Goal: Task Accomplishment & Management: Manage account settings

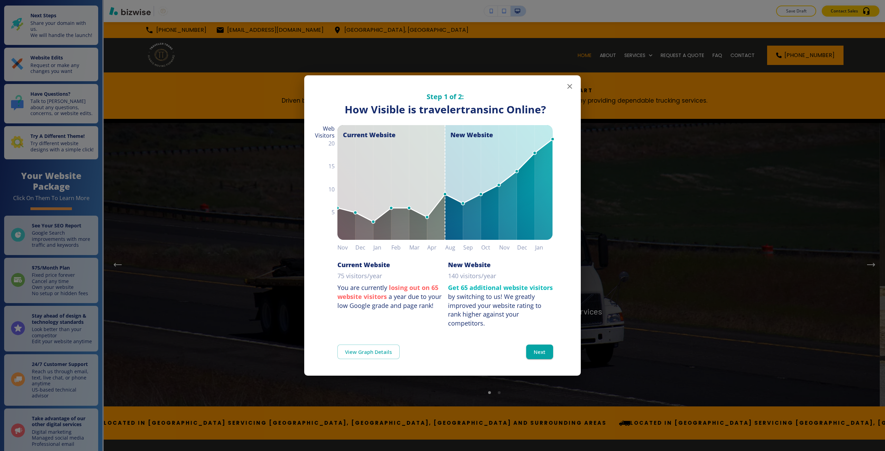
click at [613, 252] on div "Step 1 of 2: How Visible are You Online? How Visible is travelertransinc Online…" at bounding box center [442, 225] width 885 height 451
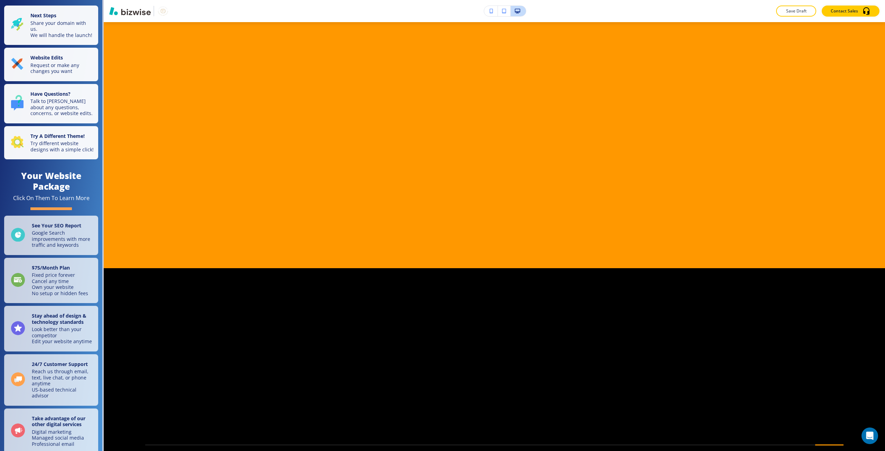
scroll to position [2385, 0]
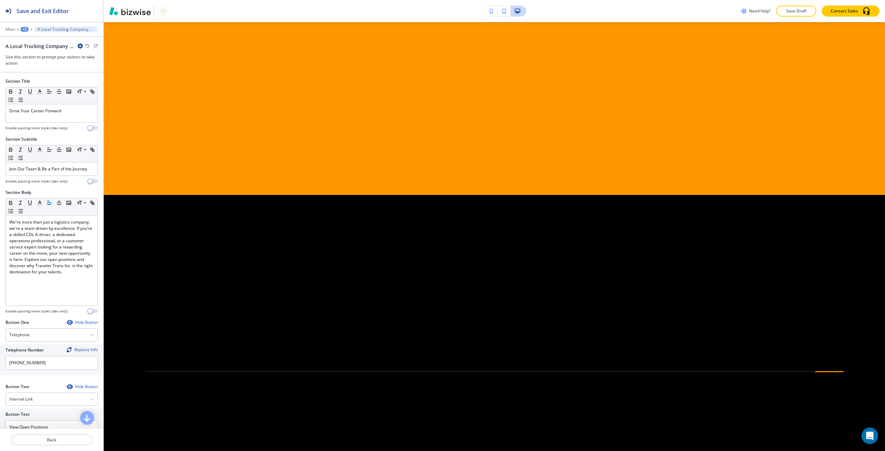
scroll to position [2512, 0]
click at [58, 173] on div "Join Our Team & Be a Part of the Journey" at bounding box center [52, 168] width 92 height 13
click at [38, 114] on div "Drive Your Career Forward" at bounding box center [52, 113] width 92 height 18
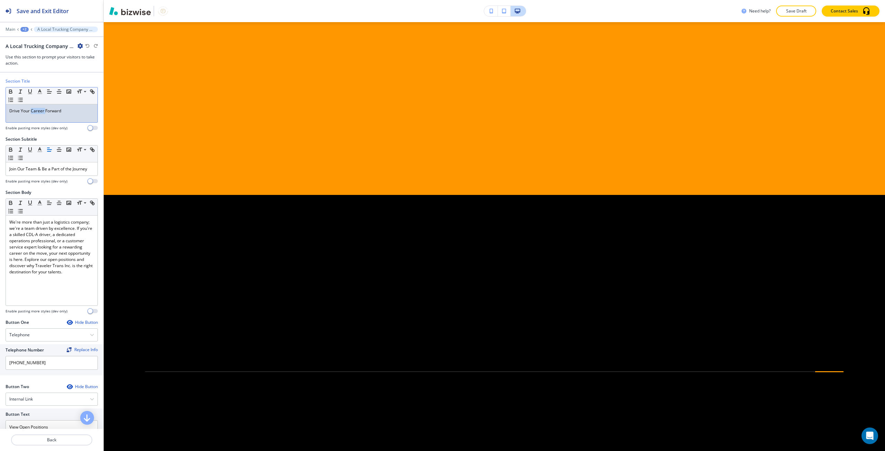
click at [38, 114] on div "Drive Your Career Forward" at bounding box center [52, 113] width 92 height 18
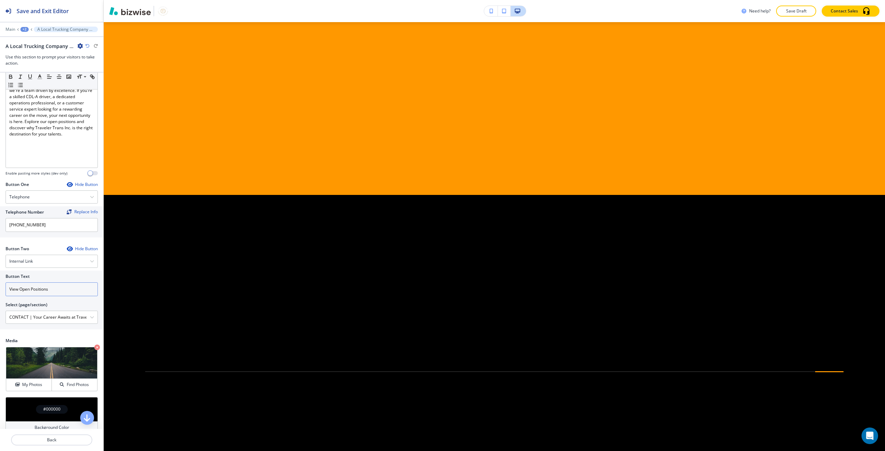
scroll to position [138, 0]
click at [74, 289] on input "View Open Positions" at bounding box center [52, 289] width 92 height 14
type input "apply now"
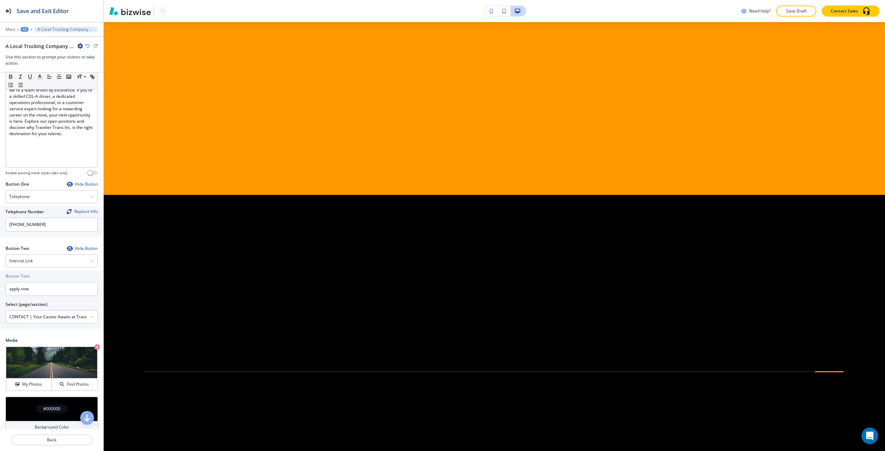
click at [26, 31] on div "+2" at bounding box center [24, 29] width 8 height 5
click at [32, 40] on p "Pages" at bounding box center [42, 41] width 35 height 6
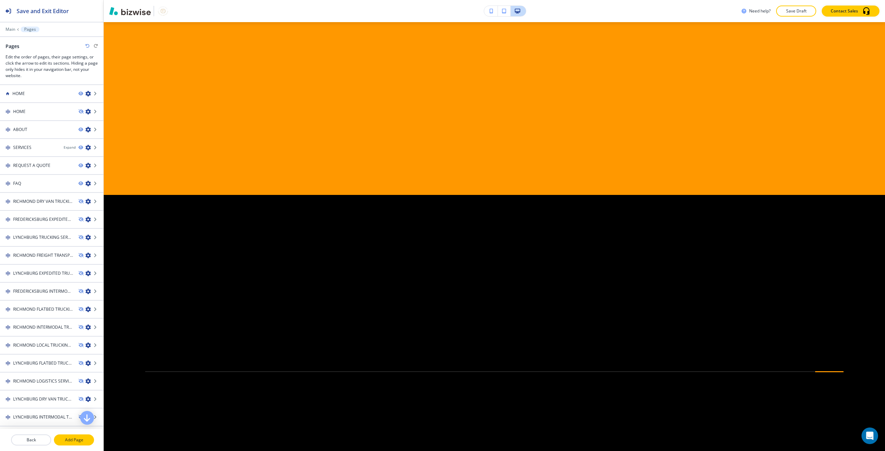
click at [65, 435] on button "Add Page" at bounding box center [74, 439] width 40 height 11
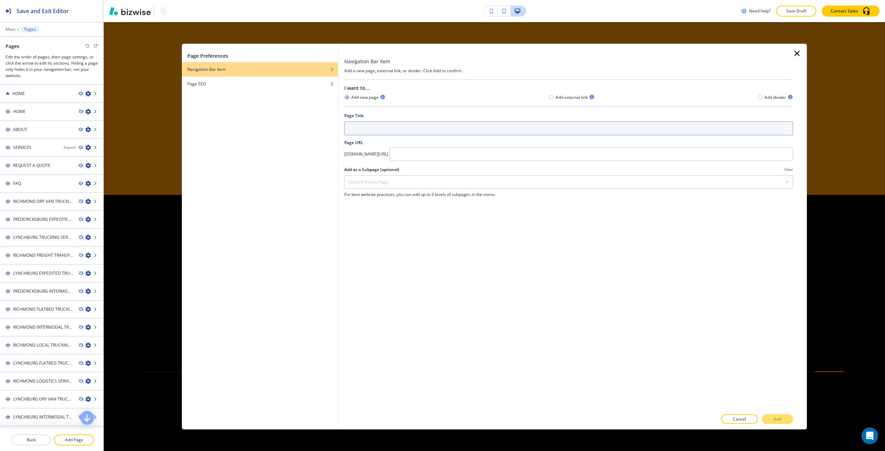
click at [387, 133] on input "text" at bounding box center [568, 128] width 449 height 14
type input "APPLY NOW"
type input "apply-now"
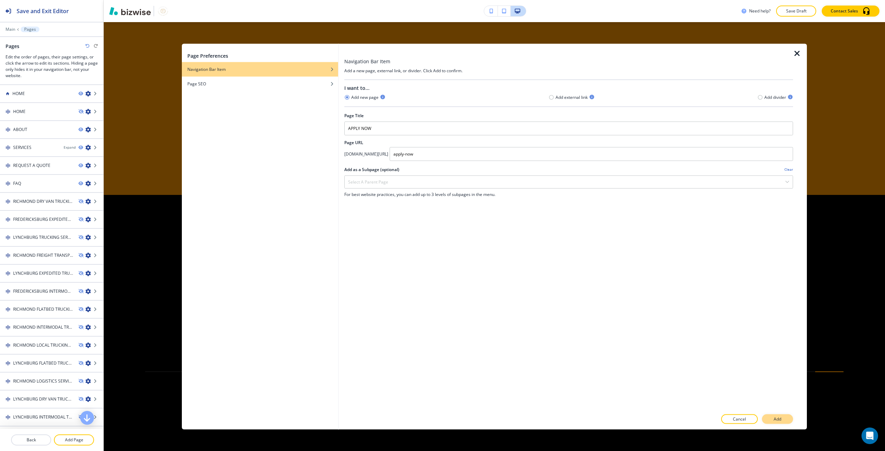
click at [777, 422] on button "Add" at bounding box center [777, 419] width 31 height 10
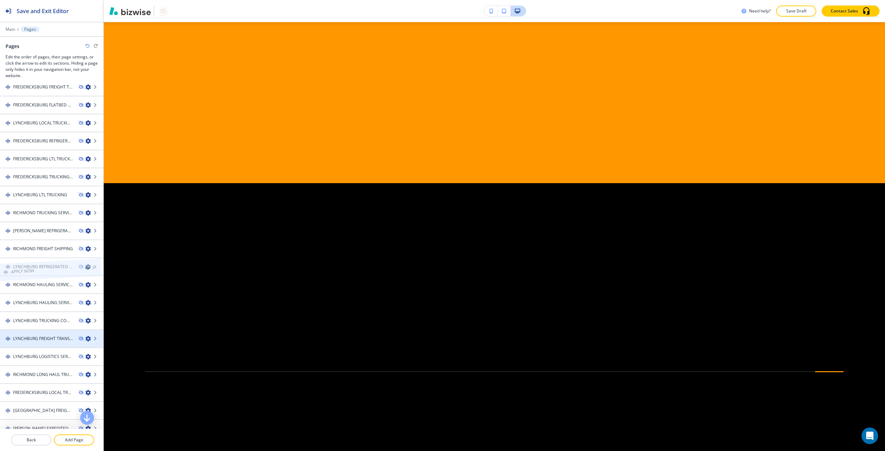
scroll to position [573, 0]
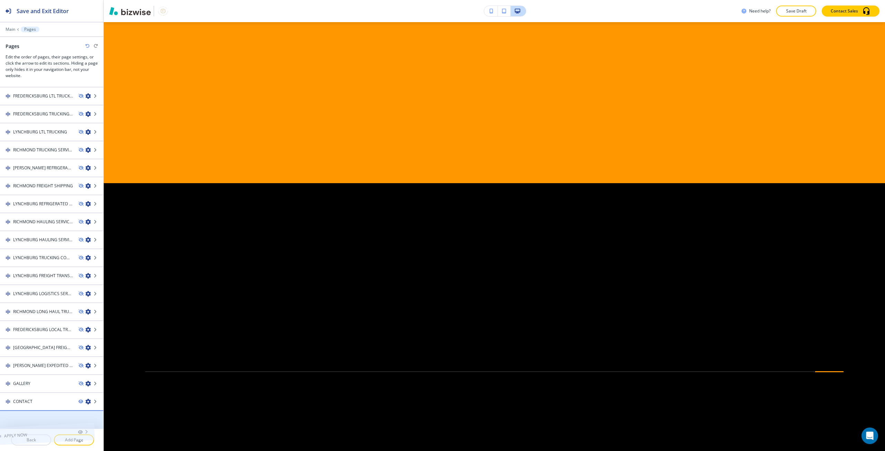
drag, startPoint x: 34, startPoint y: 415, endPoint x: 25, endPoint y: 409, distance: 11.3
click at [39, 405] on div at bounding box center [51, 408] width 103 height 6
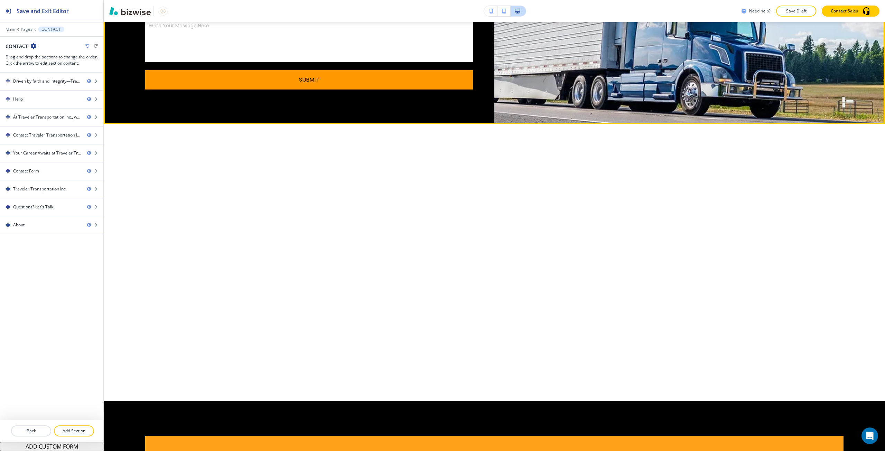
scroll to position [622, 0]
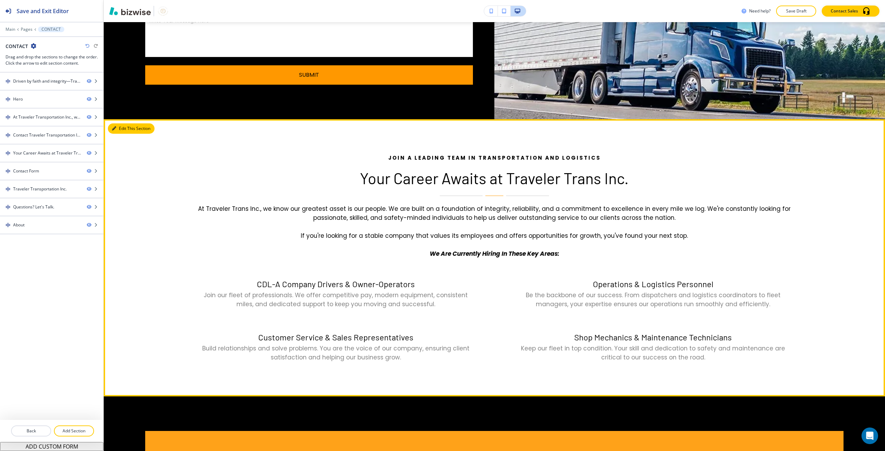
click at [116, 127] on button "Edit This Section" at bounding box center [131, 128] width 47 height 10
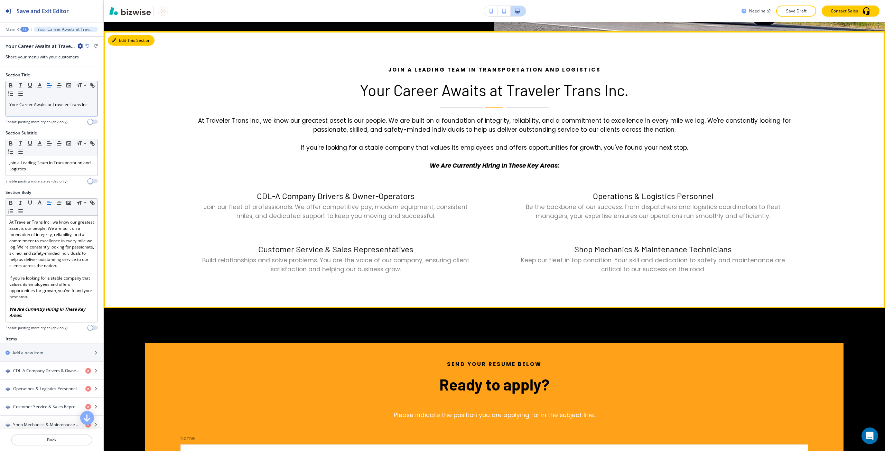
scroll to position [719, 0]
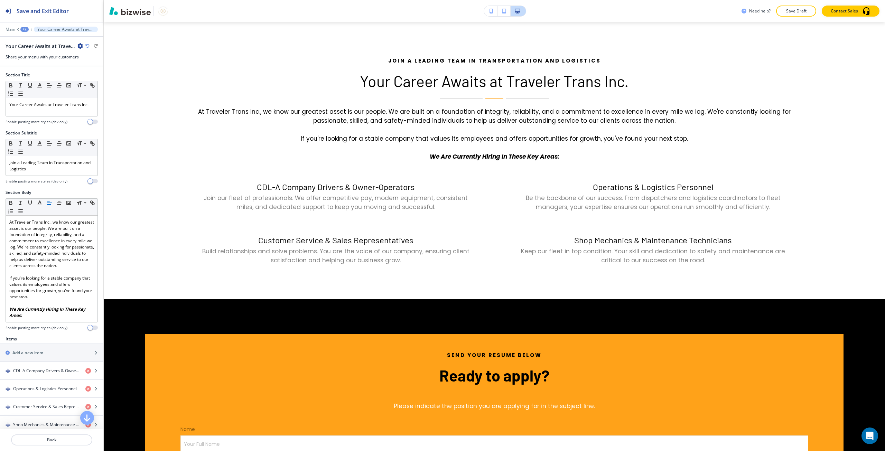
click at [81, 45] on icon "button" at bounding box center [80, 46] width 6 height 6
click at [96, 68] on p "Duplicate Section" at bounding box center [99, 70] width 35 height 6
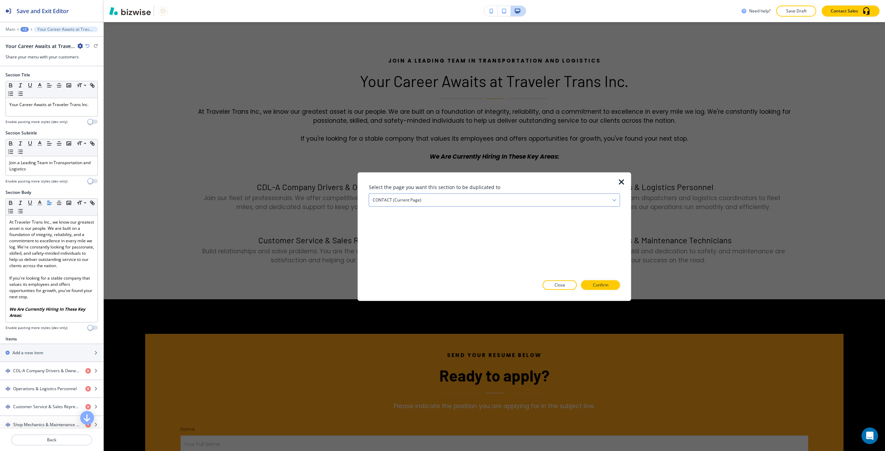
click at [376, 198] on h4 "CONTACT (current page)" at bounding box center [397, 200] width 49 height 6
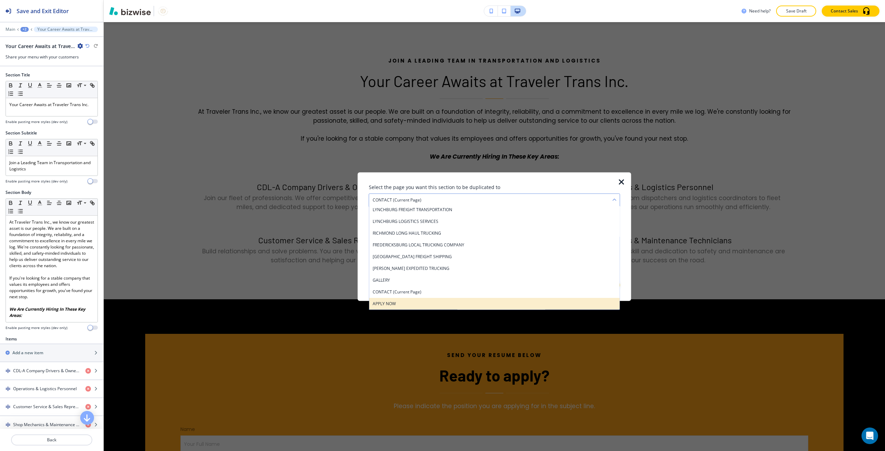
click at [403, 298] on div "APPLY NOW" at bounding box center [494, 304] width 251 height 12
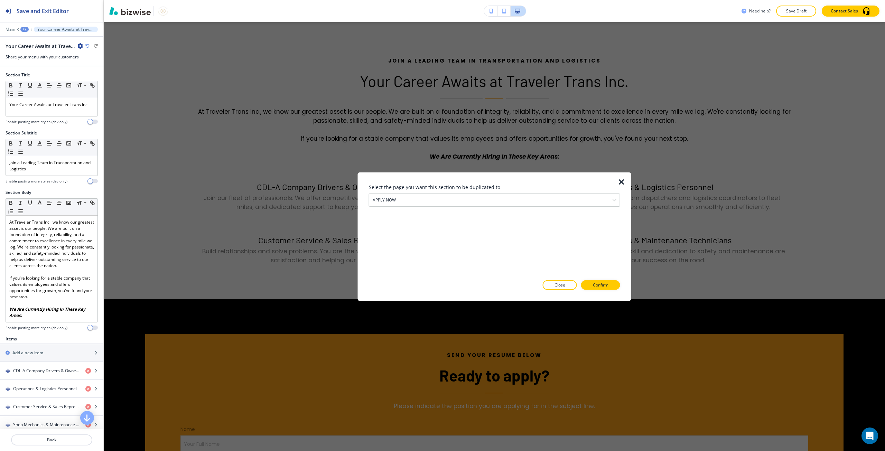
click at [592, 279] on div "Select the page you want this section to be duplicated to APPLY NOW HOME HOME A…" at bounding box center [494, 236] width 251 height 106
click at [591, 289] on button "Confirm" at bounding box center [600, 285] width 39 height 10
click at [554, 285] on button "Close" at bounding box center [547, 285] width 34 height 10
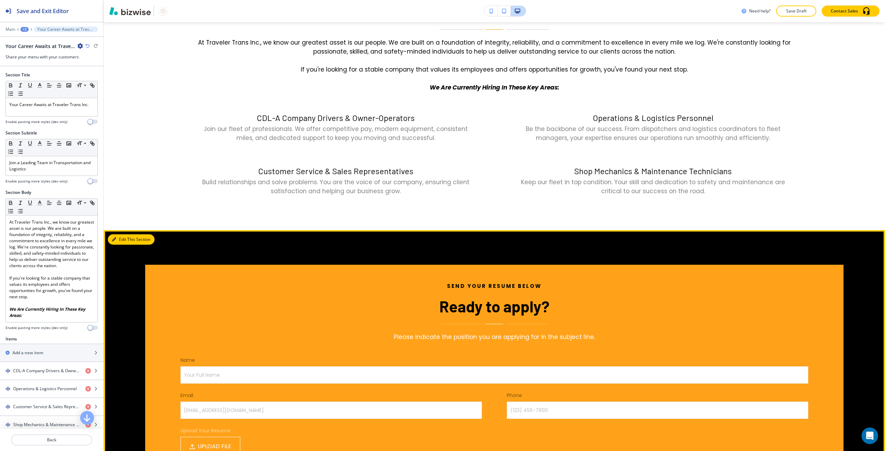
click at [126, 238] on button "Edit This Section" at bounding box center [131, 239] width 47 height 10
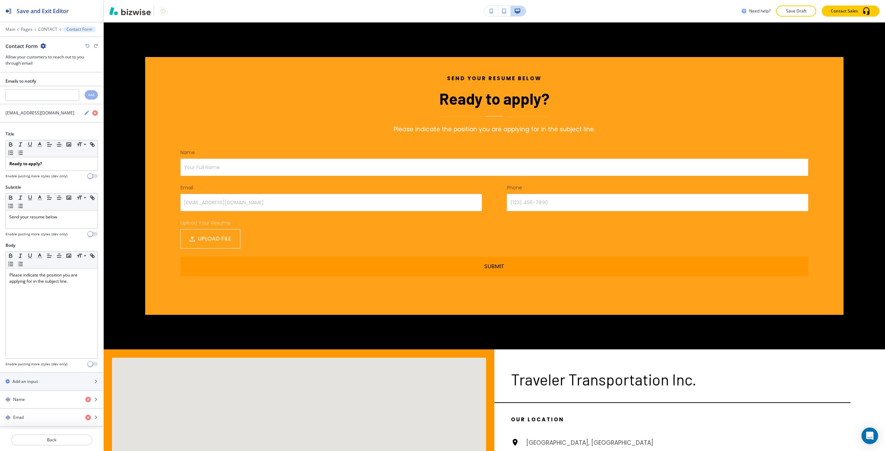
scroll to position [996, 0]
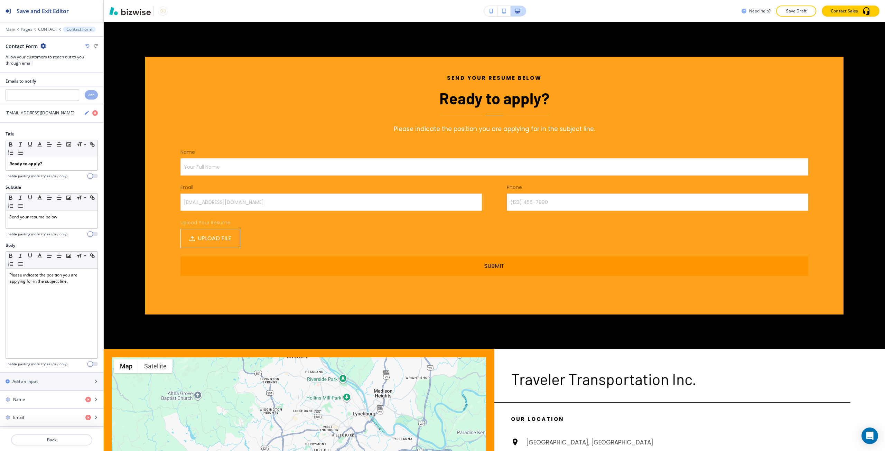
click at [43, 46] on icon "button" at bounding box center [43, 46] width 6 height 6
click at [58, 68] on p "Duplicate Section" at bounding box center [62, 70] width 35 height 6
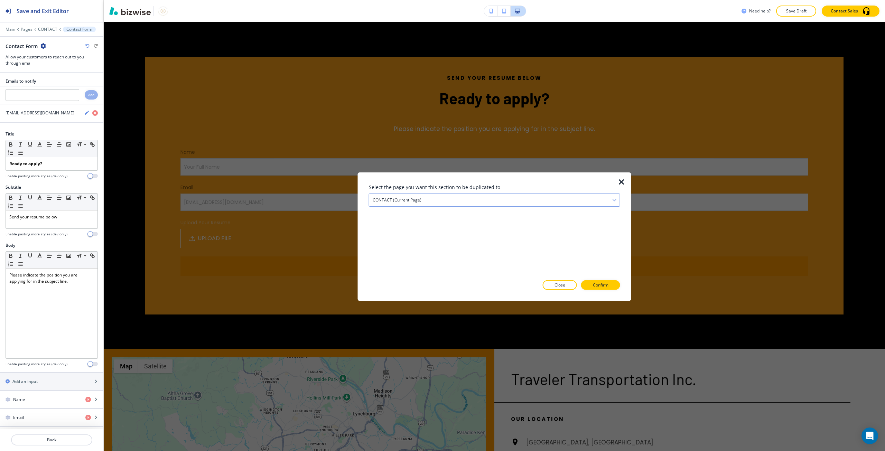
click at [450, 201] on div "CONTACT (current page)" at bounding box center [494, 200] width 251 height 12
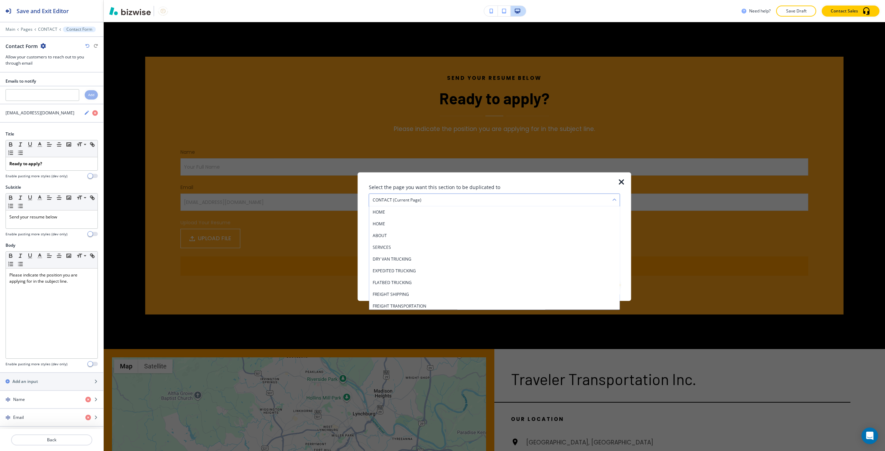
scroll to position [672, 0]
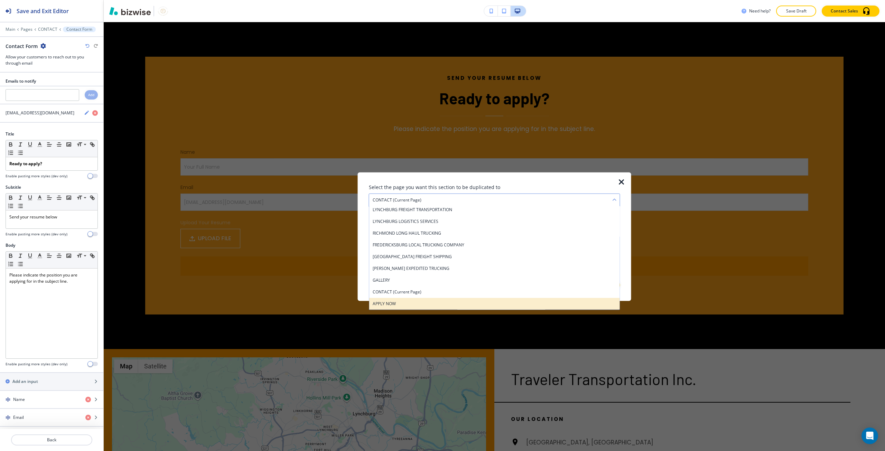
click at [429, 304] on h4 "APPLY NOW" at bounding box center [495, 303] width 244 height 6
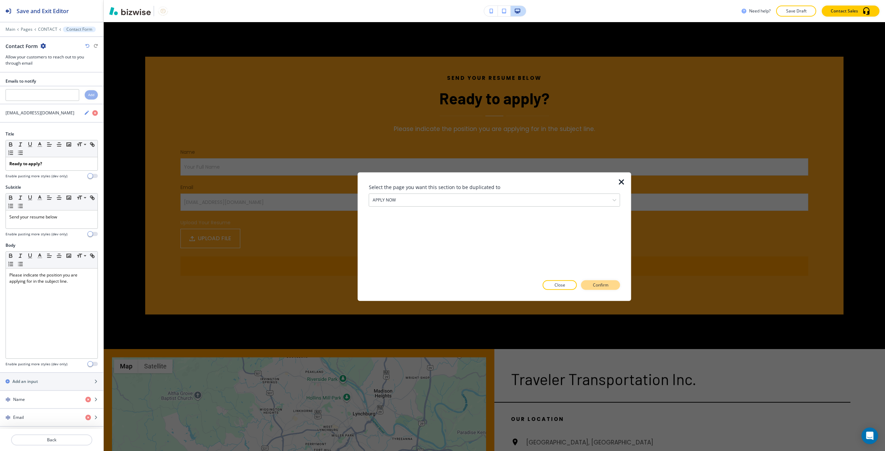
click at [588, 285] on button "Confirm" at bounding box center [600, 285] width 39 height 10
click at [559, 283] on button "Close" at bounding box center [547, 285] width 34 height 10
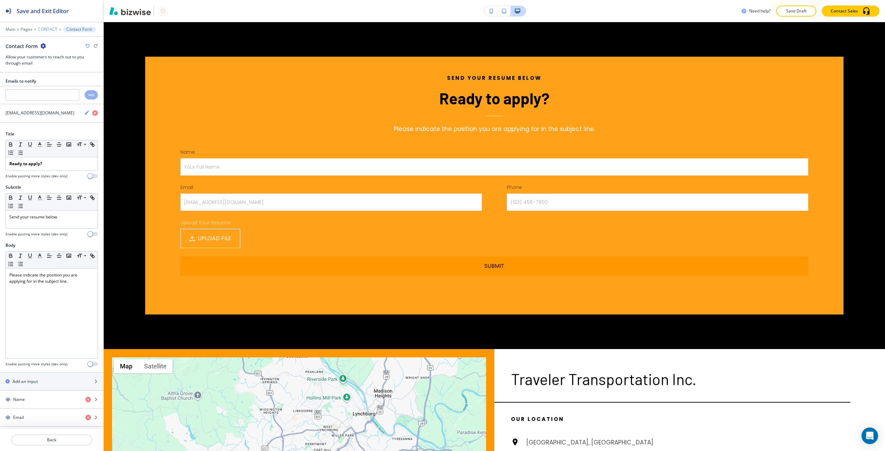
click at [43, 30] on p "CONTACT" at bounding box center [47, 29] width 19 height 5
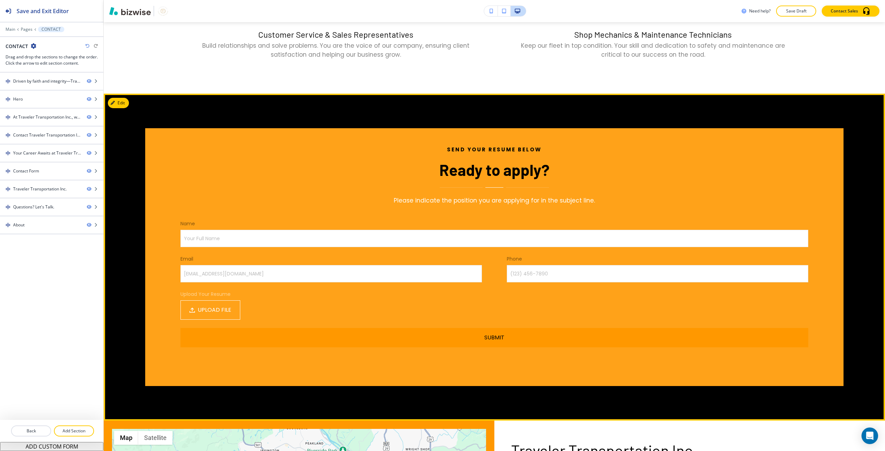
scroll to position [858, 0]
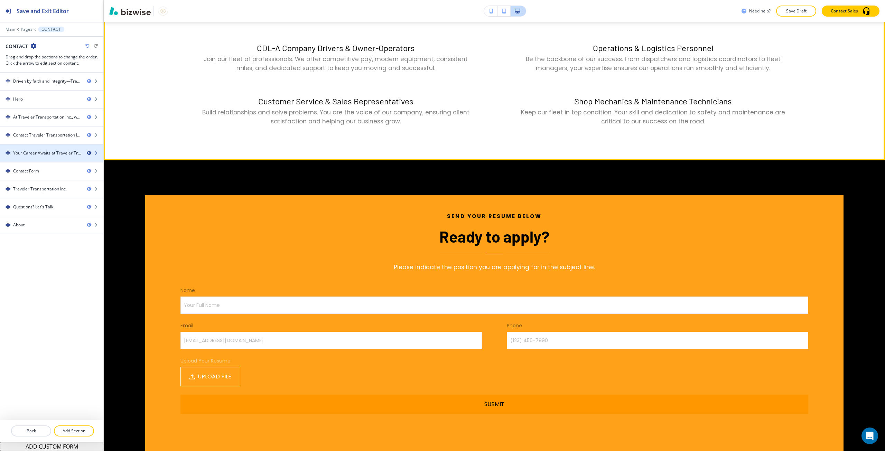
click at [88, 151] on icon "button" at bounding box center [89, 153] width 4 height 4
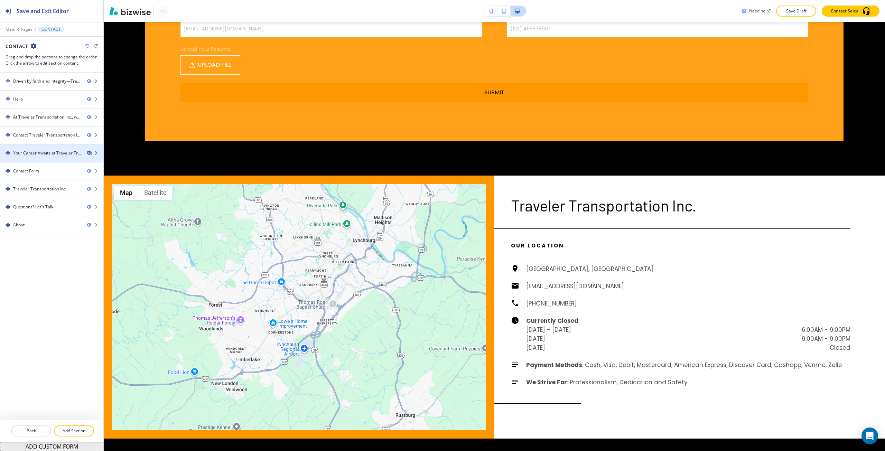
scroll to position [564, 0]
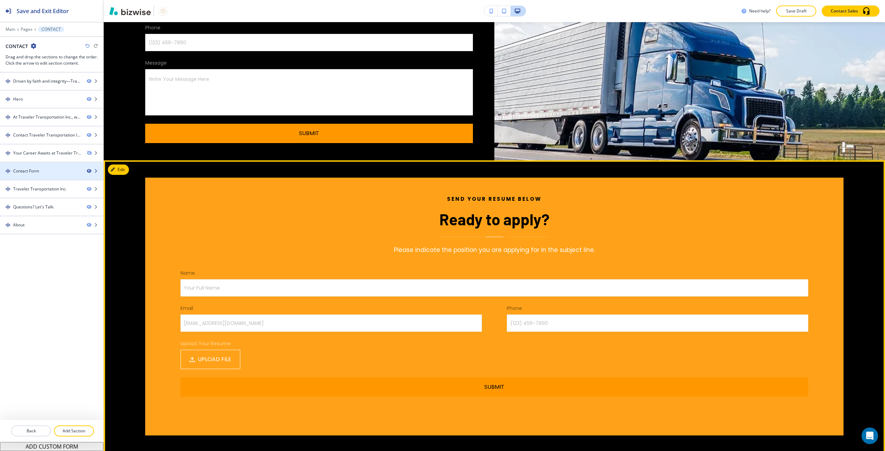
click at [88, 170] on icon "button" at bounding box center [89, 171] width 4 height 4
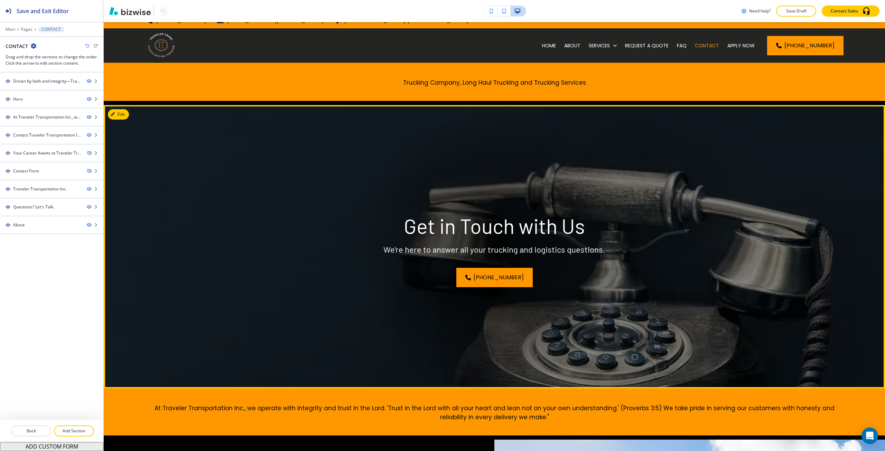
scroll to position [0, 0]
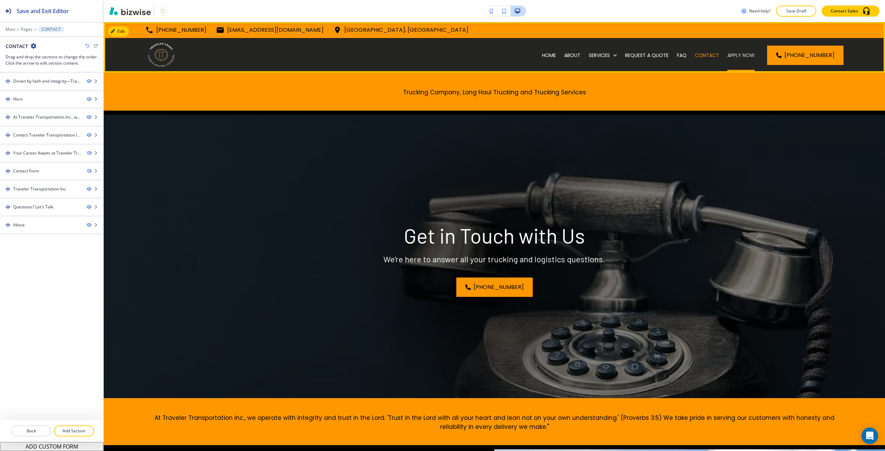
click at [735, 54] on p "APPLY NOW" at bounding box center [740, 55] width 27 height 7
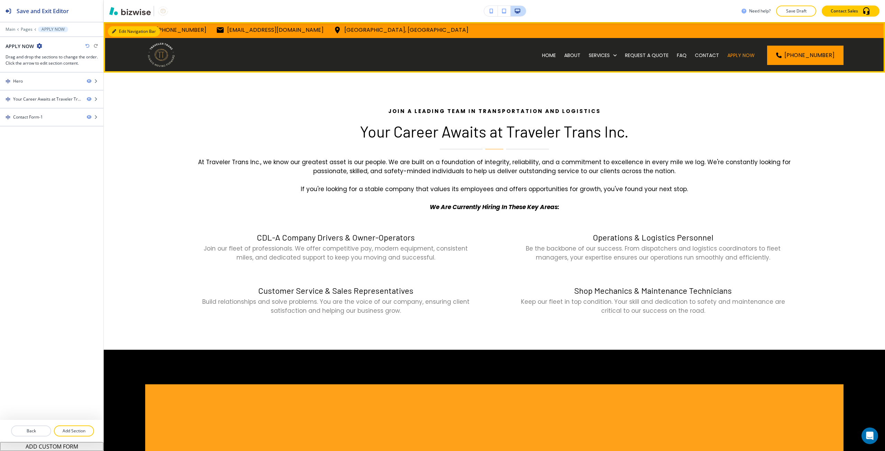
click at [120, 31] on button "Edit Navigation Bar" at bounding box center [134, 31] width 52 height 10
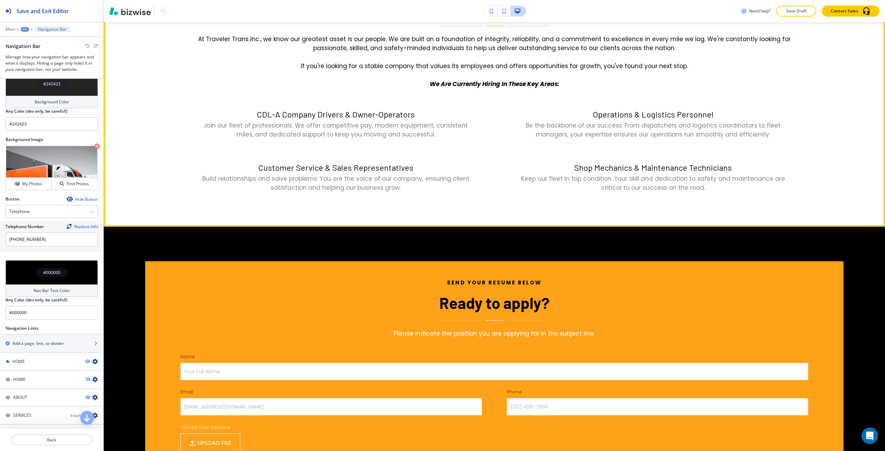
scroll to position [207, 0]
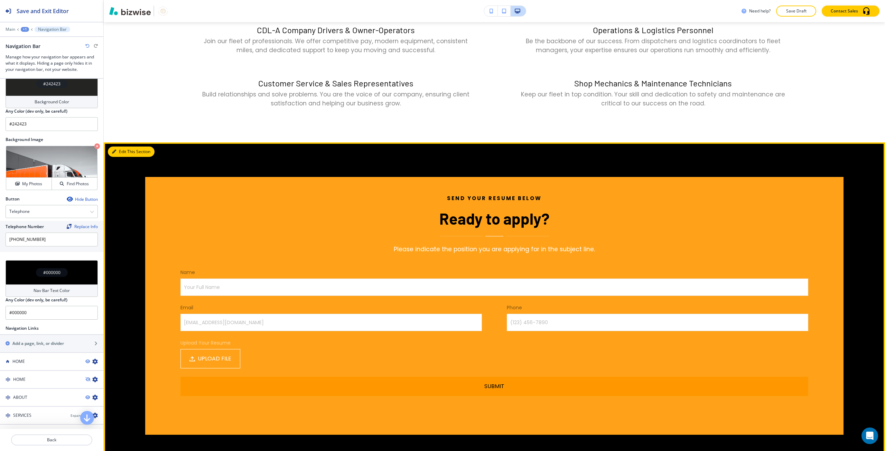
click at [119, 153] on button "Edit This Section" at bounding box center [131, 152] width 47 height 10
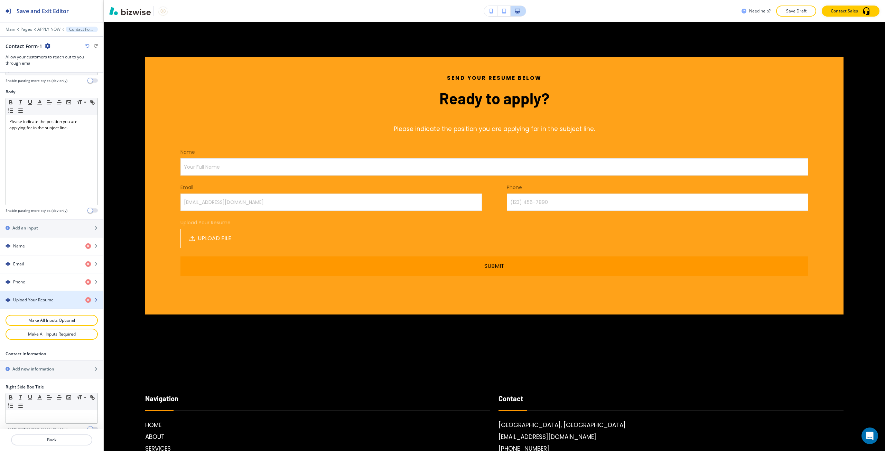
scroll to position [173, 0]
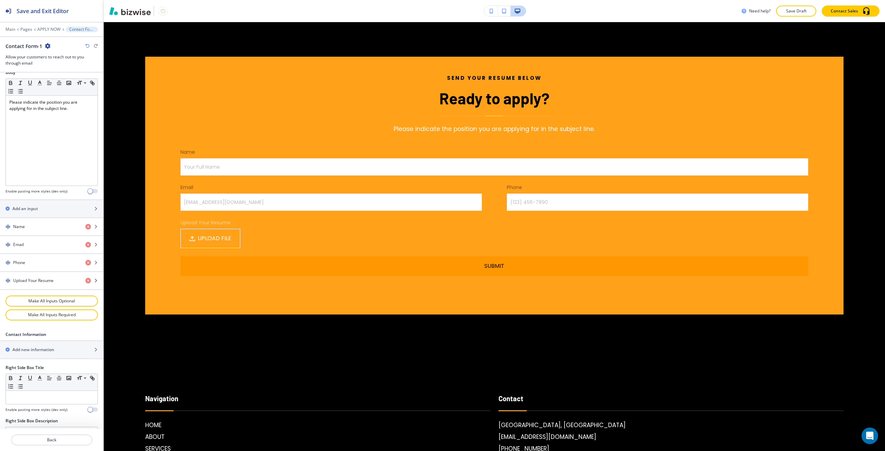
click at [35, 284] on div "button" at bounding box center [51, 287] width 103 height 6
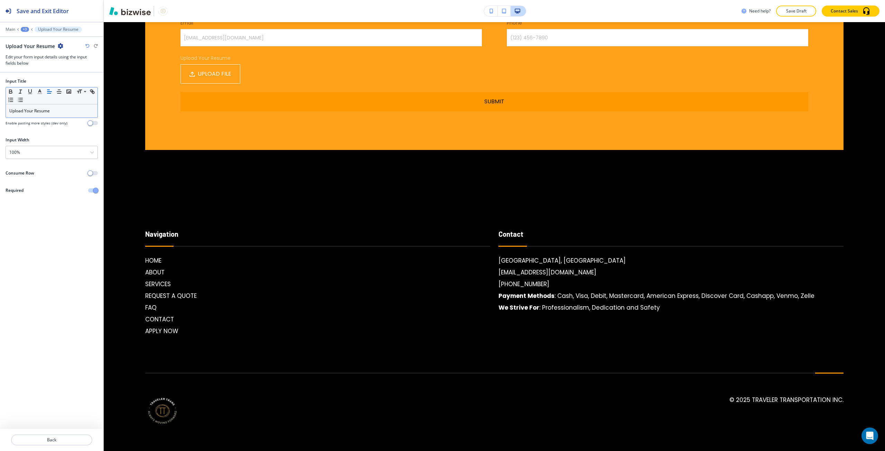
scroll to position [494, 0]
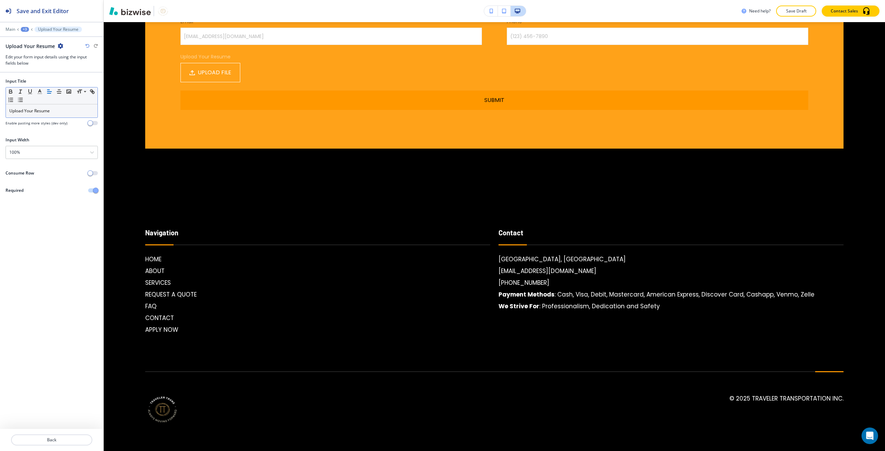
click at [27, 111] on p "Upload Your Resume" at bounding box center [51, 111] width 85 height 6
click at [20, 111] on p "Upload Your Resume" at bounding box center [51, 111] width 85 height 6
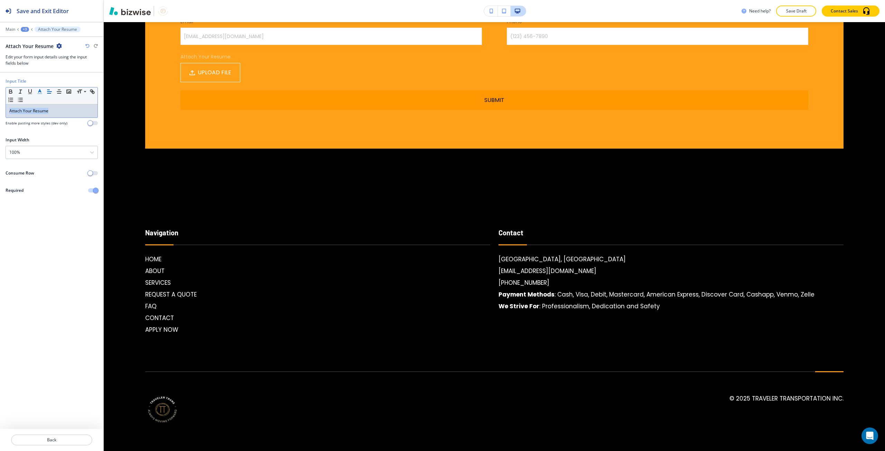
click at [42, 94] on line "button" at bounding box center [40, 94] width 4 height 0
click at [42, 163] on button "button" at bounding box center [43, 165] width 6 height 6
type input "#000000"
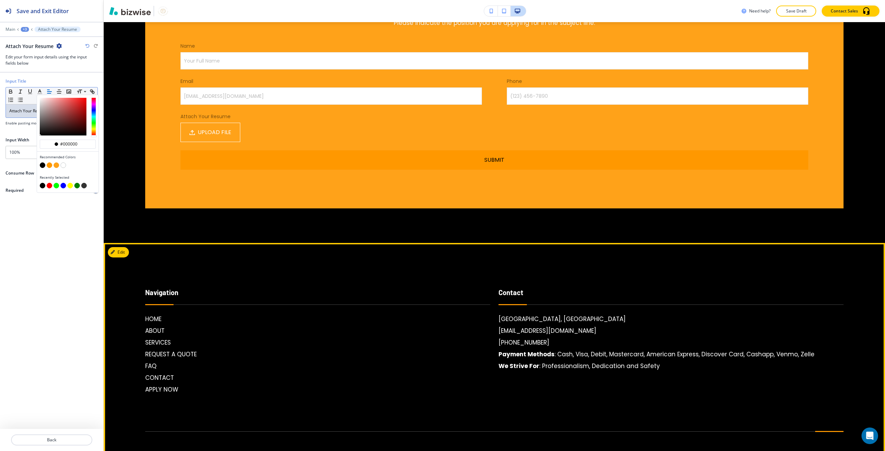
scroll to position [355, 0]
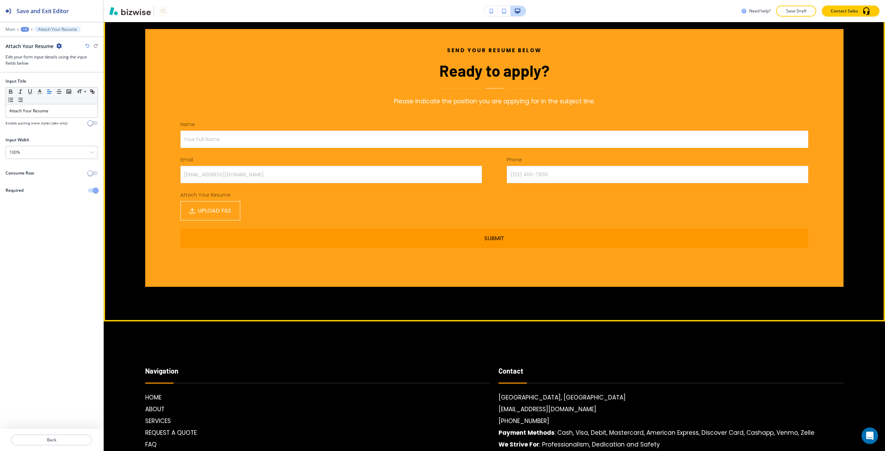
click at [144, 201] on div "Send your resume below Ready to apply? Please indicate the position you are app…" at bounding box center [490, 158] width 705 height 258
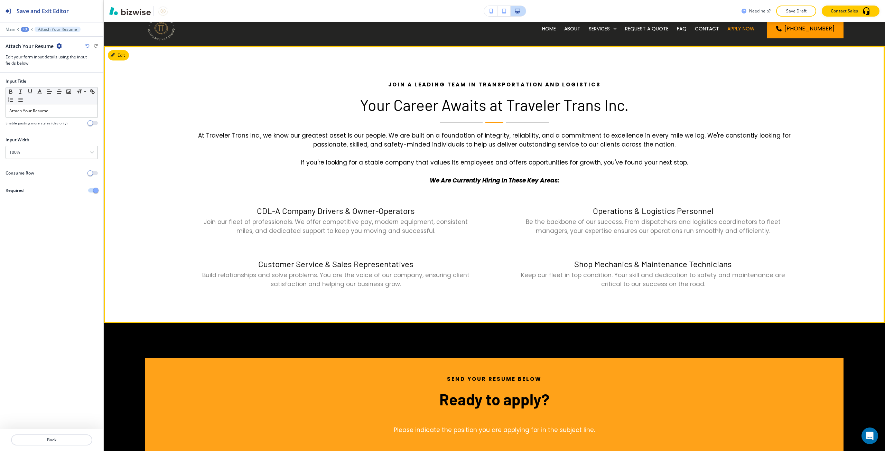
scroll to position [10, 0]
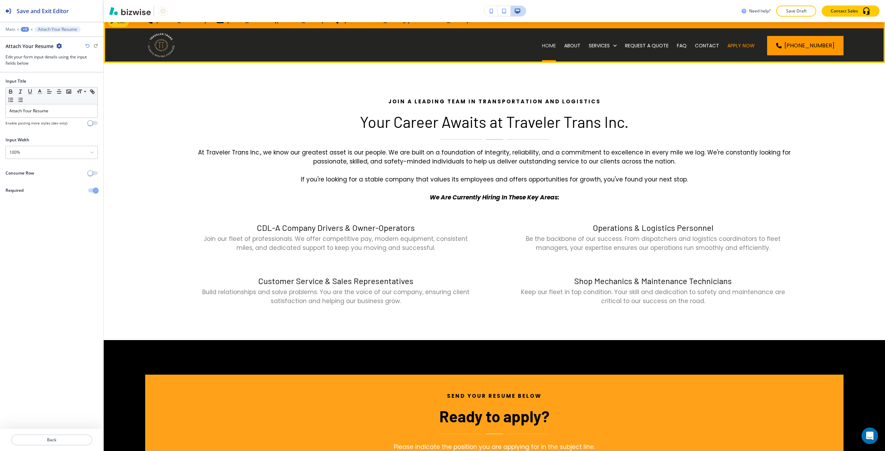
click at [547, 43] on p "HOME" at bounding box center [549, 45] width 14 height 7
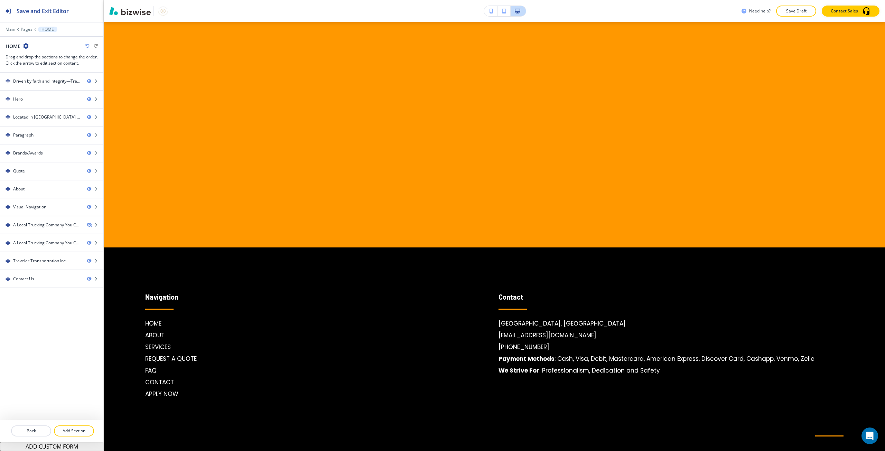
scroll to position [2350, 0]
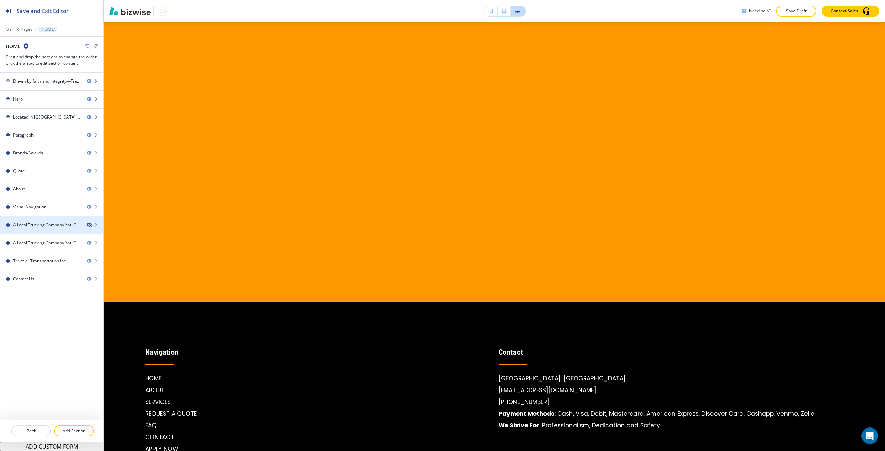
click at [90, 224] on icon "button" at bounding box center [89, 225] width 4 height 4
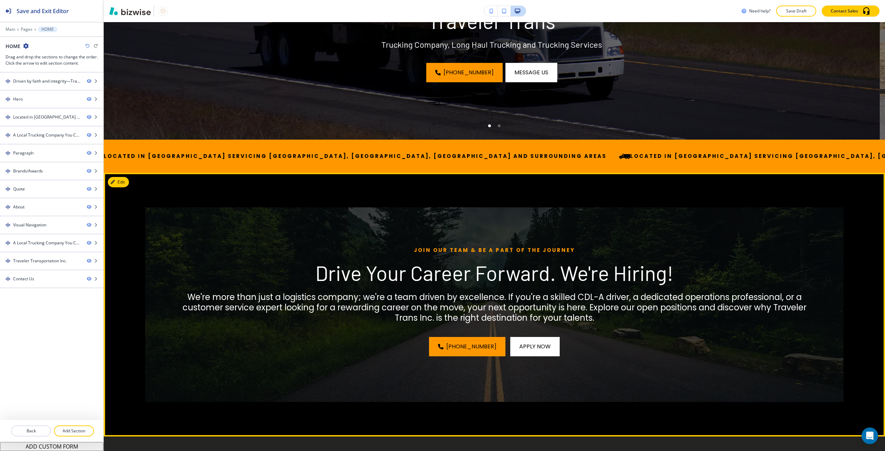
scroll to position [245, 0]
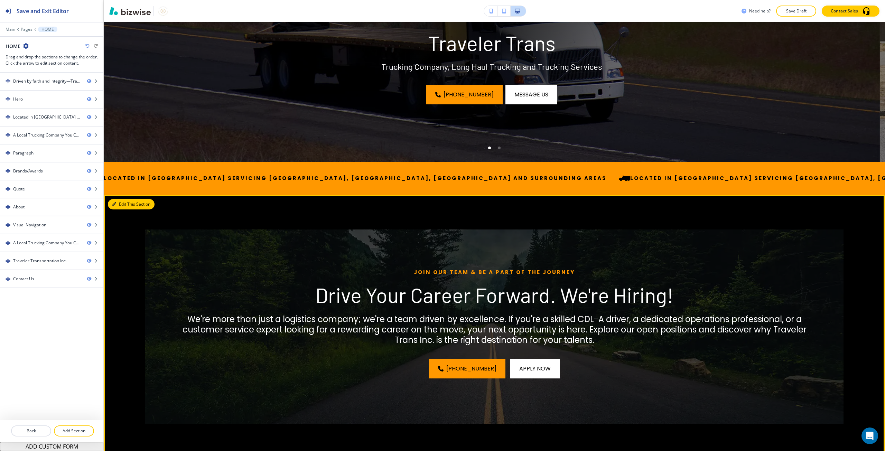
click at [118, 205] on button "Edit This Section" at bounding box center [131, 204] width 47 height 10
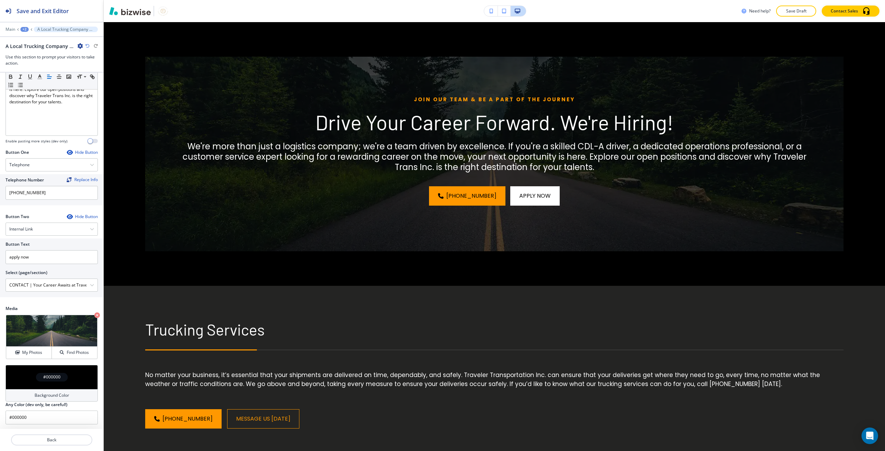
scroll to position [193, 0]
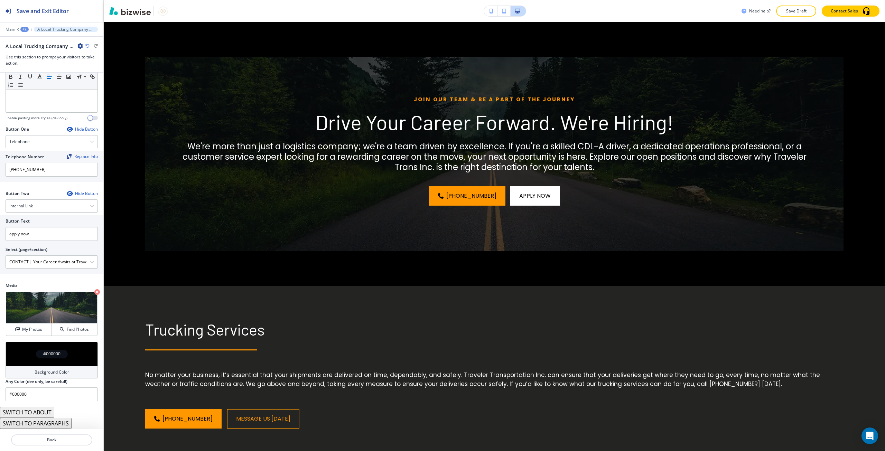
click at [55, 424] on button "SWITCH TO PARAGRAPHS" at bounding box center [36, 423] width 72 height 11
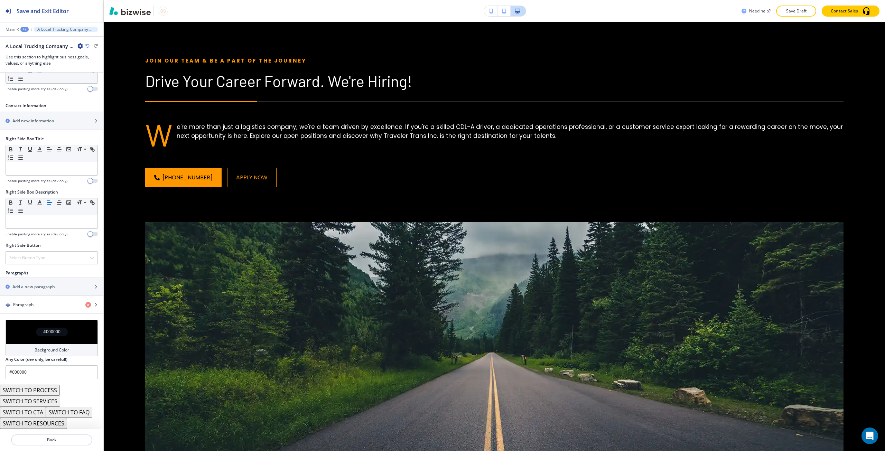
click at [52, 391] on button "SWITCH TO PROCESS" at bounding box center [30, 390] width 60 height 11
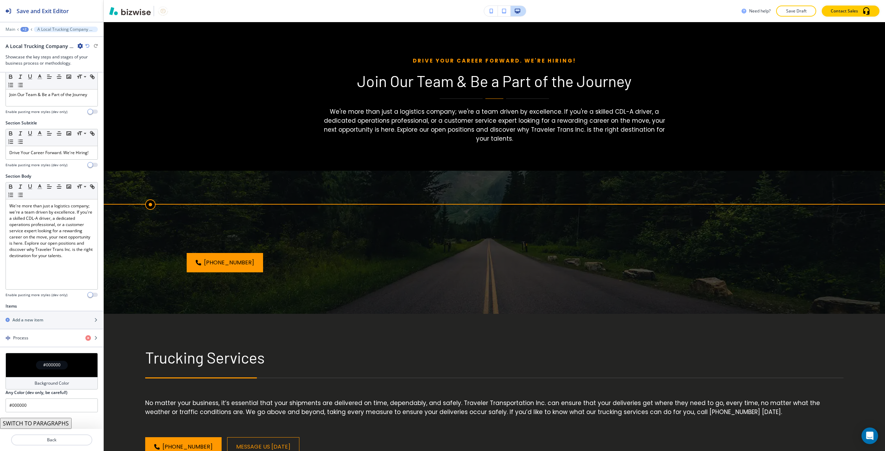
click at [52, 420] on button "SWITCH TO PARAGRAPHS" at bounding box center [36, 423] width 72 height 11
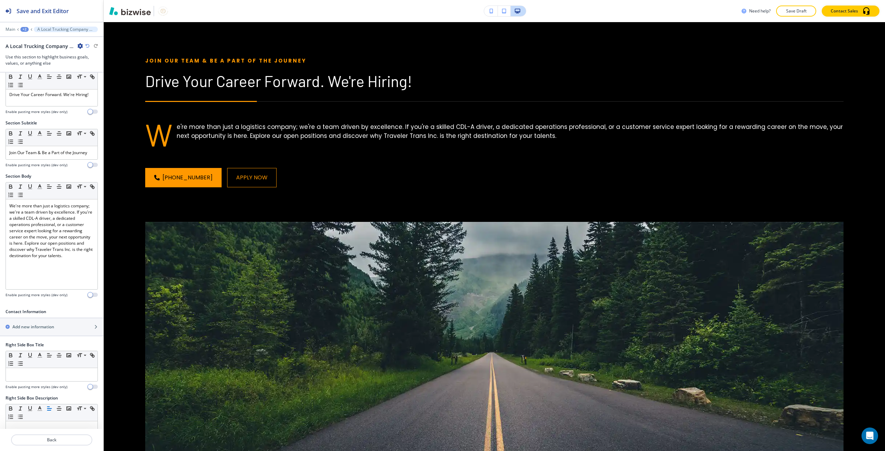
scroll to position [222, 0]
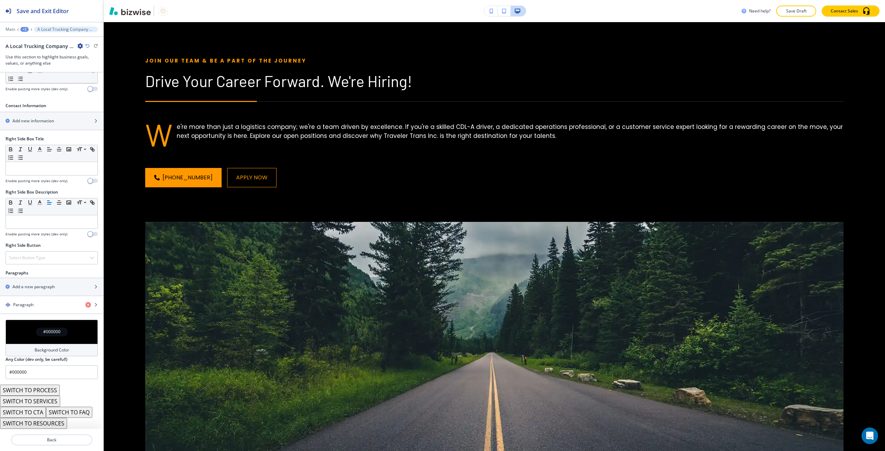
click at [53, 421] on button "SWITCH TO RESOURCES" at bounding box center [33, 423] width 67 height 11
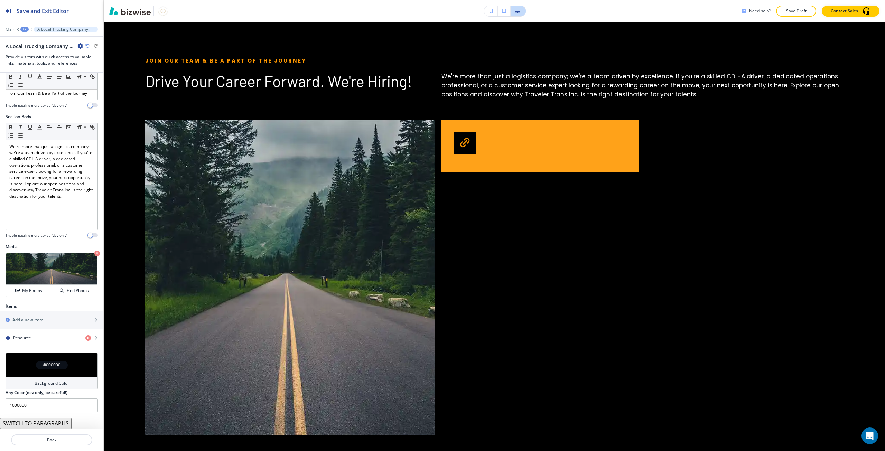
click at [53, 421] on button "SWITCH TO PARAGRAPHS" at bounding box center [36, 423] width 72 height 11
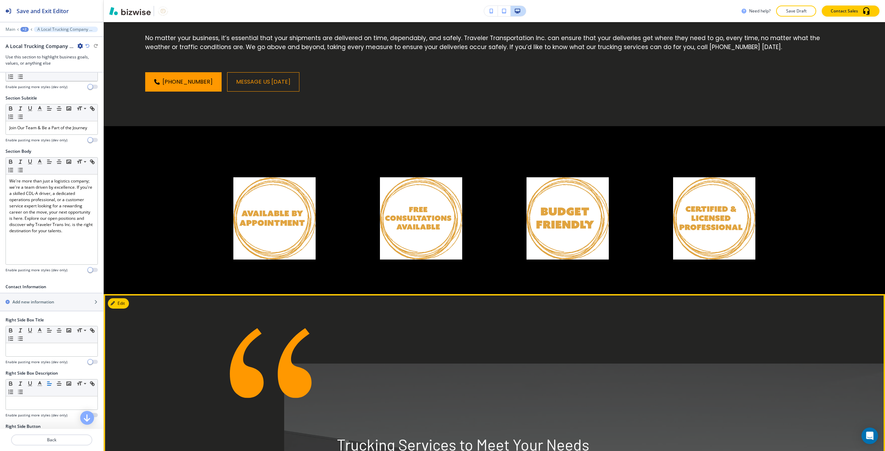
scroll to position [590, 0]
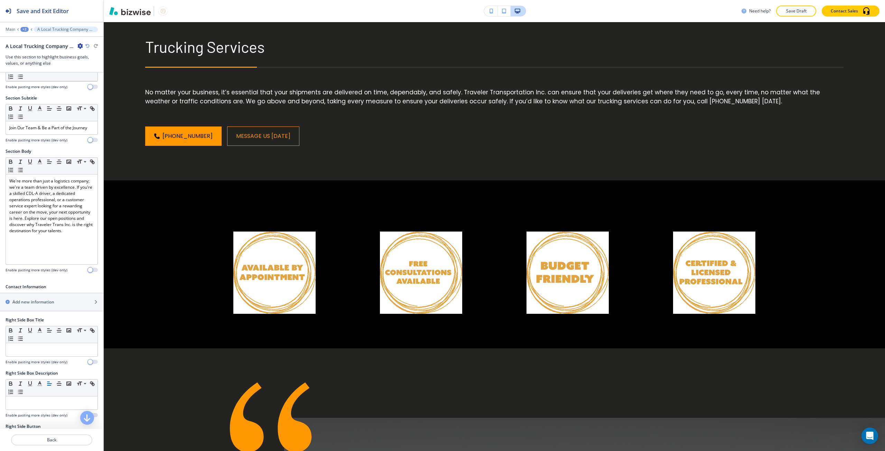
click at [21, 28] on div "+2" at bounding box center [24, 29] width 8 height 5
click at [36, 54] on p "HOME" at bounding box center [42, 53] width 35 height 6
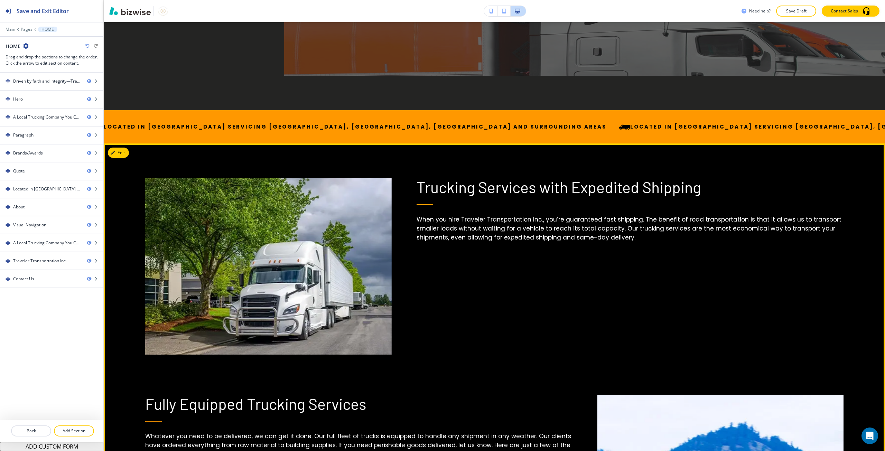
scroll to position [1027, 0]
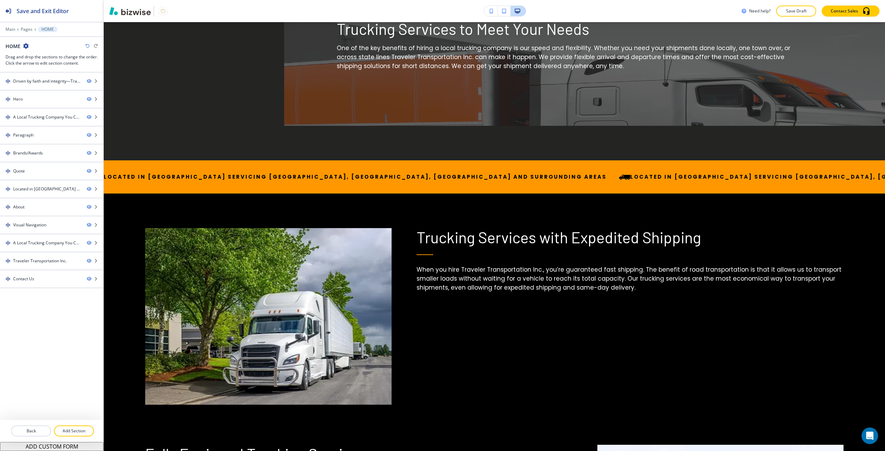
click at [87, 45] on icon "button" at bounding box center [87, 46] width 4 height 4
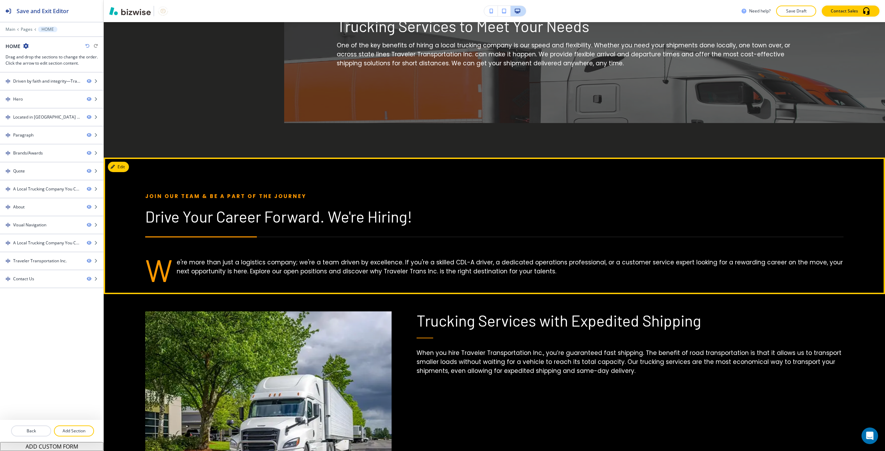
scroll to position [907, 0]
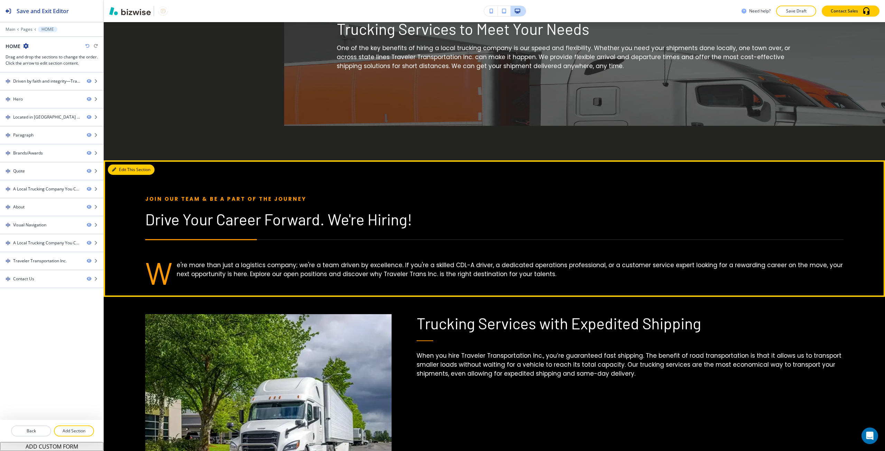
click at [116, 171] on button "Edit This Section" at bounding box center [131, 170] width 47 height 10
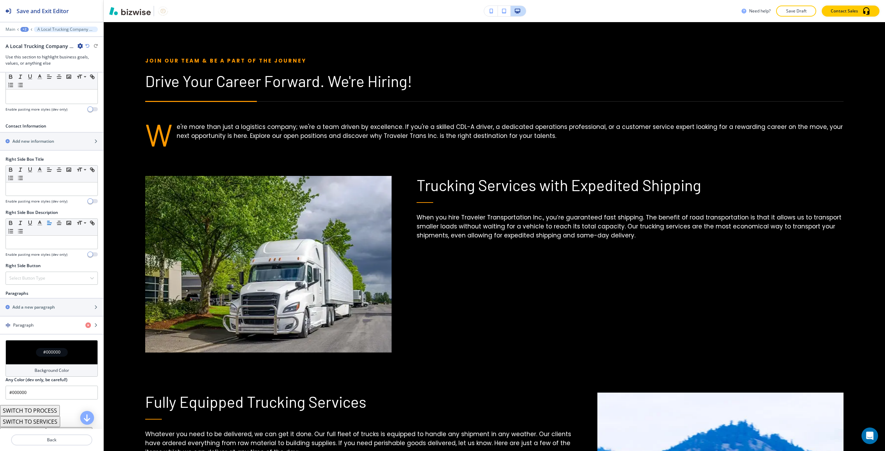
scroll to position [222, 0]
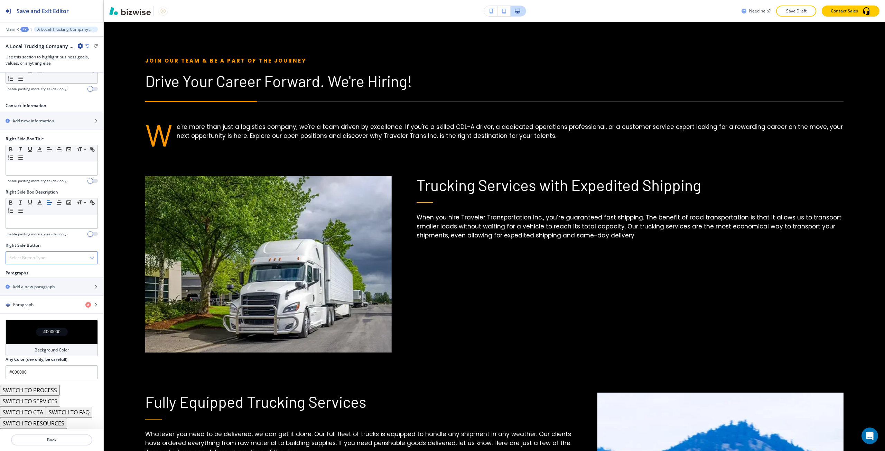
click at [41, 255] on h4 "Select Button Type" at bounding box center [27, 258] width 36 height 6
click at [37, 326] on h4 "Internal Link" at bounding box center [51, 329] width 85 height 6
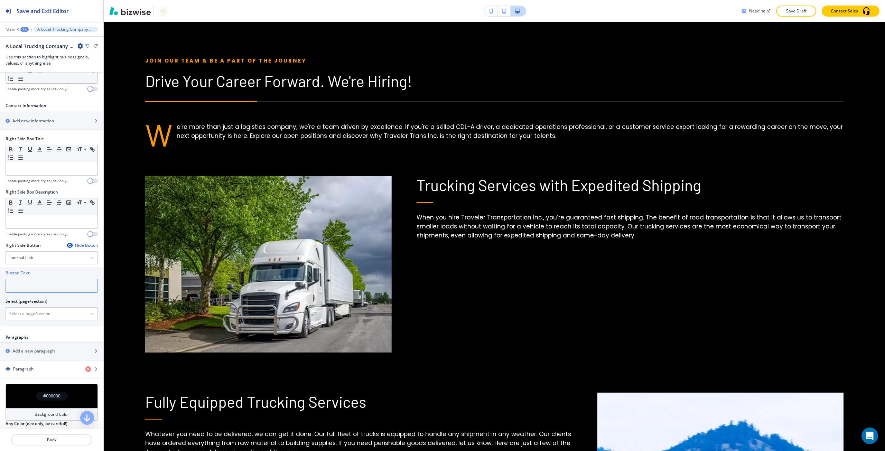
click at [50, 285] on input "text" at bounding box center [52, 286] width 92 height 14
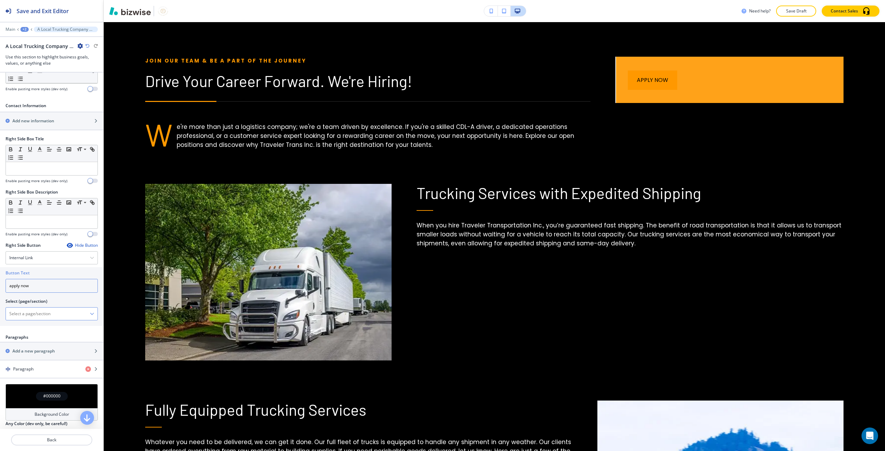
type input "apply now"
click at [90, 314] on icon "button" at bounding box center [92, 314] width 4 height 4
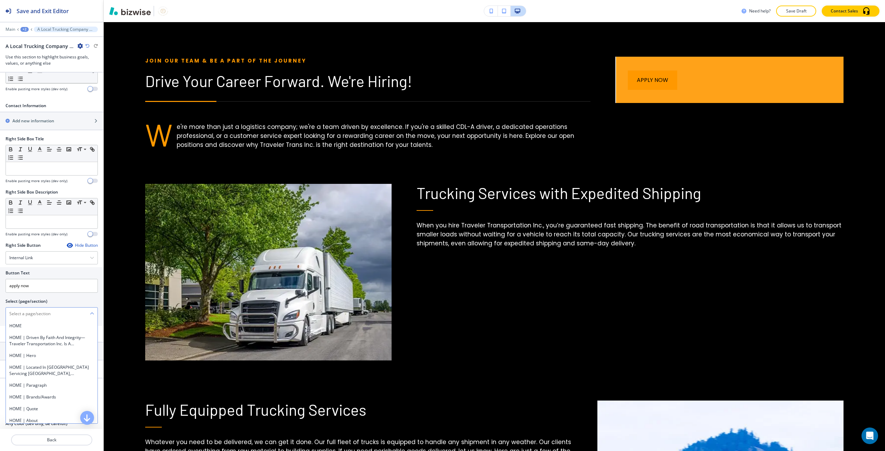
click at [68, 317] on \(page\/section\) "Manual Input" at bounding box center [48, 314] width 84 height 12
click at [31, 335] on h4 "APPLY NOW" at bounding box center [51, 338] width 85 height 6
type \(page\/section\) "APPLY NOW"
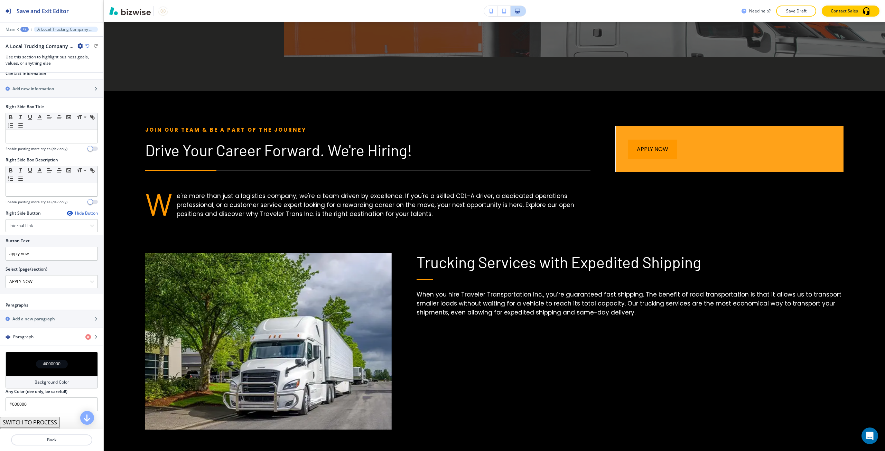
scroll to position [257, 0]
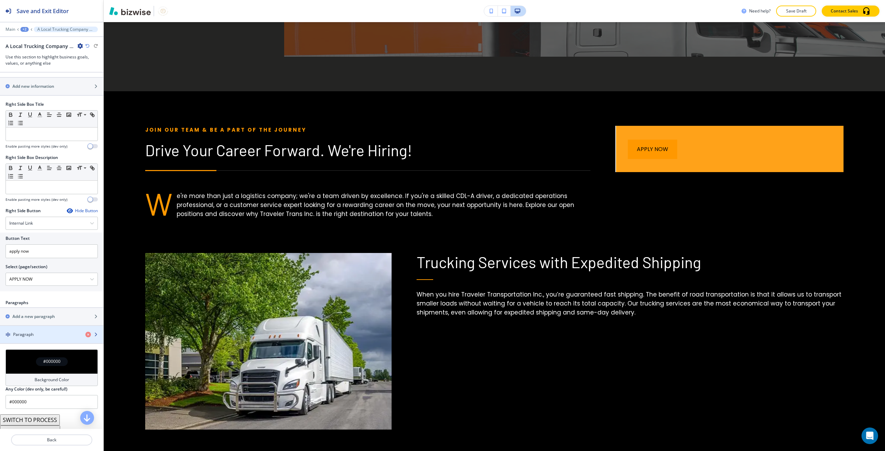
click at [63, 331] on div "button" at bounding box center [51, 329] width 103 height 6
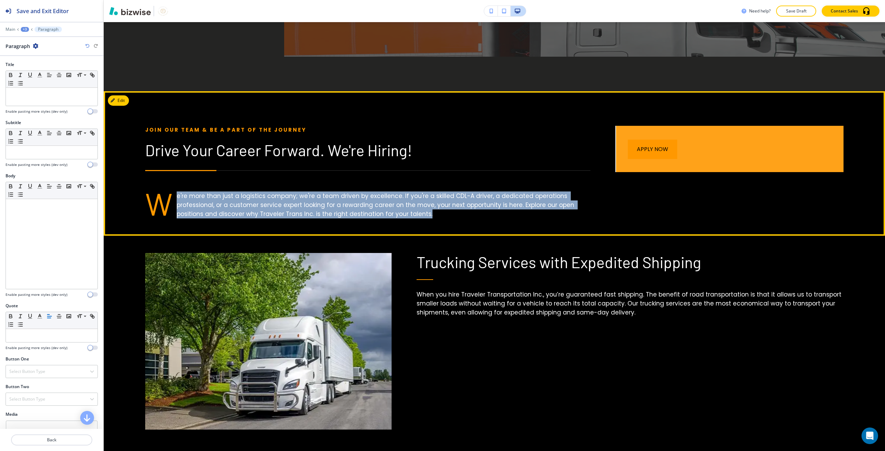
drag, startPoint x: 145, startPoint y: 199, endPoint x: 435, endPoint y: 215, distance: 290.7
click at [435, 215] on div "Join Our Team & Be a Part of the Journey Drive Your Career Forward. We're Hirin…" at bounding box center [355, 172] width 470 height 93
copy p "e're more than just a logistics company; we're a team driven by excellence. If …"
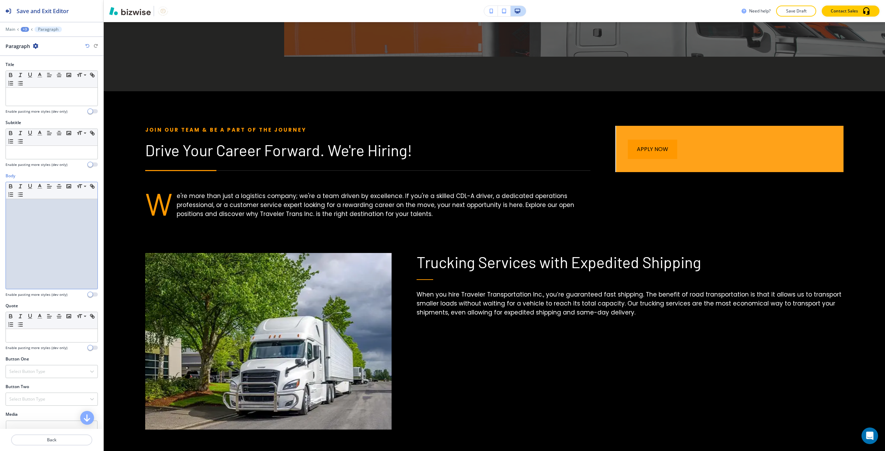
click at [70, 213] on div at bounding box center [52, 244] width 92 height 90
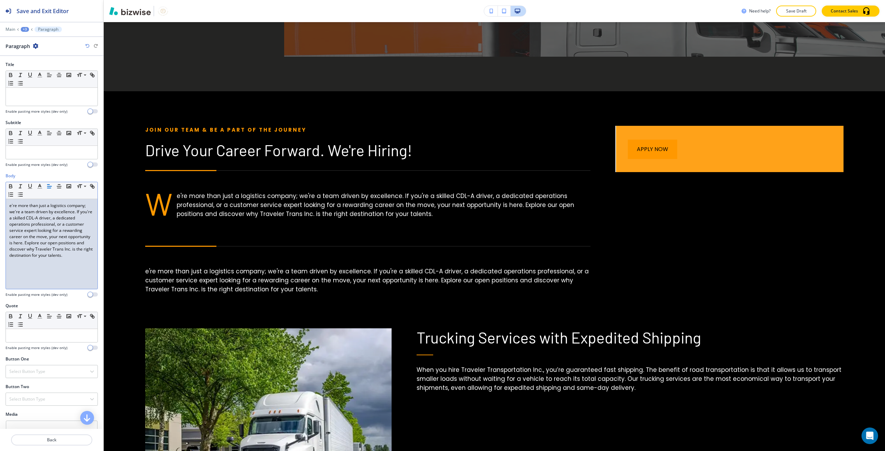
click at [9, 207] on div "e're more than just a logistics company; we're a team driven by excellence. If …" at bounding box center [52, 244] width 92 height 90
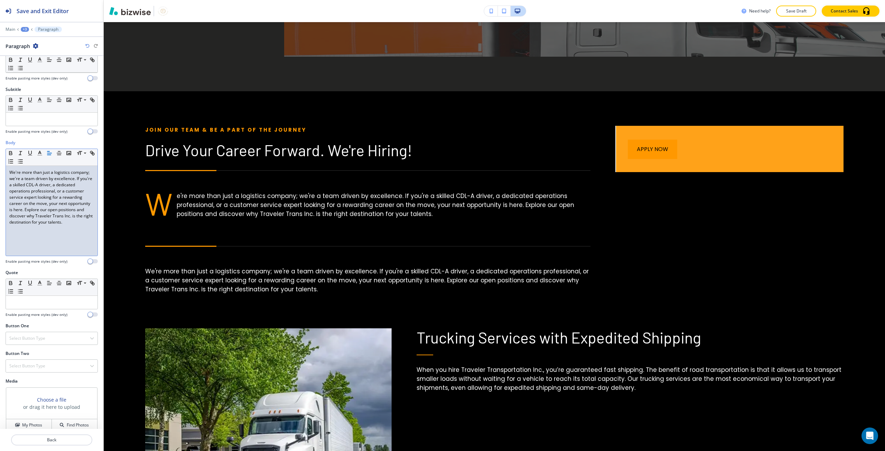
scroll to position [42, 0]
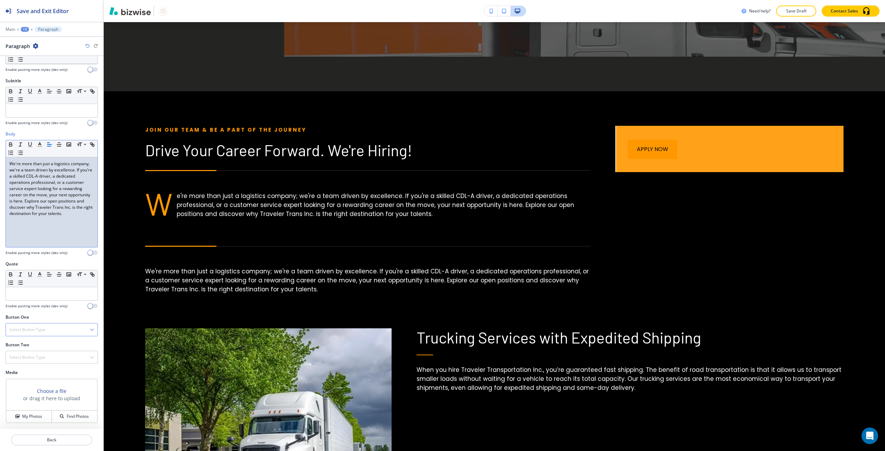
click at [50, 336] on div "Select Button Type Telephone External Link Social Media Email File Sharing Inte…" at bounding box center [52, 329] width 92 height 13
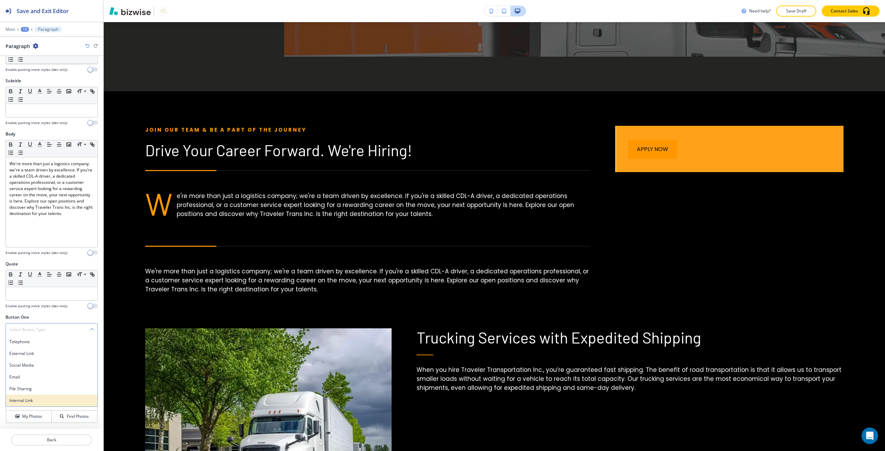
click at [30, 402] on h4 "Internal Link" at bounding box center [51, 400] width 85 height 6
click at [34, 351] on input "text" at bounding box center [52, 358] width 92 height 14
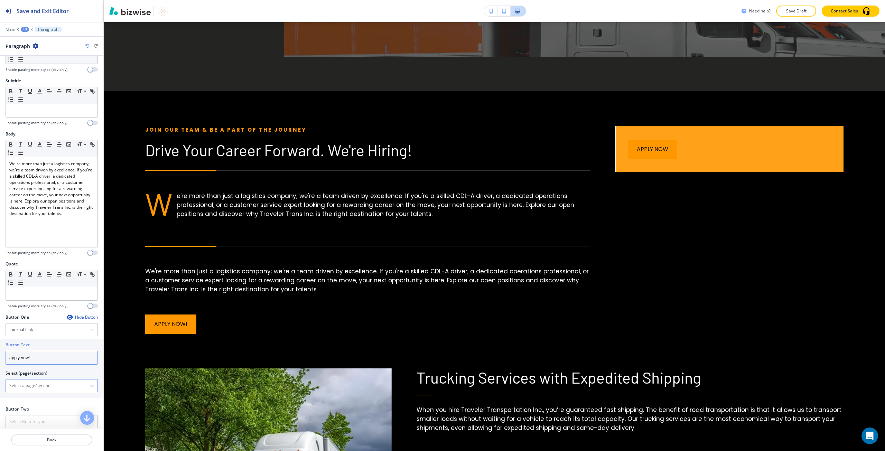
type input "apply now!"
click at [40, 385] on \(page\/section\) "Manual Input" at bounding box center [48, 386] width 84 height 12
click at [34, 405] on div "APPLY NOW" at bounding box center [52, 410] width 92 height 12
type \(page\/section\) "APPLY NOW"
click at [37, 442] on p "Back" at bounding box center [52, 440] width 80 height 6
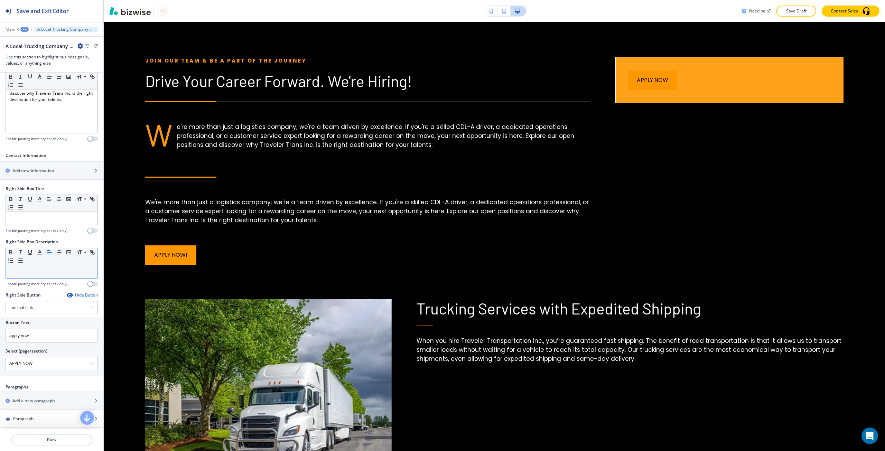
scroll to position [207, 0]
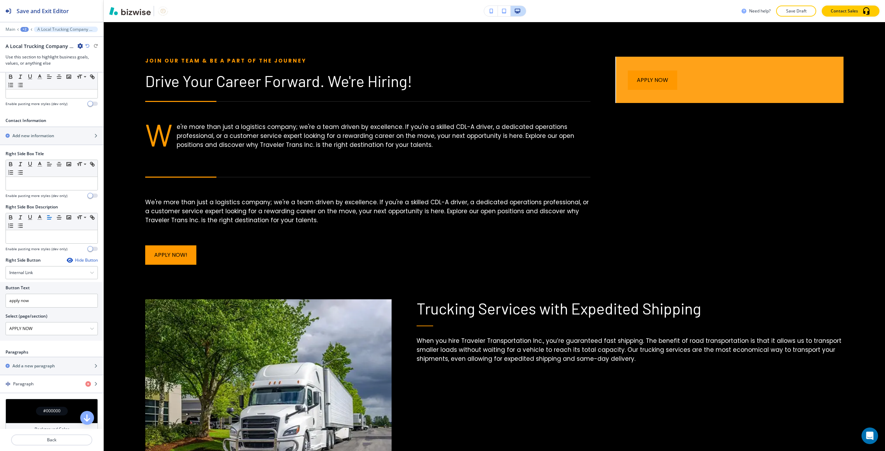
click at [89, 260] on div "Hide Button" at bounding box center [82, 260] width 31 height 6
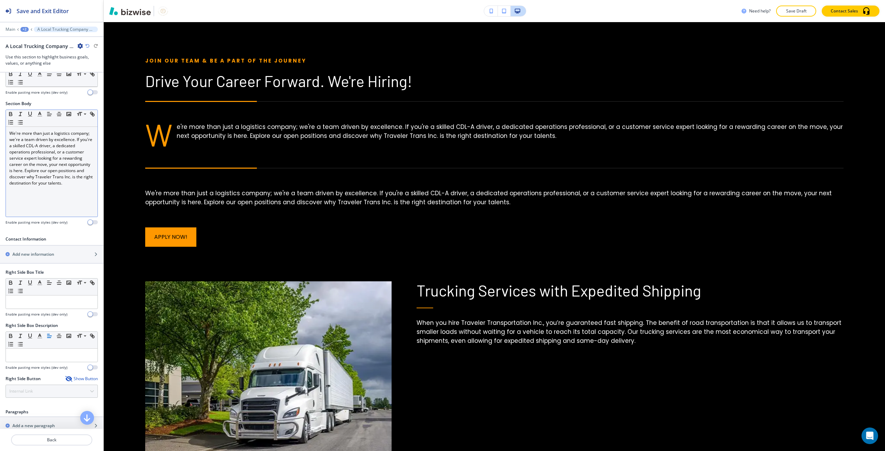
scroll to position [35, 0]
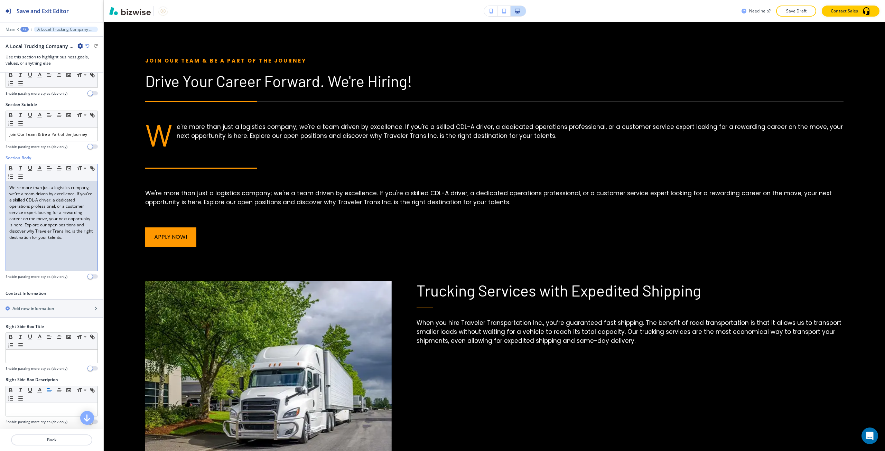
click at [66, 233] on p "We're more than just a logistics company; we're a team driven by excellence. If…" at bounding box center [51, 213] width 85 height 56
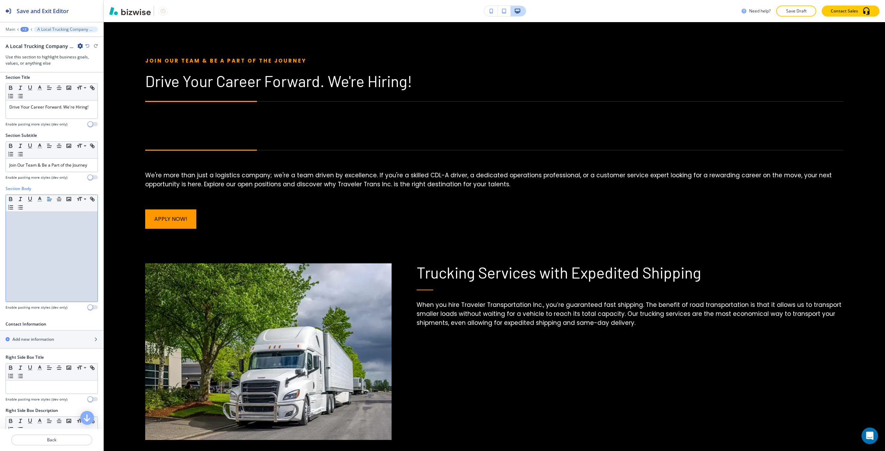
scroll to position [0, 0]
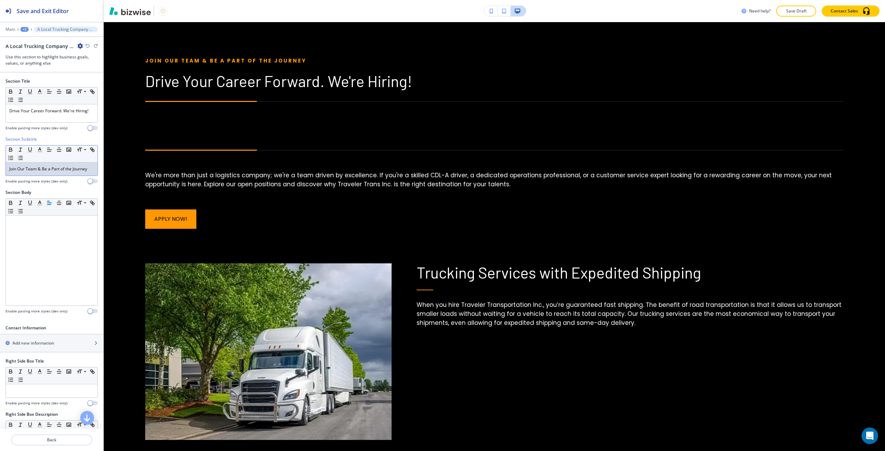
click at [46, 174] on div "Join Our Team & Be a Part of the Journey" at bounding box center [52, 168] width 92 height 13
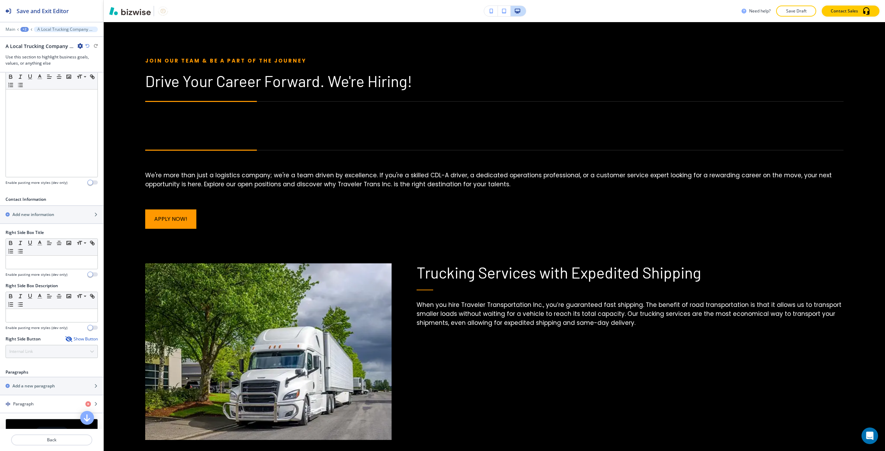
scroll to position [173, 0]
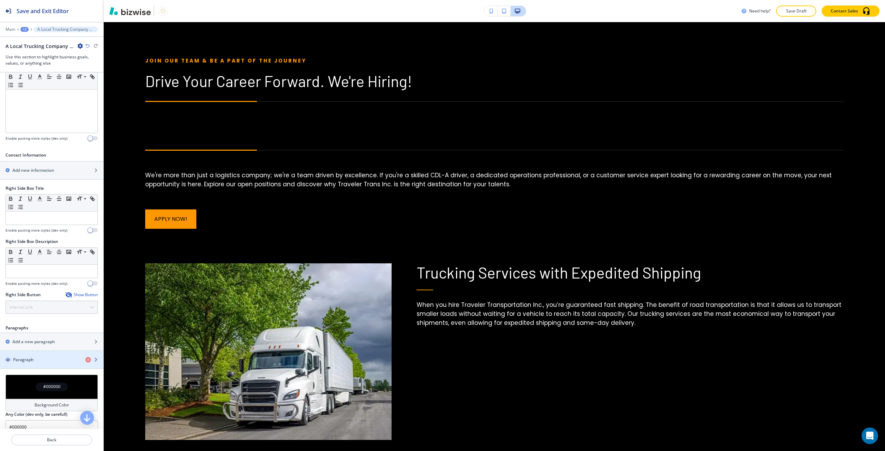
click at [42, 357] on div "Paragraph" at bounding box center [40, 360] width 80 height 6
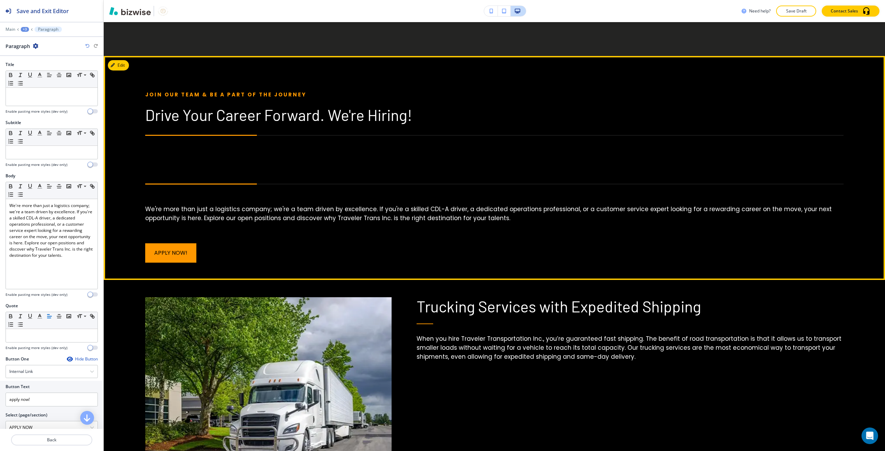
scroll to position [1000, 0]
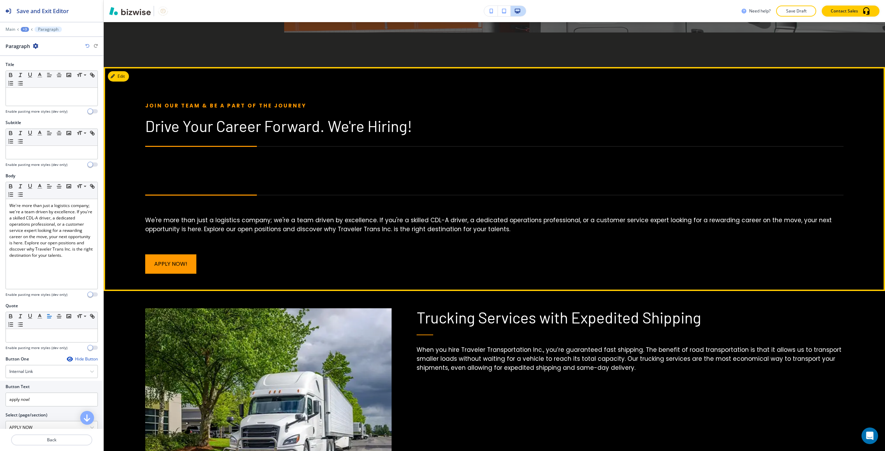
click at [175, 124] on p "Drive Your Career Forward. We're Hiring!" at bounding box center [494, 126] width 698 height 18
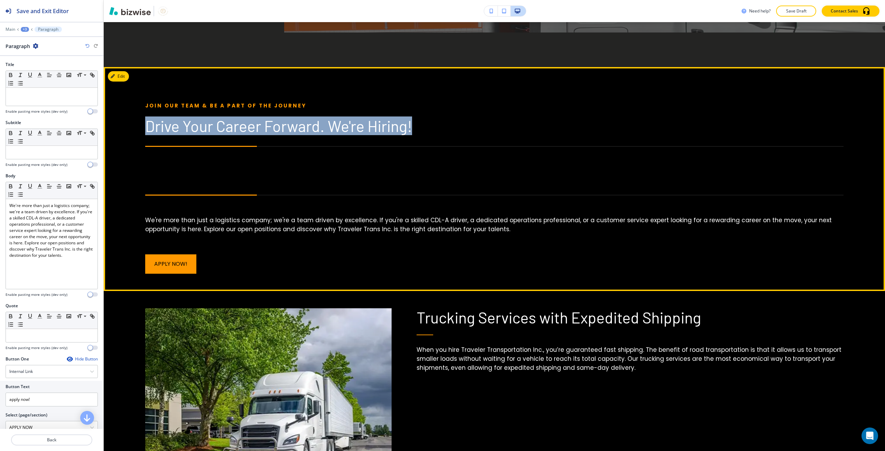
click at [175, 124] on p "Drive Your Career Forward. We're Hiring!" at bounding box center [494, 126] width 698 height 18
copy p "Drive Your Career Forward. We're Hiring!"
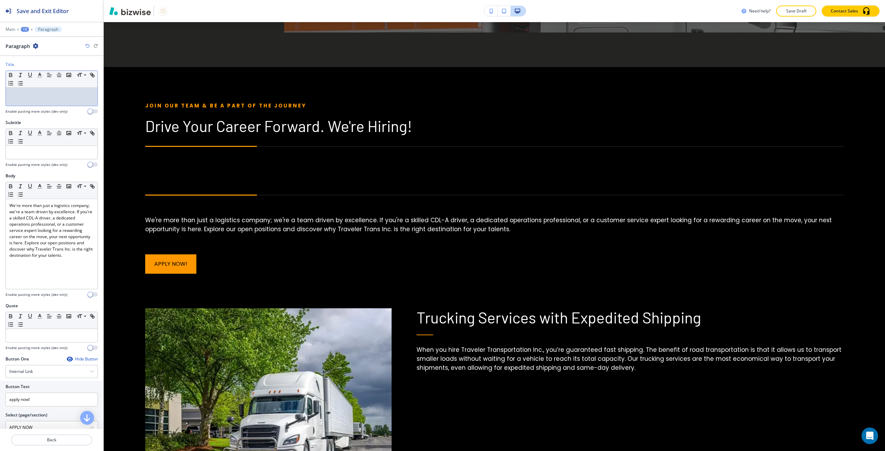
click at [48, 100] on div at bounding box center [52, 97] width 92 height 18
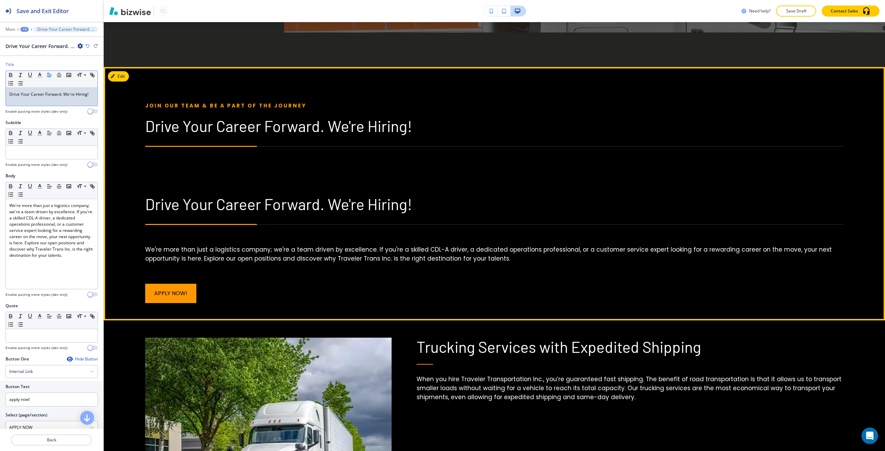
click at [251, 105] on p "Join Our Team & Be a Part of the Journey" at bounding box center [494, 106] width 698 height 8
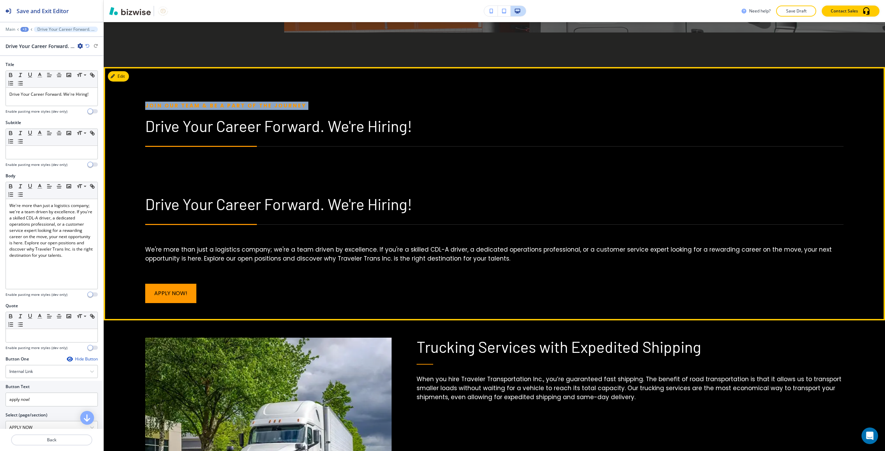
click at [251, 105] on p "Join Our Team & Be a Part of the Journey" at bounding box center [494, 106] width 698 height 8
copy p "Join Our Team & Be a Part of the Journey"
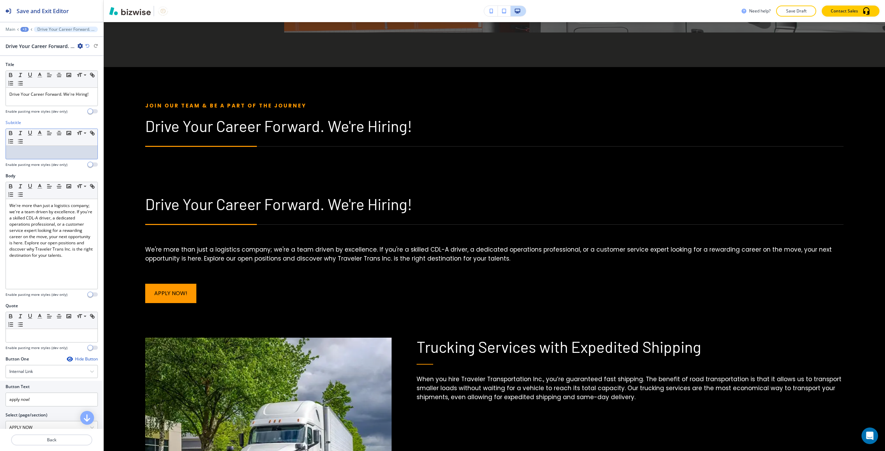
click at [38, 154] on p at bounding box center [51, 152] width 85 height 6
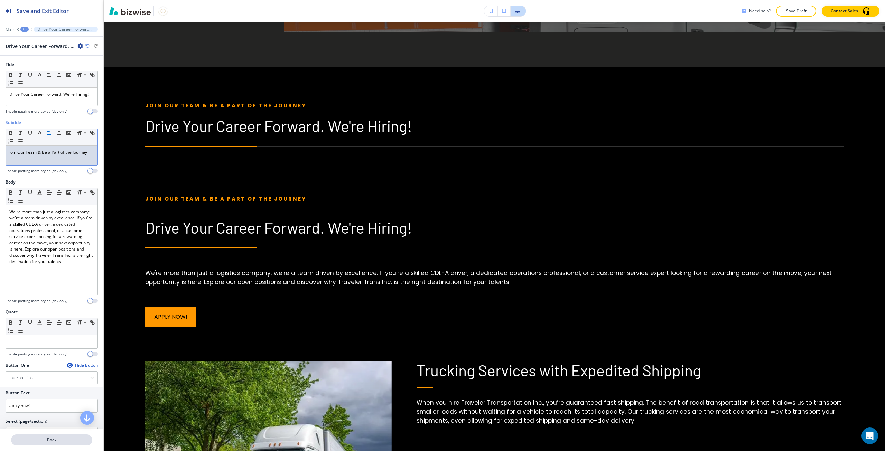
click at [55, 442] on p "Back" at bounding box center [52, 440] width 80 height 6
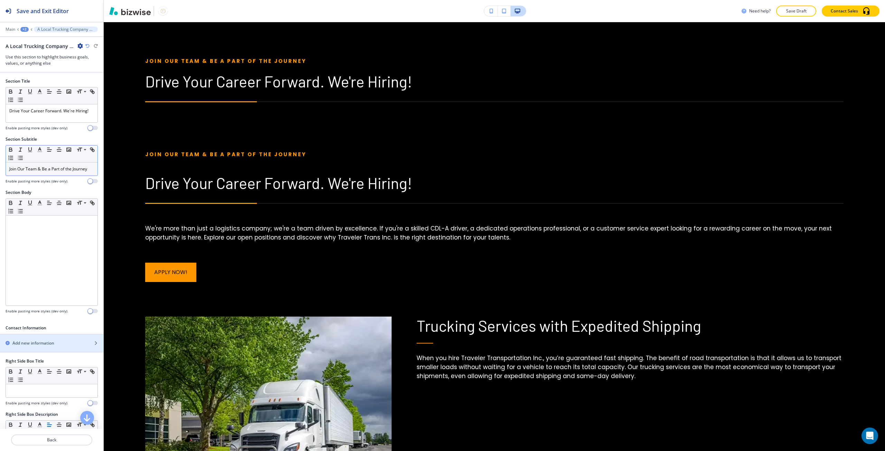
scroll to position [1045, 0]
click at [50, 169] on p "Join Our Team & Be a Part of the Journey" at bounding box center [51, 169] width 85 height 6
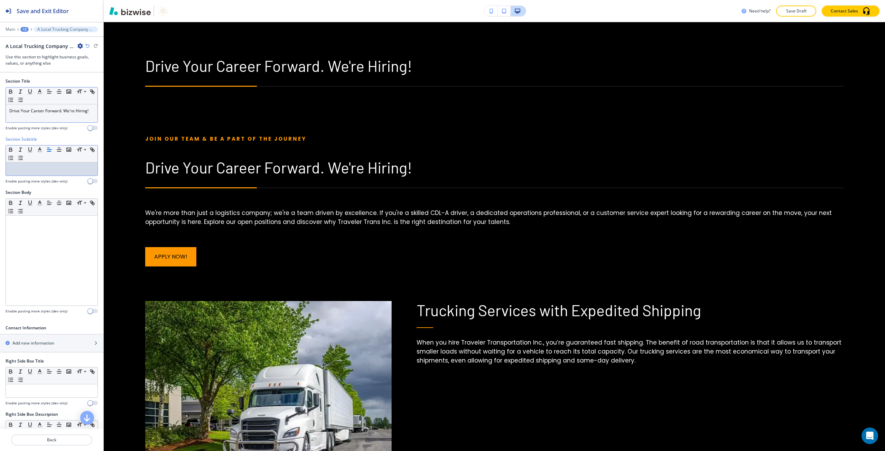
click at [49, 104] on div "Drive Your Career Forward. We're Hiring!" at bounding box center [52, 113] width 92 height 18
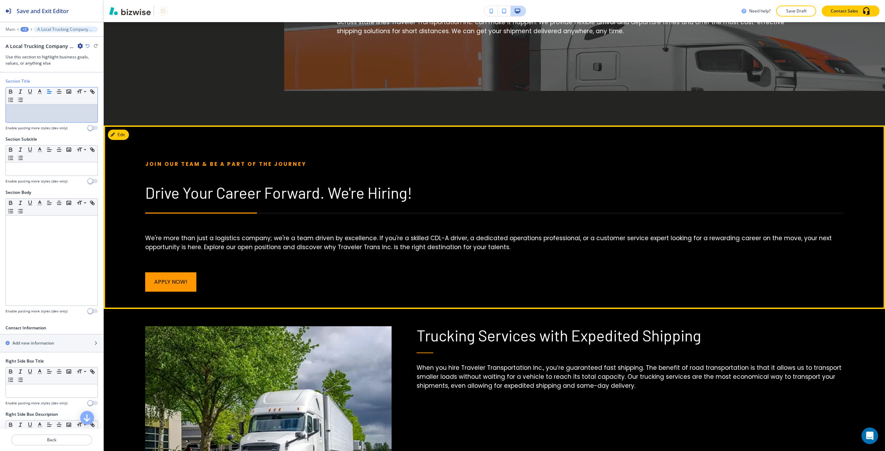
scroll to position [941, 0]
click at [128, 140] on div "Edit" at bounding box center [118, 135] width 21 height 10
click at [122, 138] on button "Edit This Section" at bounding box center [131, 135] width 47 height 10
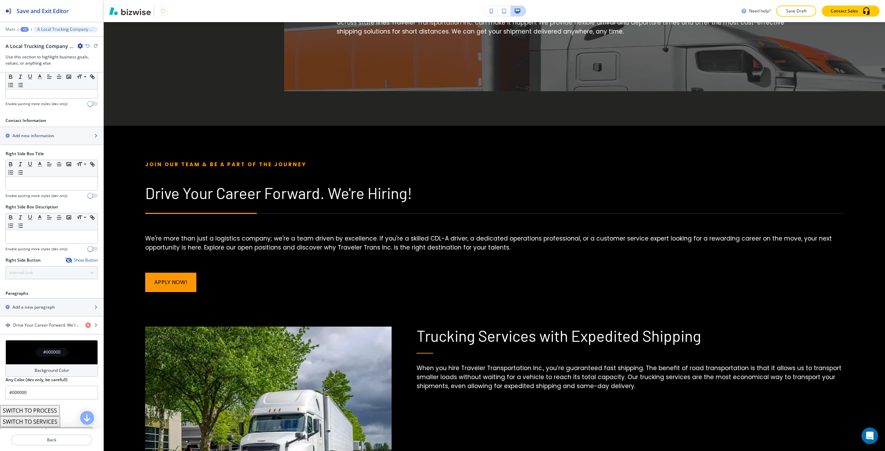
click at [79, 349] on div "#000000" at bounding box center [52, 352] width 92 height 24
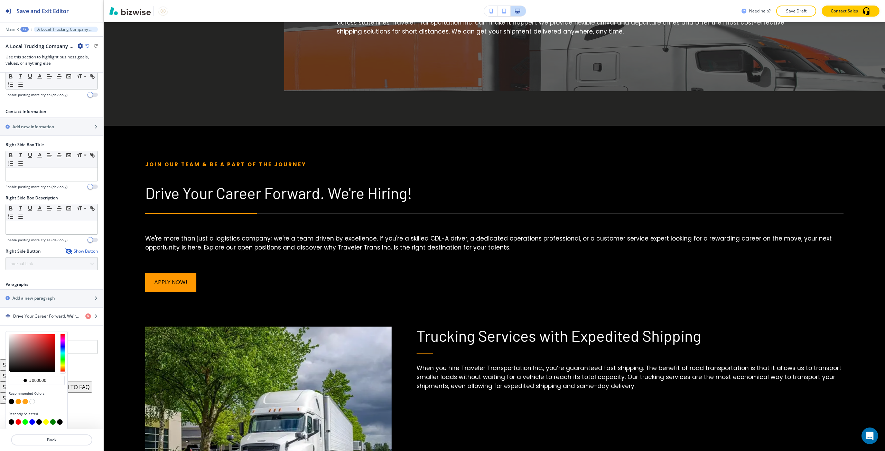
scroll to position [217, 0]
click at [33, 400] on button "button" at bounding box center [32, 401] width 6 height 6
type input "#FFFFFF"
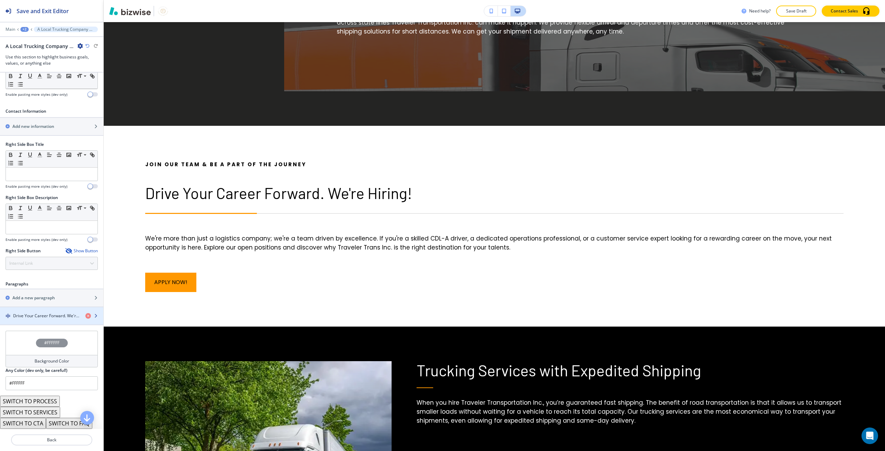
click at [45, 312] on div "button" at bounding box center [51, 310] width 103 height 6
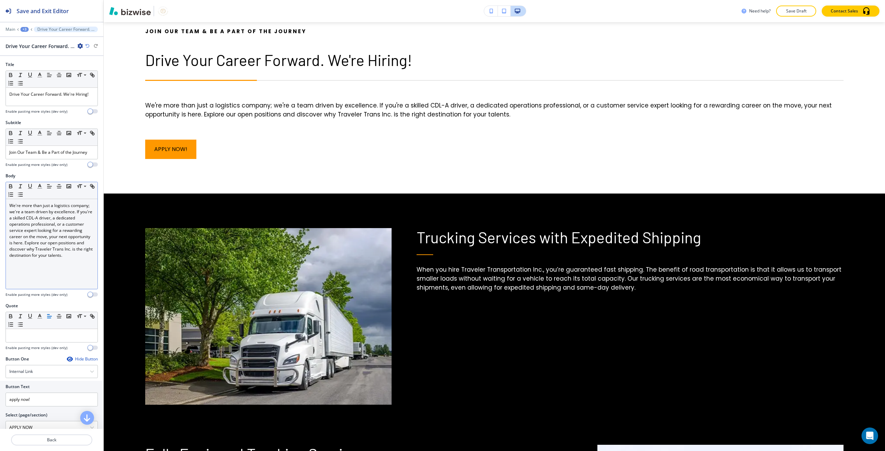
scroll to position [1079, 0]
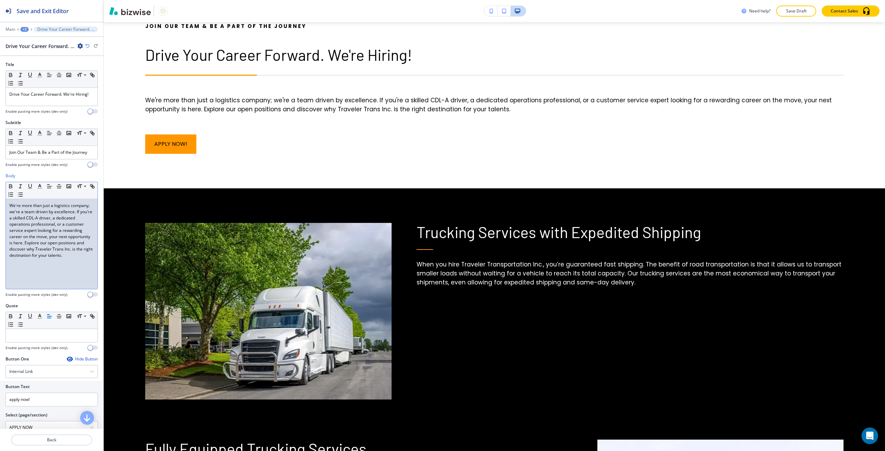
click at [67, 270] on div "We're more than just a logistics company; we're a team driven by excellence. If…" at bounding box center [52, 244] width 92 height 90
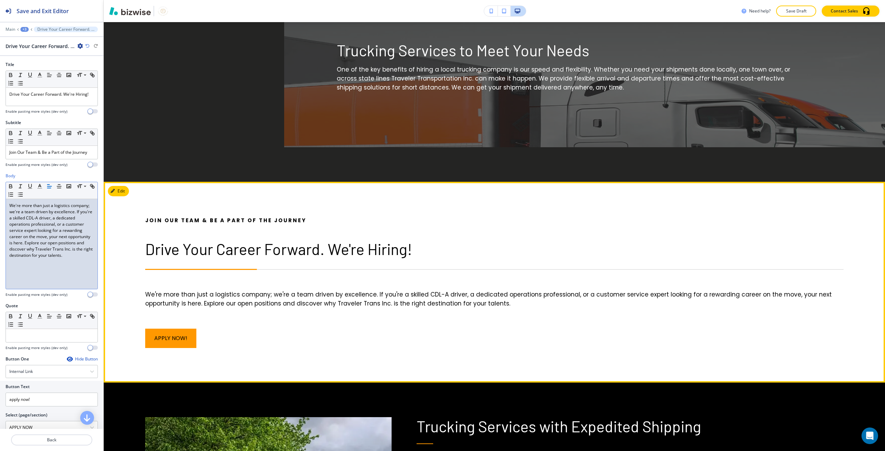
scroll to position [872, 0]
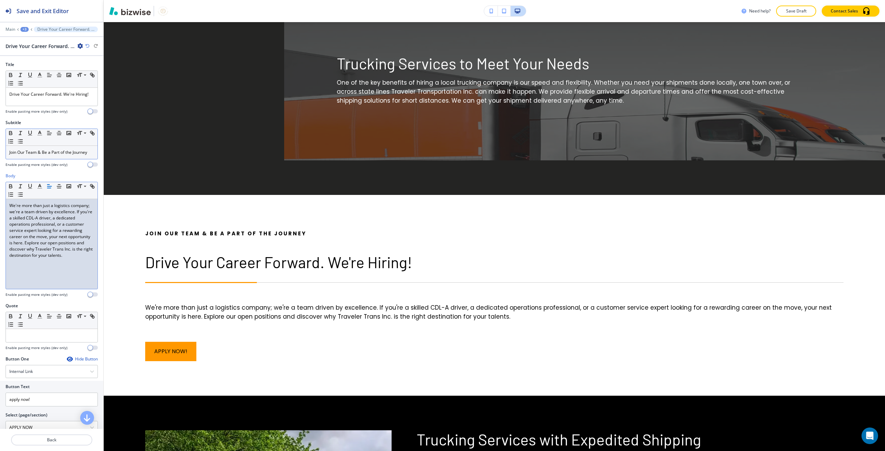
click at [88, 151] on p "Join Our Team & Be a Part of the Journey" at bounding box center [51, 152] width 85 height 6
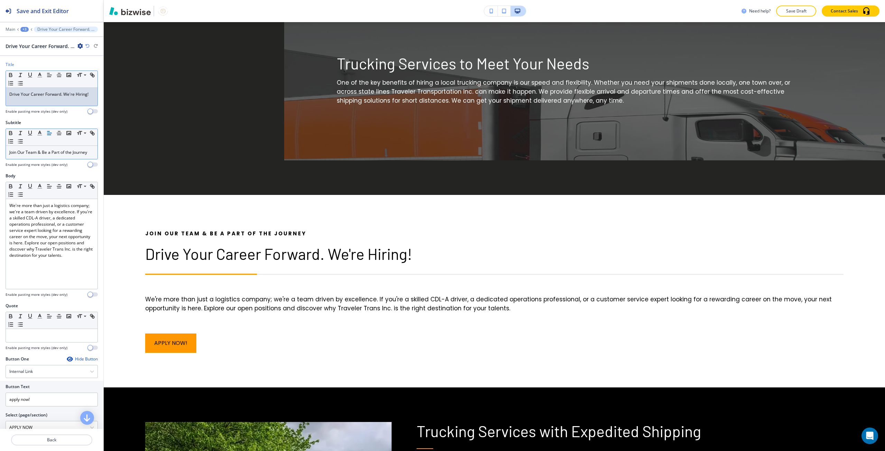
click at [88, 92] on p "Drive Your Career Forward. We're Hiring!" at bounding box center [51, 94] width 85 height 6
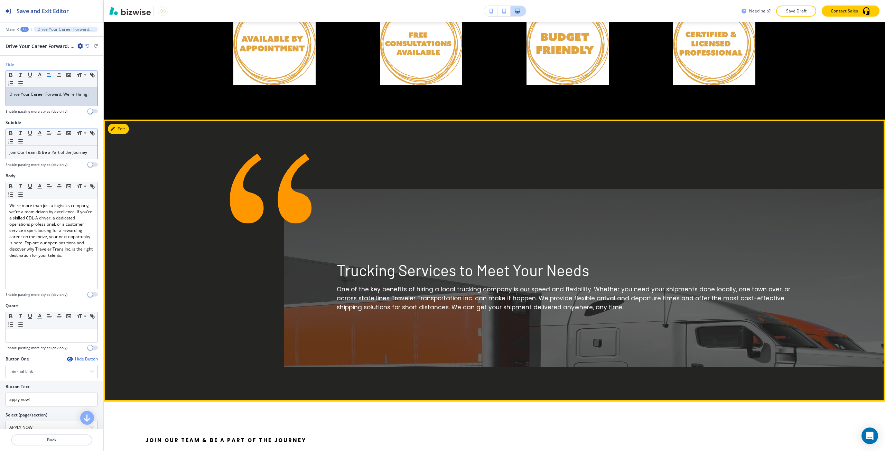
scroll to position [665, 0]
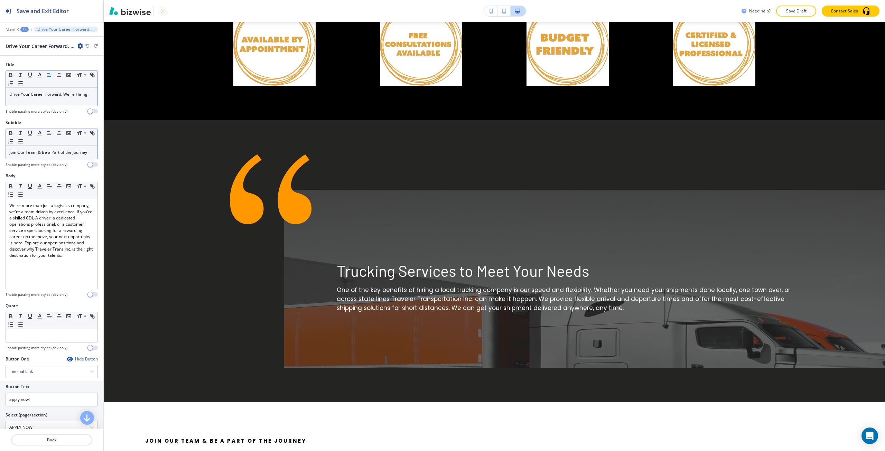
click at [24, 29] on div "+3" at bounding box center [24, 29] width 8 height 5
click at [38, 50] on p "HOME" at bounding box center [42, 53] width 35 height 6
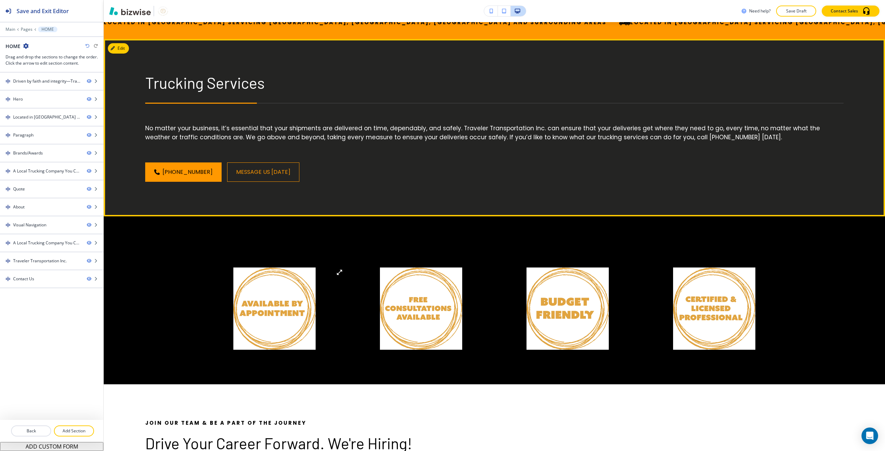
scroll to position [555, 0]
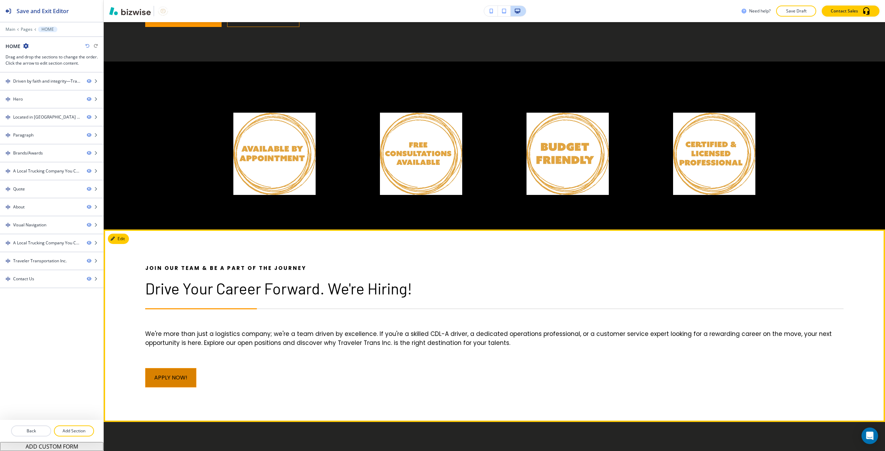
click at [188, 380] on button "apply now!" at bounding box center [170, 377] width 51 height 19
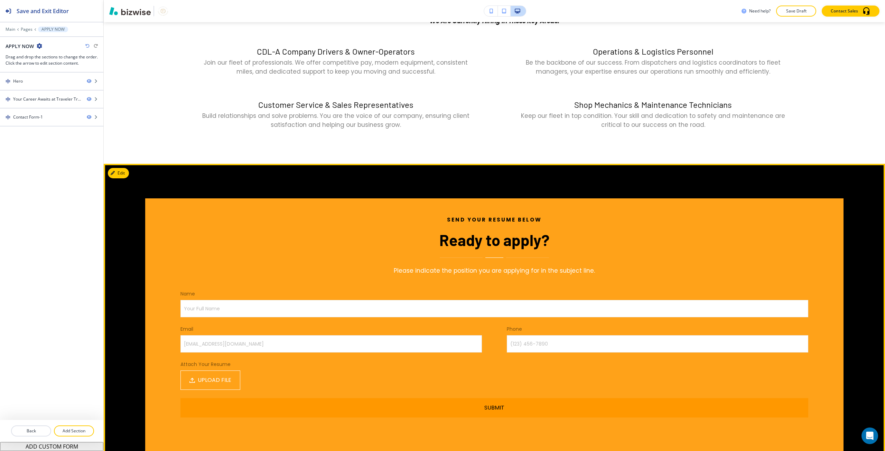
scroll to position [173, 0]
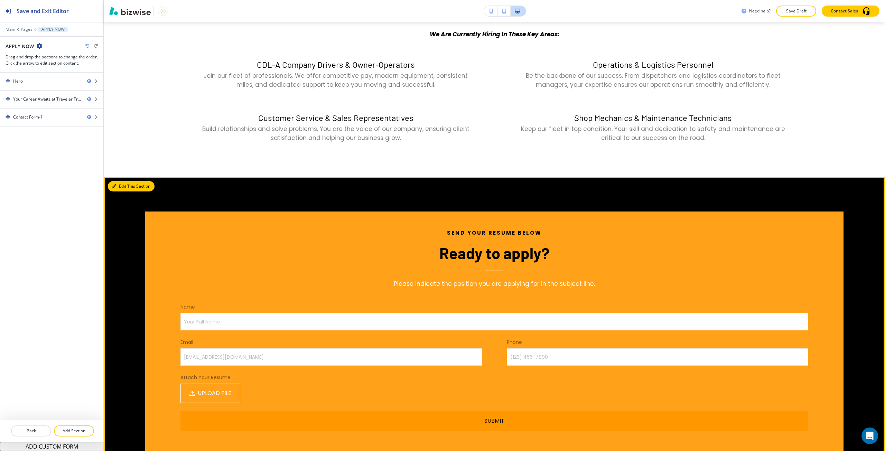
click at [125, 190] on button "Edit This Section" at bounding box center [131, 186] width 47 height 10
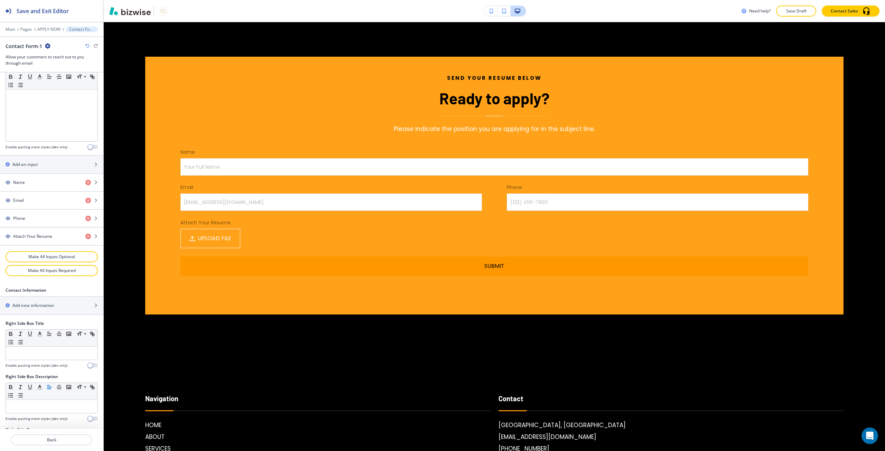
scroll to position [322, 0]
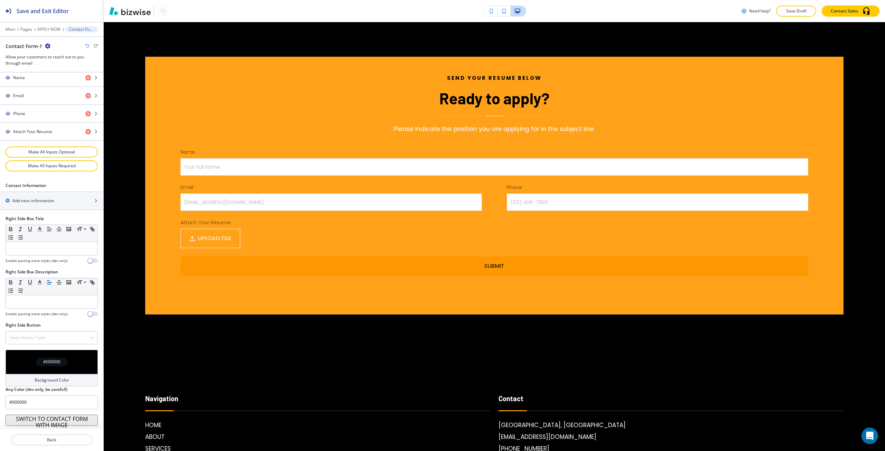
click at [58, 353] on div "#000000" at bounding box center [52, 362] width 92 height 24
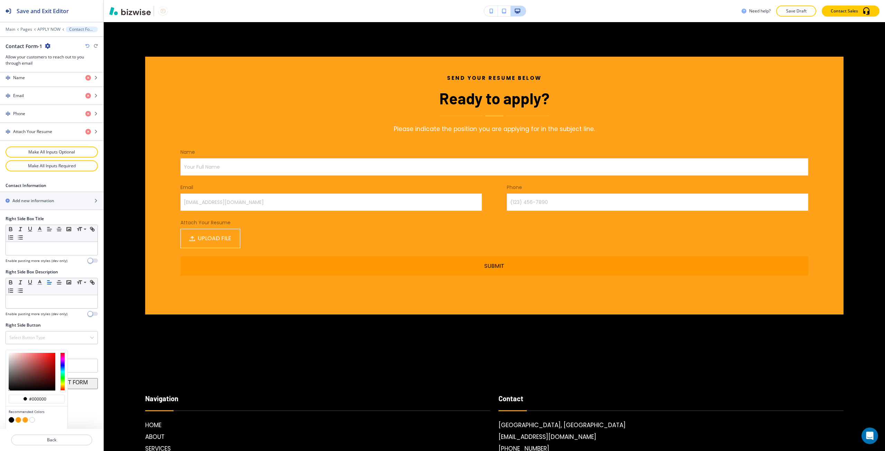
click at [25, 420] on button "button" at bounding box center [25, 420] width 6 height 6
type input "#ffa219"
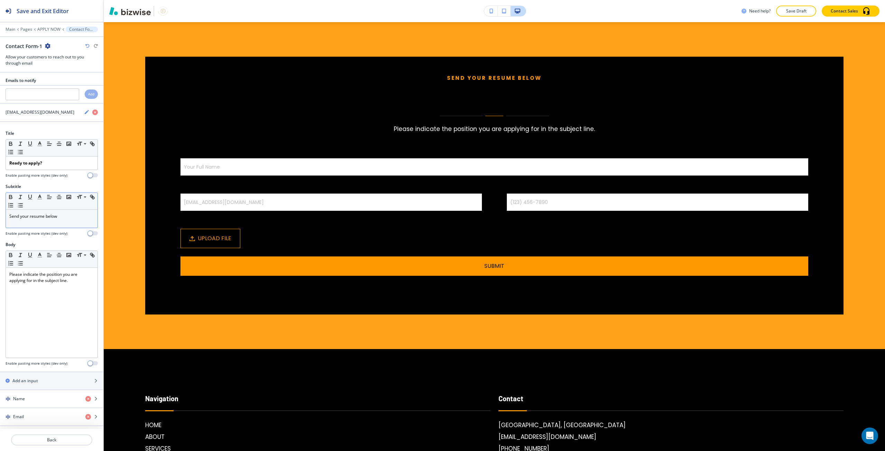
scroll to position [0, 0]
click at [39, 164] on strong "Ready to apply?" at bounding box center [25, 164] width 33 height 6
click at [426, 122] on div "Send your resume below Ready to apply? Please indicate the position you are app…" at bounding box center [494, 103] width 628 height 59
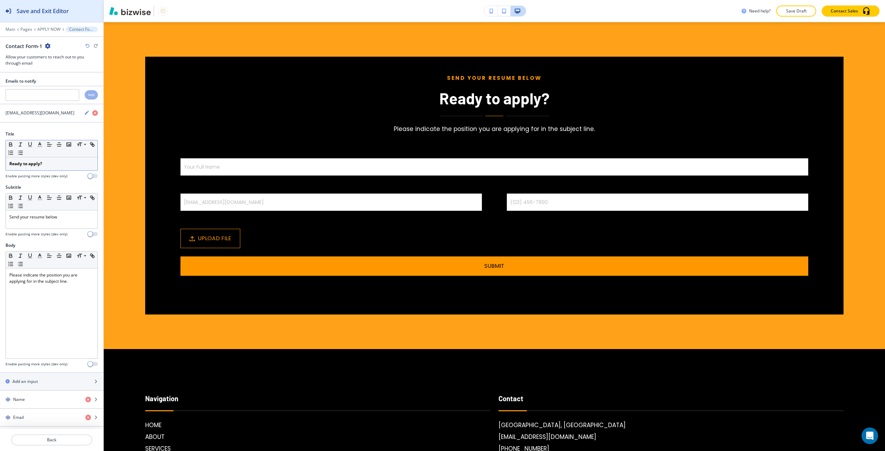
click at [92, 4] on button "Save and Exit Editor" at bounding box center [51, 11] width 103 height 22
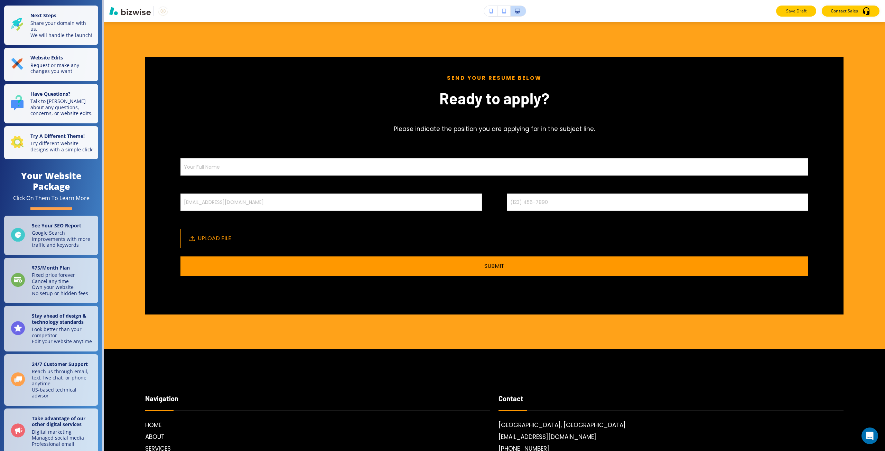
click at [790, 11] on p "Save Draft" at bounding box center [796, 11] width 22 height 6
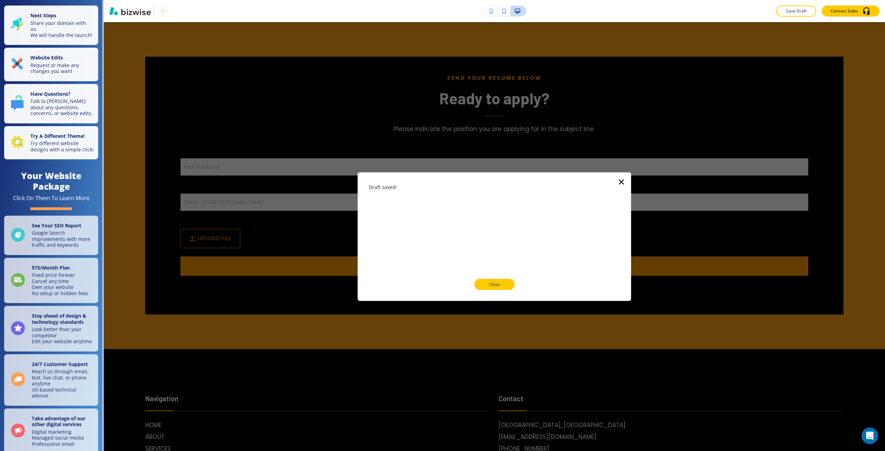
click at [485, 288] on button "Close" at bounding box center [494, 284] width 40 height 11
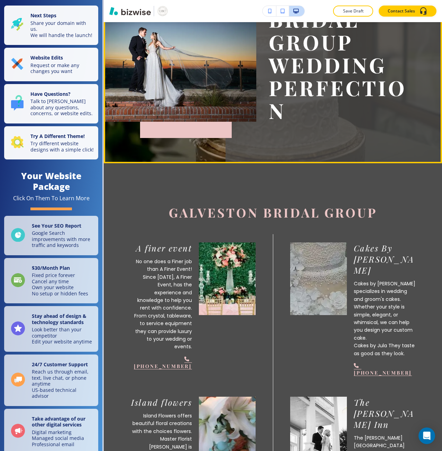
scroll to position [138, 0]
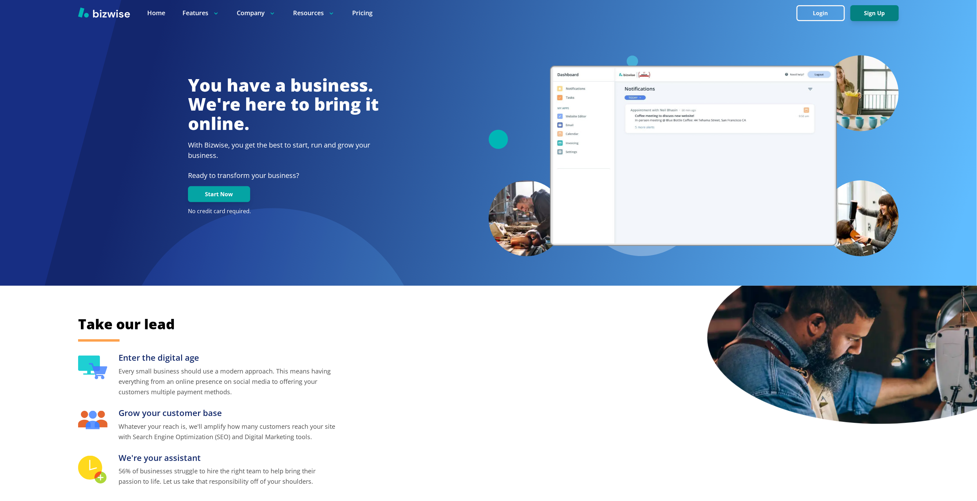
click at [859, 11] on button "Sign Up" at bounding box center [875, 13] width 48 height 16
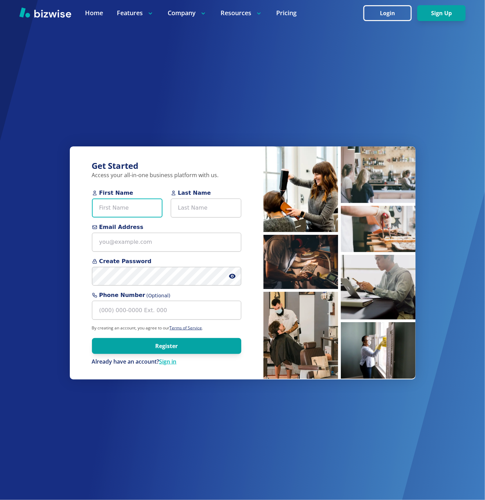
click at [121, 208] on input "First Name" at bounding box center [127, 208] width 71 height 19
paste input "John Lundwall"
click at [128, 202] on input "John Lundwall" at bounding box center [127, 208] width 71 height 19
type input "John"
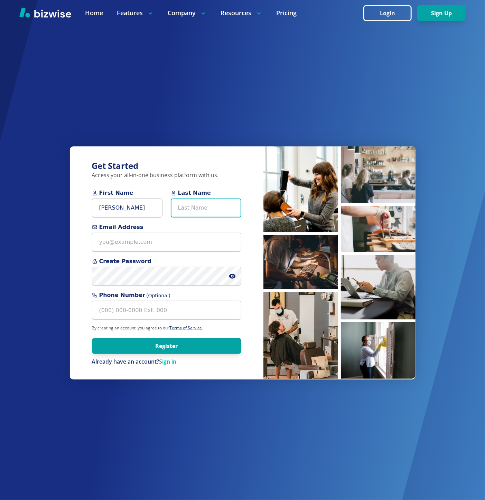
click at [199, 210] on input "Last Name" at bounding box center [206, 208] width 71 height 19
paste input "Lundwall"
type input "Lundwall"
click at [162, 209] on input "John" at bounding box center [127, 208] width 71 height 19
type input "John"
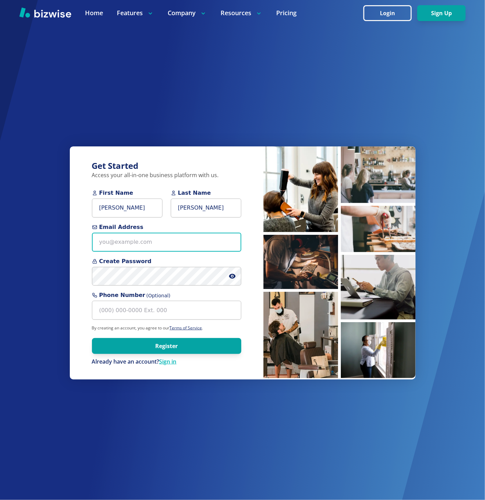
click at [168, 244] on input "Email Address" at bounding box center [166, 242] width 149 height 19
paste input "[EMAIL_ADDRESS][DOMAIN_NAME]"
type input "[EMAIL_ADDRESS][DOMAIN_NAME]"
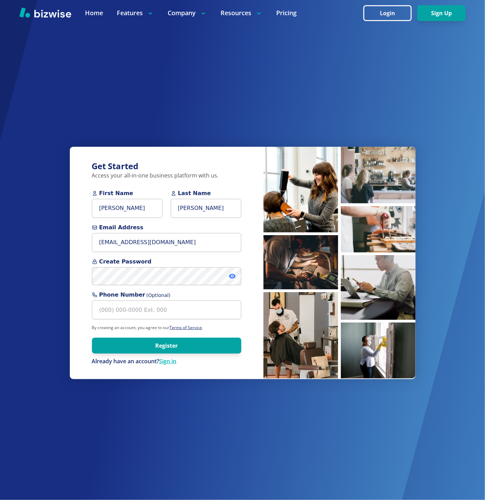
click at [229, 278] on icon at bounding box center [232, 276] width 7 height 7
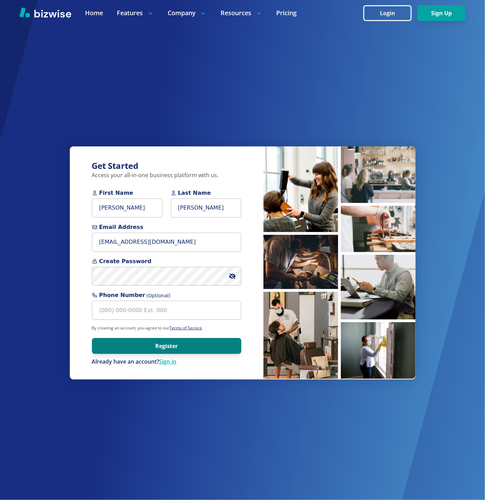
click at [213, 343] on button "Register" at bounding box center [166, 346] width 149 height 16
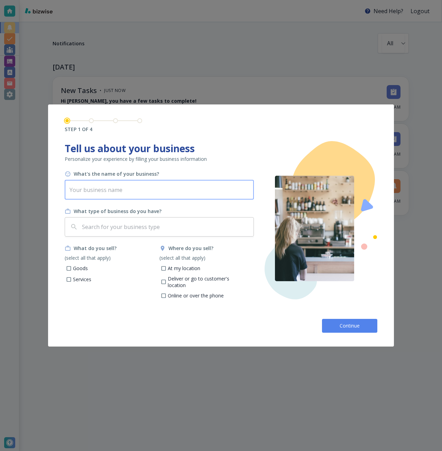
click at [124, 187] on input "text" at bounding box center [159, 189] width 189 height 19
paste input "XLight Company"
type input "XLight Company"
click at [141, 232] on input "text" at bounding box center [166, 226] width 170 height 13
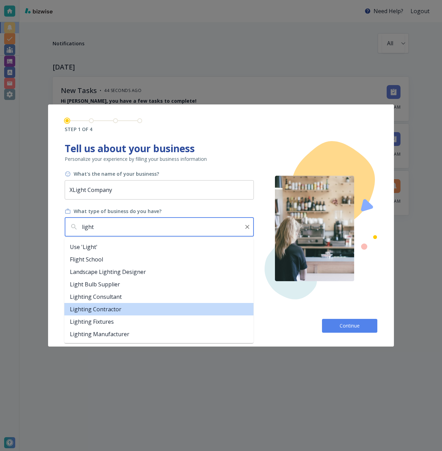
click at [137, 305] on li "Lighting Contractor" at bounding box center [158, 309] width 189 height 12
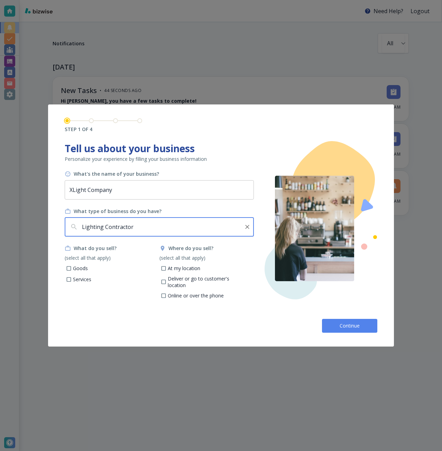
type input "Lighting Contractor"
click at [79, 276] on p "Services" at bounding box center [82, 279] width 18 height 7
click at [72, 277] on input "Services" at bounding box center [69, 280] width 6 height 6
checkbox input "true"
click at [78, 270] on p "Goods" at bounding box center [80, 268] width 15 height 7
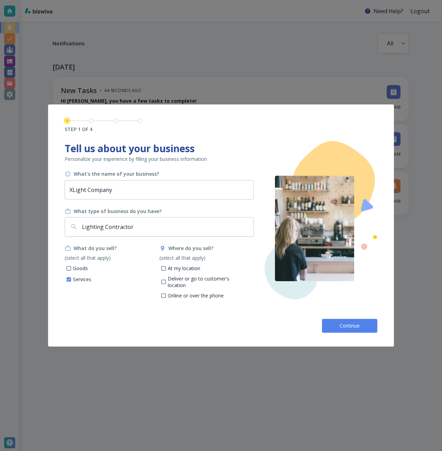
click at [72, 270] on input "Goods" at bounding box center [69, 269] width 6 height 6
checkbox input "true"
click at [182, 276] on p "Deliver or go to customer's location" at bounding box center [208, 281] width 81 height 13
click at [166, 280] on input "Deliver or go to customer's location" at bounding box center [163, 283] width 6 height 6
checkbox input "true"
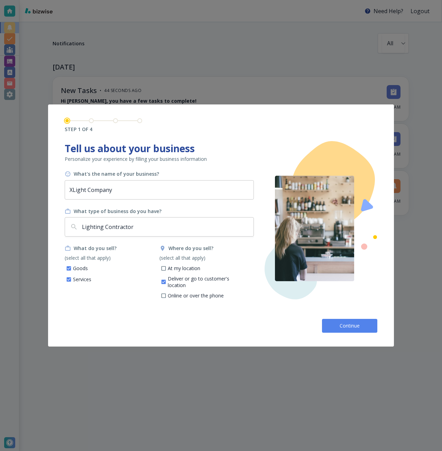
click at [340, 326] on span "Continue" at bounding box center [349, 325] width 22 height 7
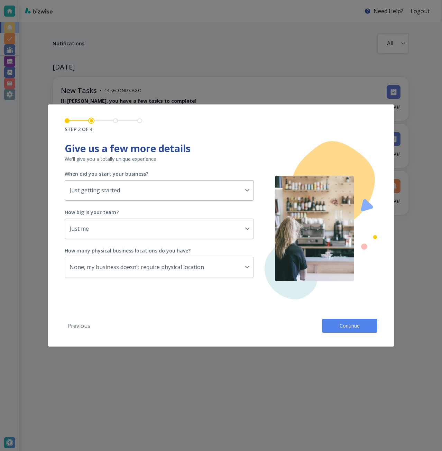
click at [85, 0] on body "Need Help? Logout Notifications All all ​ TODAY New Tasks • 44 seconds ago Hi J…" at bounding box center [221, 0] width 442 height 0
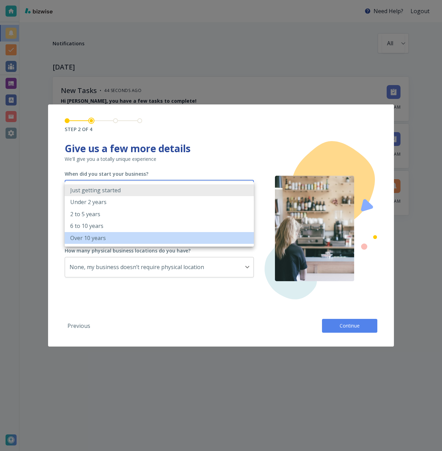
click at [88, 238] on p "Over 10 years" at bounding box center [88, 238] width 36 height 8
type input "OVER_10_YEARS"
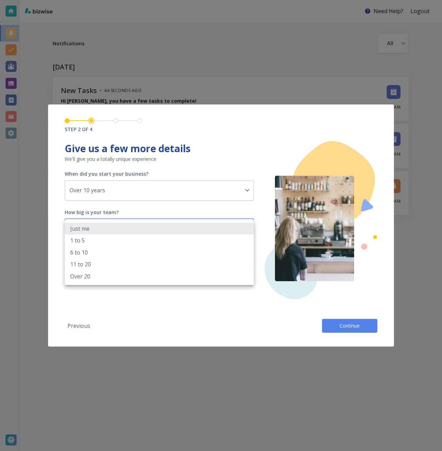
click at [88, 0] on body "Need Help? Logout Notifications All all ​ TODAY New Tasks • 44 seconds ago Hi J…" at bounding box center [221, 0] width 442 height 0
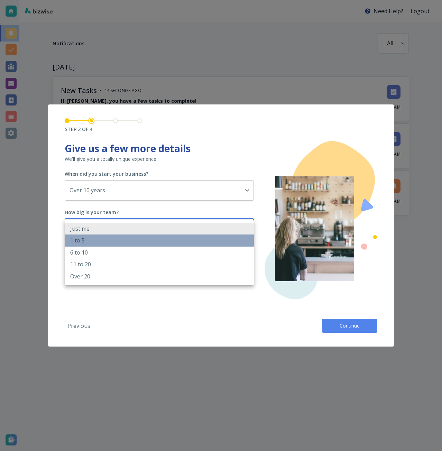
click at [90, 242] on li "1 to 5" at bounding box center [159, 240] width 189 height 12
type input "2_TO_5"
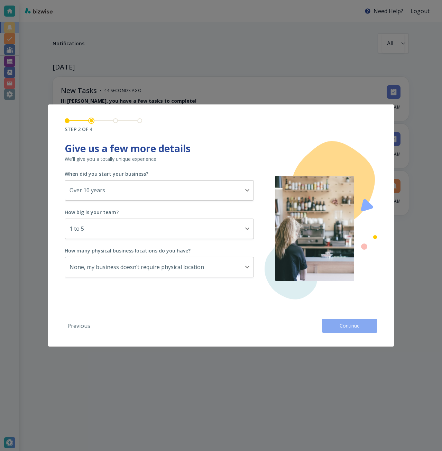
click at [369, 329] on button "Continue" at bounding box center [349, 326] width 55 height 14
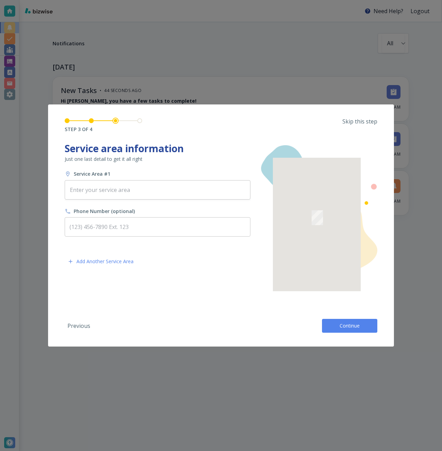
click at [358, 123] on p "Skip this step" at bounding box center [359, 122] width 35 height 8
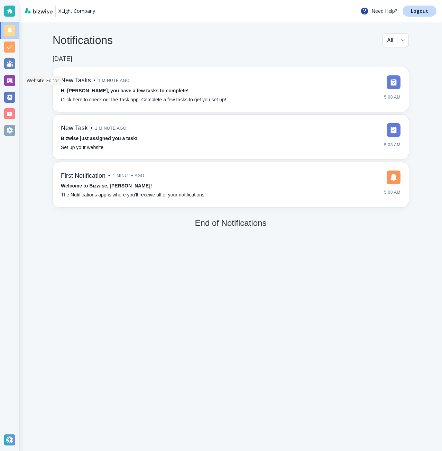
click at [7, 82] on div at bounding box center [9, 80] width 11 height 11
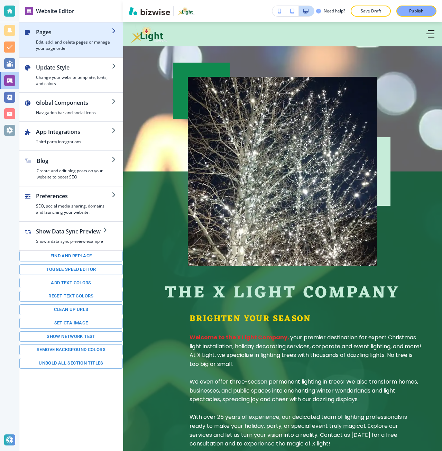
click at [82, 44] on h4 "Edit, add, and delete pages or manage your page order" at bounding box center [74, 45] width 76 height 12
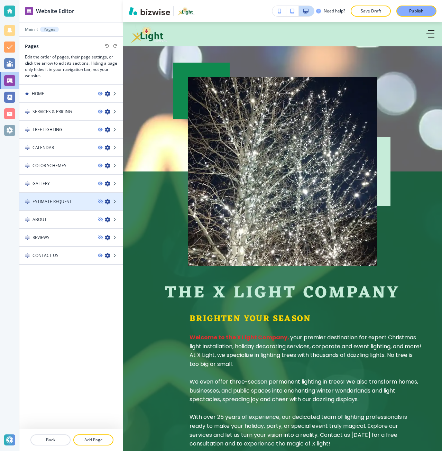
click at [59, 205] on div at bounding box center [70, 208] width 103 height 6
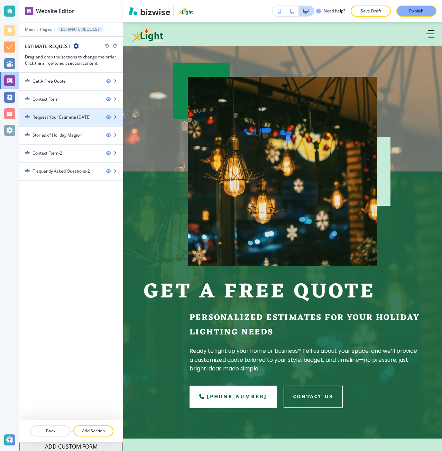
click at [65, 110] on div at bounding box center [70, 112] width 103 height 6
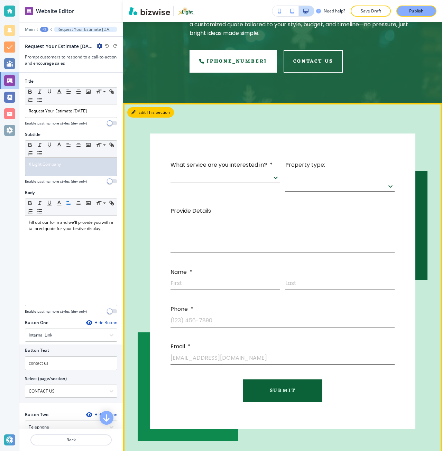
click at [139, 109] on button "Edit This Section" at bounding box center [150, 112] width 47 height 10
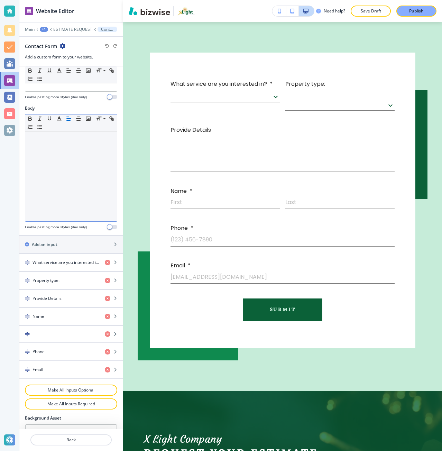
scroll to position [138, 0]
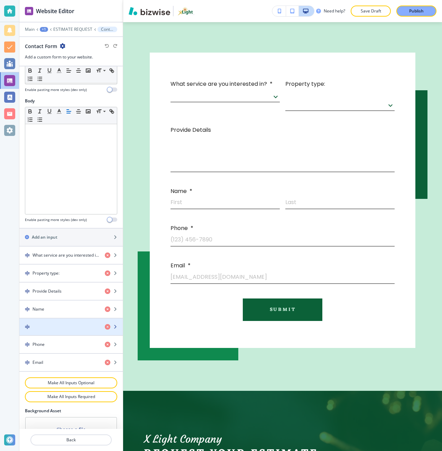
click at [62, 325] on div "button" at bounding box center [59, 326] width 80 height 5
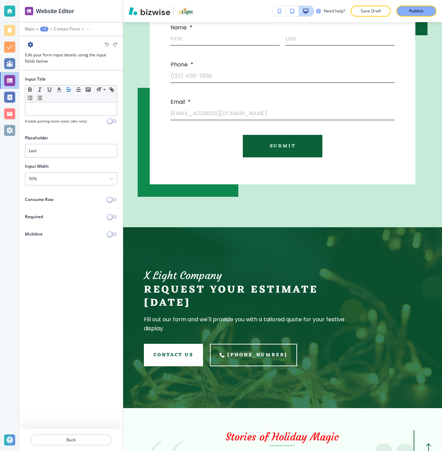
scroll to position [581, 0]
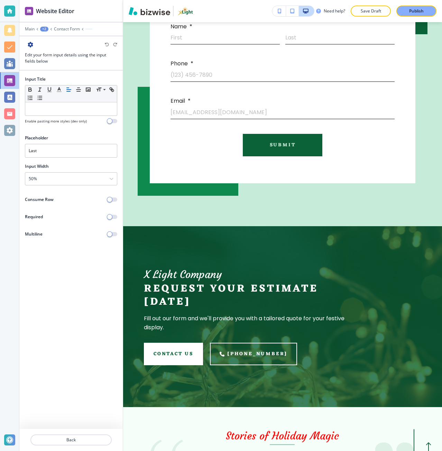
click at [32, 46] on icon "button" at bounding box center [31, 45] width 6 height 6
click at [47, 79] on p "Delete" at bounding box center [49, 81] width 35 height 6
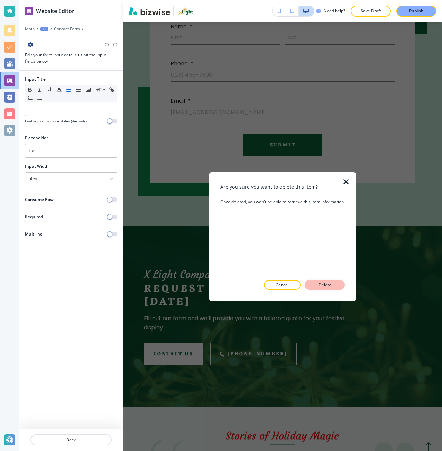
click at [322, 286] on p "Delete" at bounding box center [324, 285] width 17 height 6
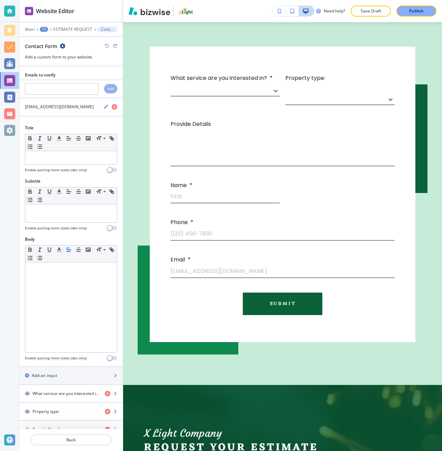
scroll to position [416, 0]
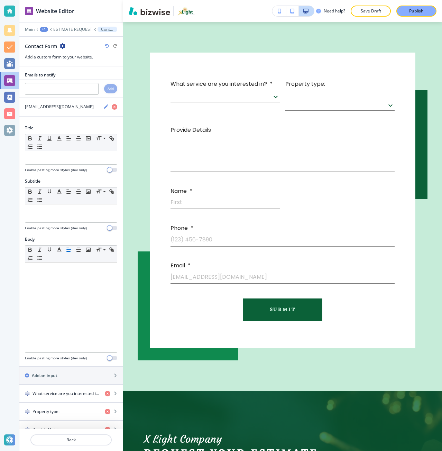
click at [105, 46] on icon "button" at bounding box center [107, 46] width 4 height 4
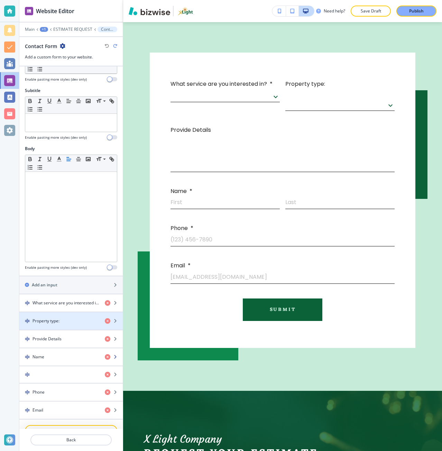
scroll to position [104, 0]
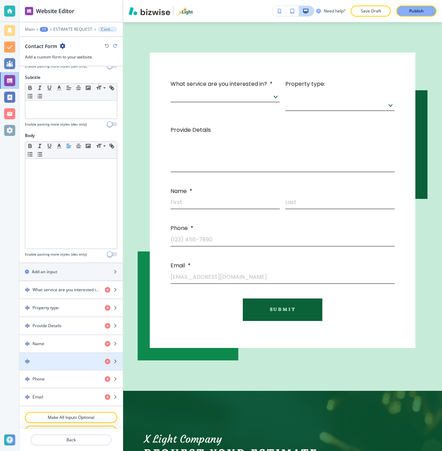
click at [48, 362] on div "button" at bounding box center [59, 361] width 80 height 5
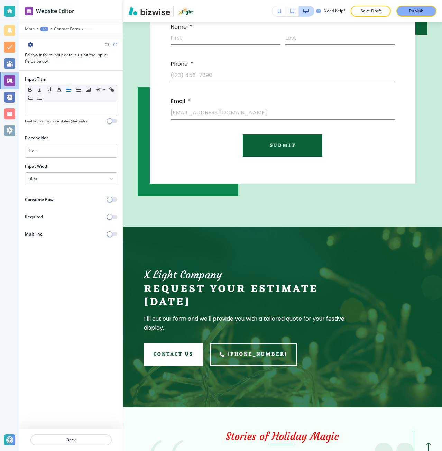
scroll to position [581, 0]
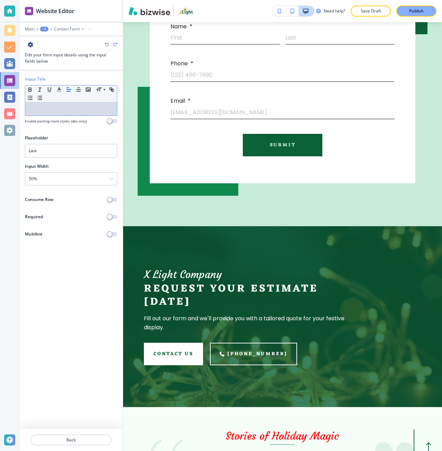
click at [37, 111] on p at bounding box center [71, 109] width 85 height 6
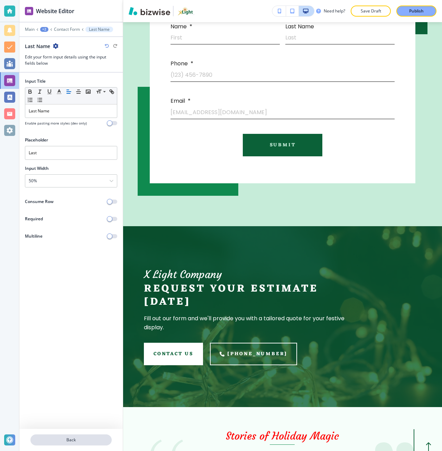
click at [64, 438] on p "Back" at bounding box center [71, 440] width 80 height 6
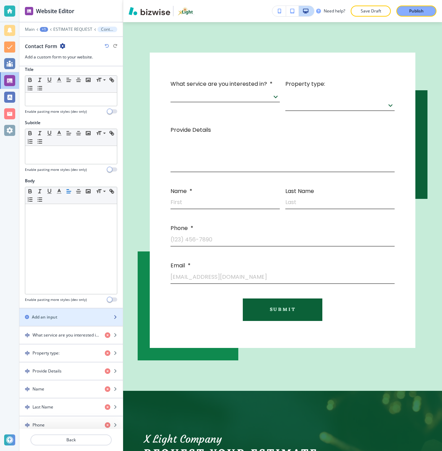
scroll to position [69, 0]
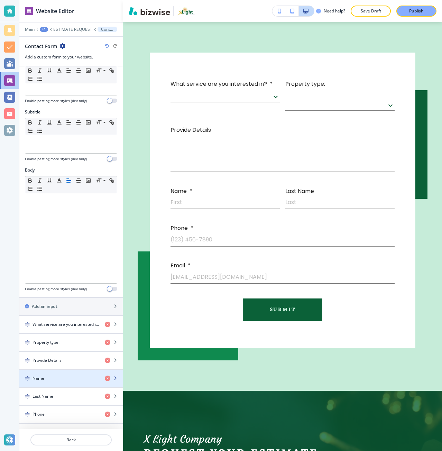
click at [50, 374] on div "button" at bounding box center [70, 372] width 103 height 6
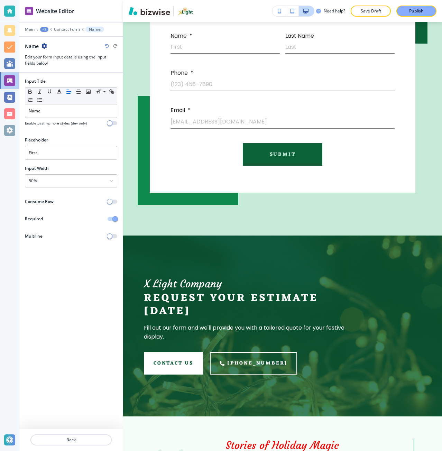
scroll to position [581, 0]
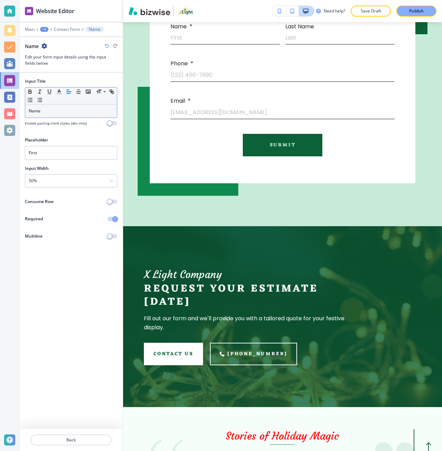
click at [29, 113] on p "Name" at bounding box center [71, 111] width 85 height 6
copy p "First Name"
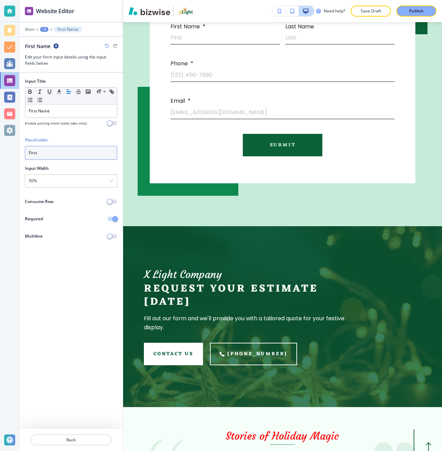
click at [51, 147] on input "First" at bounding box center [71, 153] width 92 height 14
paste input "Name"
type input "First Name"
click at [64, 439] on p "Back" at bounding box center [71, 440] width 80 height 6
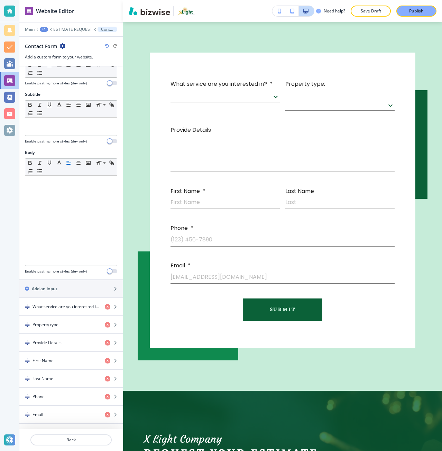
scroll to position [104, 0]
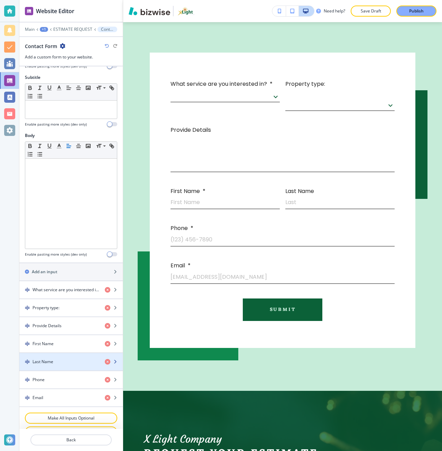
click at [65, 356] on div "button" at bounding box center [70, 356] width 103 height 6
click at [50, 366] on div "button" at bounding box center [70, 368] width 103 height 6
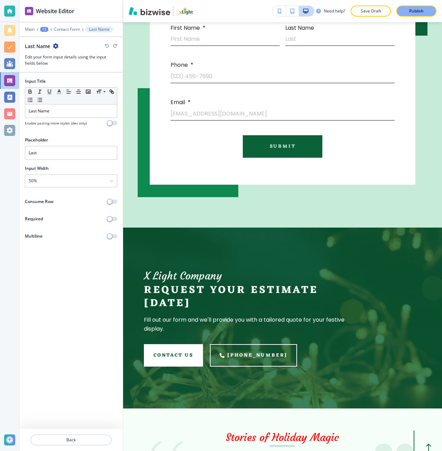
scroll to position [581, 0]
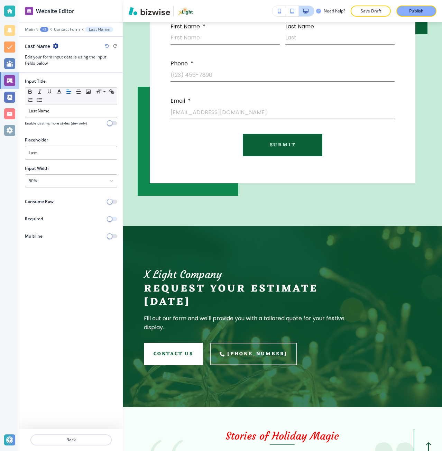
click at [111, 218] on span "button" at bounding box center [110, 219] width 6 height 6
click at [50, 115] on div "Last Name" at bounding box center [71, 110] width 92 height 13
copy p "Last Name"
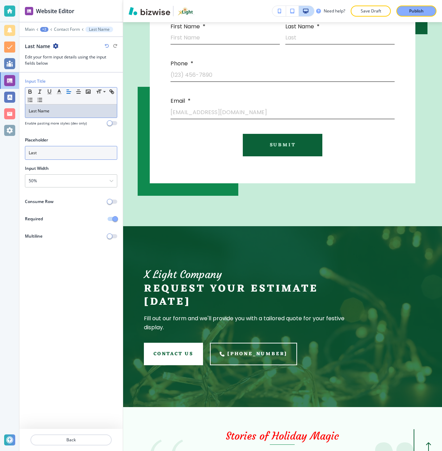
click at [61, 153] on input "Last" at bounding box center [71, 153] width 92 height 14
paste input "Name"
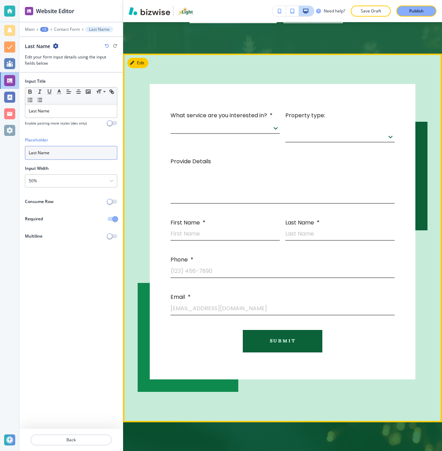
scroll to position [373, 0]
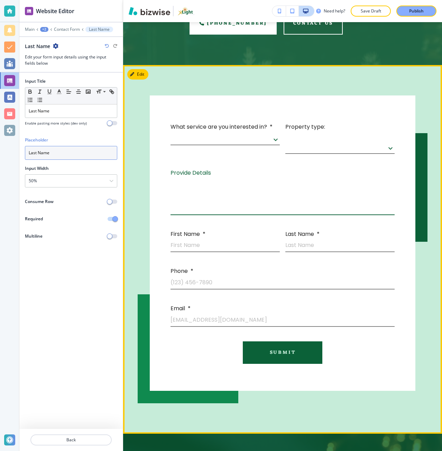
type input "Last Name"
click at [201, 171] on p "Provide Details" at bounding box center [190, 172] width 40 height 9
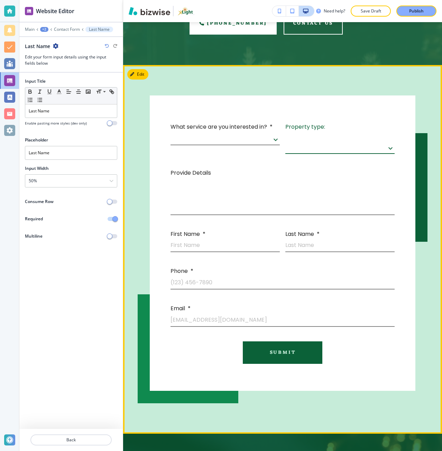
click at [295, 0] on body "Website Editor Main +2 Contact Form Last Name Last Name Edit your form input de…" at bounding box center [221, 0] width 442 height 0
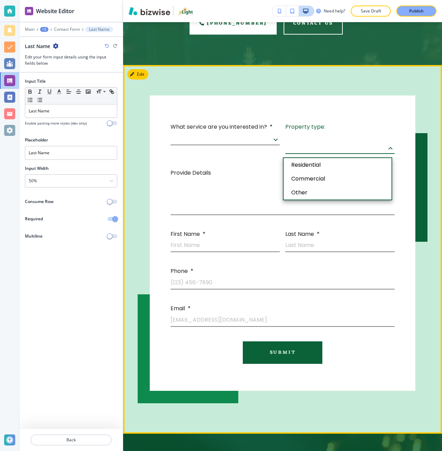
click at [70, 435] on div at bounding box center [221, 225] width 442 height 451
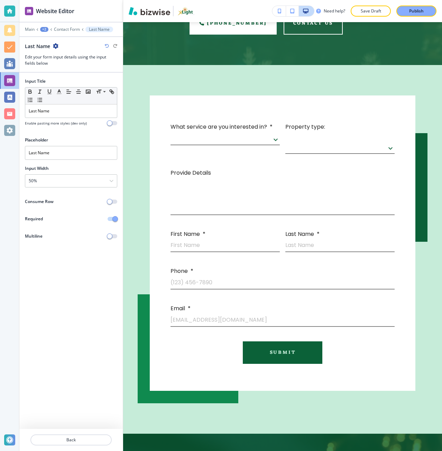
click at [60, 449] on div at bounding box center [70, 448] width 103 height 6
click at [60, 444] on button "Back" at bounding box center [70, 439] width 81 height 11
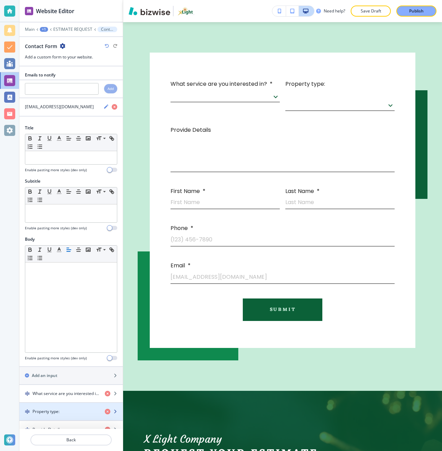
click at [57, 411] on h4 "Property type:" at bounding box center [45, 411] width 27 height 6
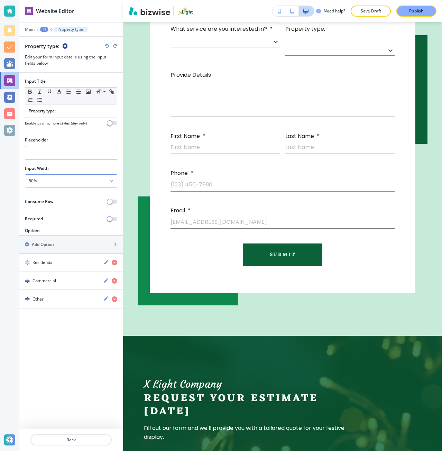
scroll to position [473, 0]
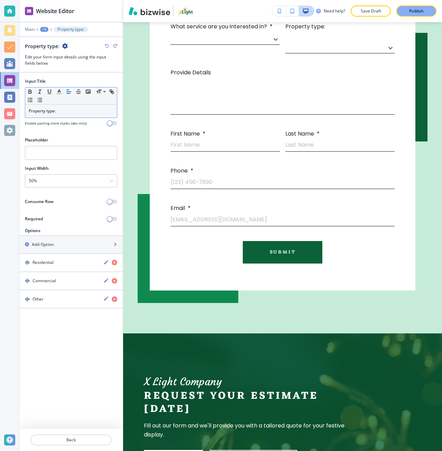
click at [64, 114] on p "Property type:" at bounding box center [71, 111] width 85 height 6
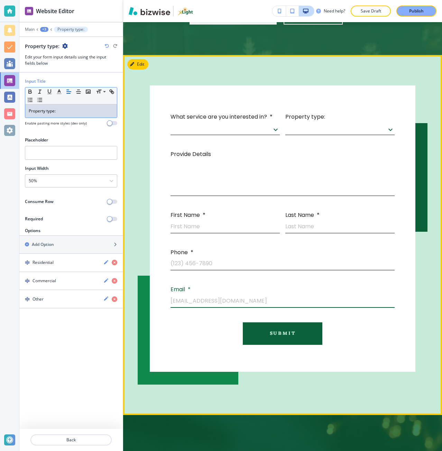
scroll to position [370, 0]
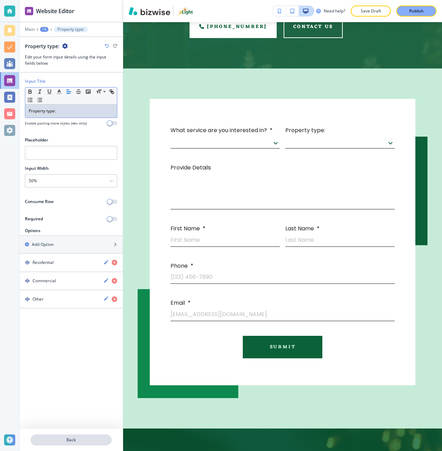
click at [75, 441] on p "Back" at bounding box center [71, 440] width 80 height 6
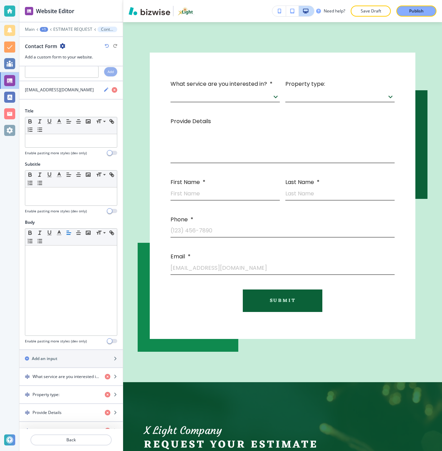
scroll to position [104, 0]
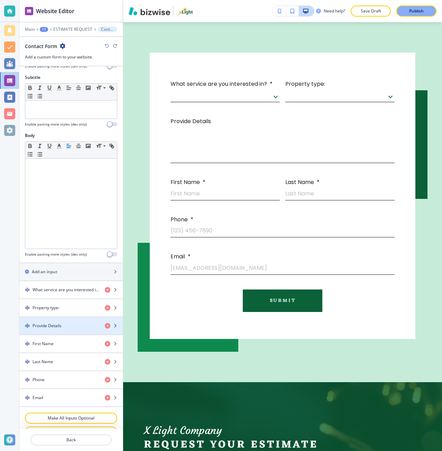
click at [56, 325] on h4 "Provide Details" at bounding box center [46, 325] width 29 height 6
click at [64, 322] on div "Provide Details" at bounding box center [59, 325] width 80 height 6
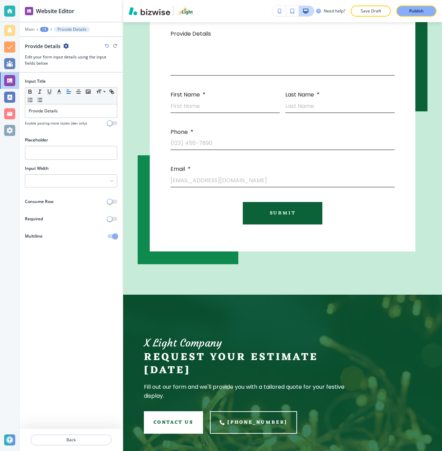
scroll to position [510, 0]
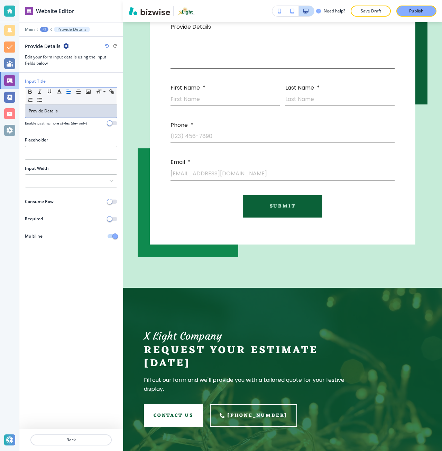
click at [59, 113] on p "Provide Details" at bounding box center [71, 111] width 85 height 6
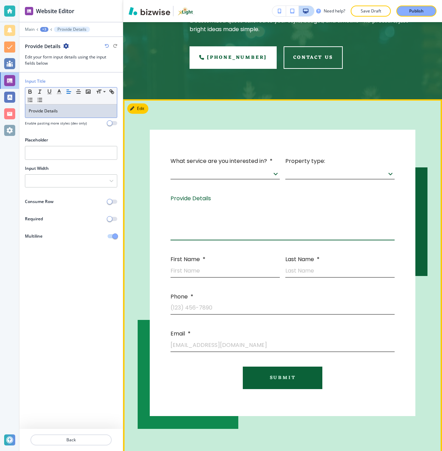
scroll to position [338, 0]
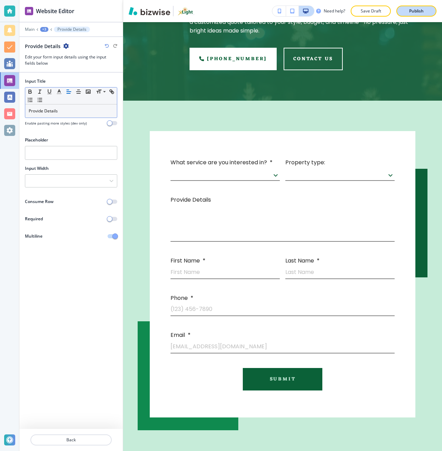
click at [409, 11] on p "Publish" at bounding box center [416, 11] width 15 height 6
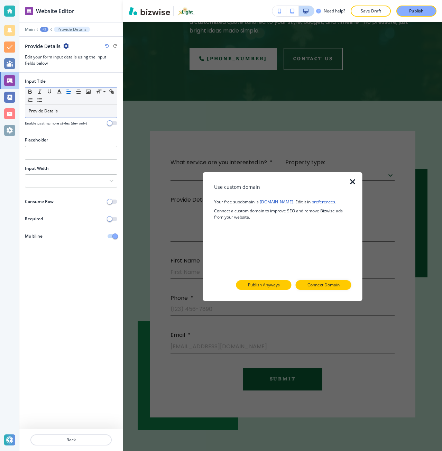
click at [278, 283] on p "Publish Anyways" at bounding box center [264, 285] width 32 height 6
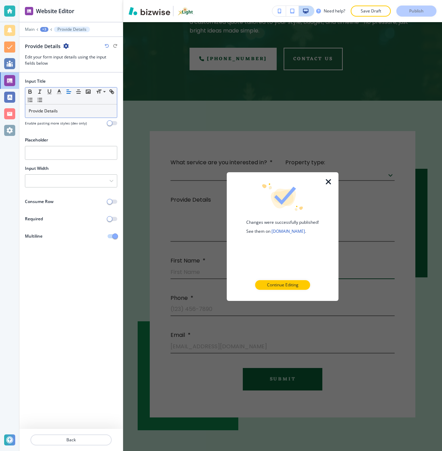
drag, startPoint x: 268, startPoint y: 282, endPoint x: 288, endPoint y: 273, distance: 22.1
click at [268, 282] on p "Continue Editing" at bounding box center [282, 285] width 31 height 6
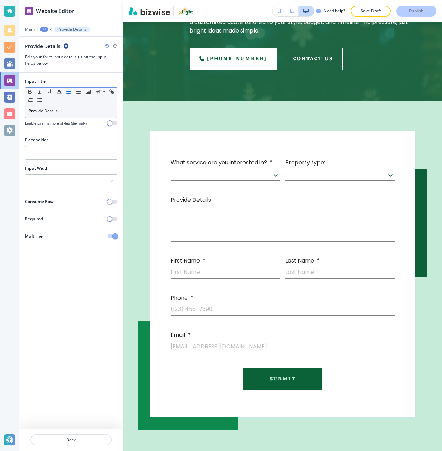
click at [45, 29] on div "+3" at bounding box center [44, 29] width 8 height 5
click at [56, 43] on p "Pages" at bounding box center [62, 41] width 35 height 6
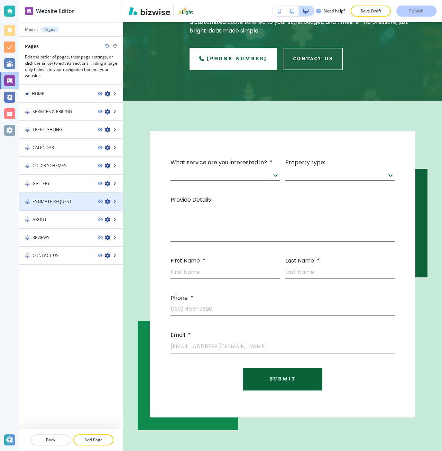
click at [73, 199] on div "ESTIMATE REQUEST" at bounding box center [55, 201] width 73 height 6
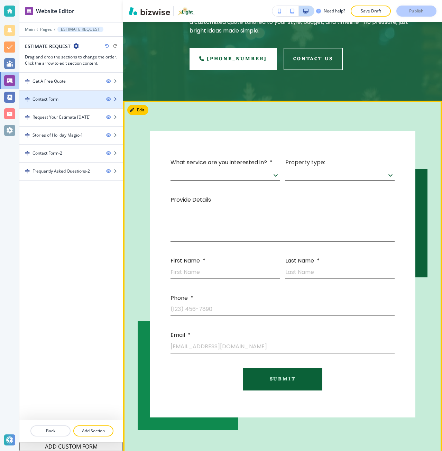
click at [52, 98] on div "Contact Form" at bounding box center [45, 99] width 26 height 6
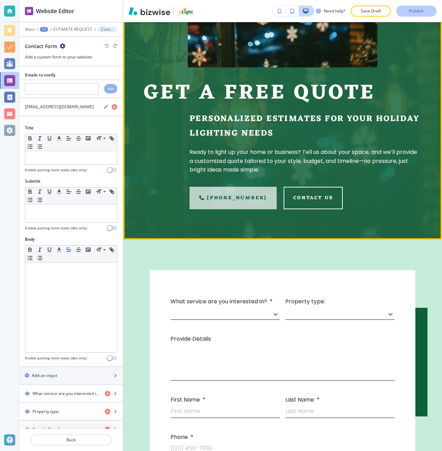
scroll to position [174, 0]
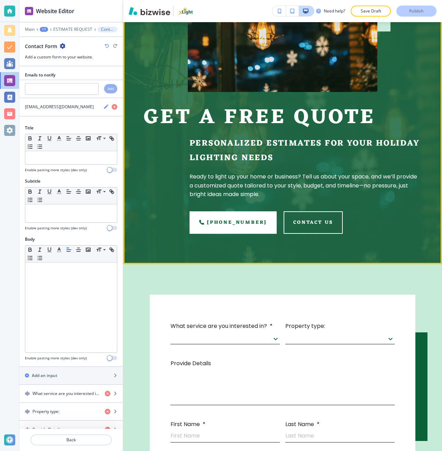
click at [193, 115] on h1 "Get A Free Quote" at bounding box center [282, 117] width 277 height 23
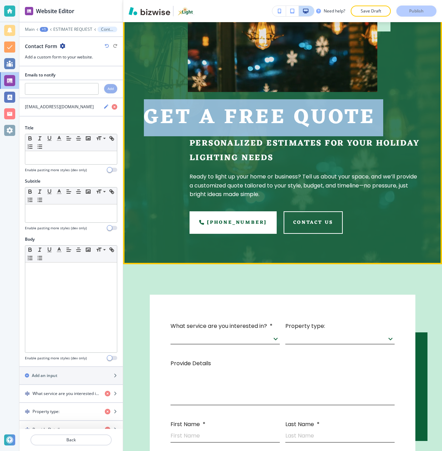
click at [193, 115] on h1 "Get A Free Quote" at bounding box center [282, 117] width 277 height 23
copy h1 "Get A Free Quote"
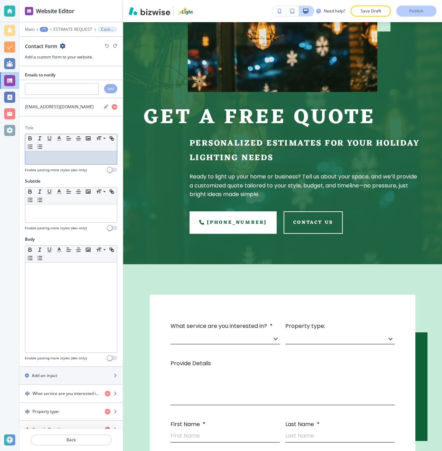
click at [46, 163] on div at bounding box center [71, 157] width 92 height 13
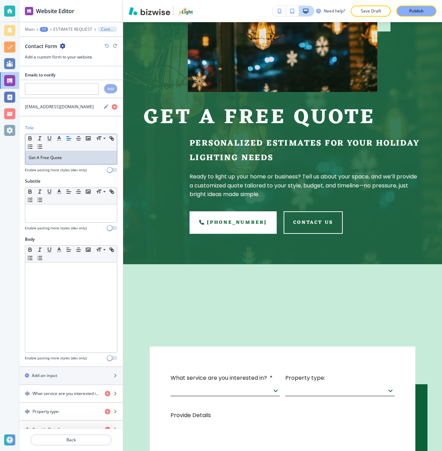
scroll to position [0, 0]
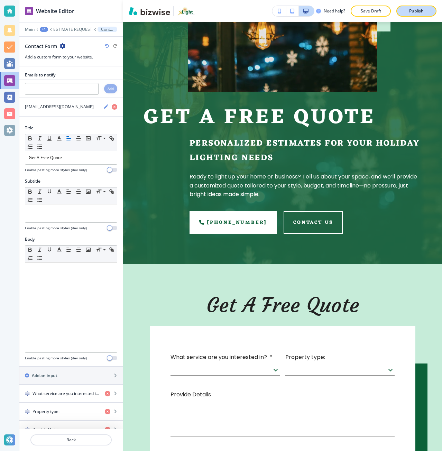
click at [428, 10] on button "Publish" at bounding box center [416, 11] width 40 height 11
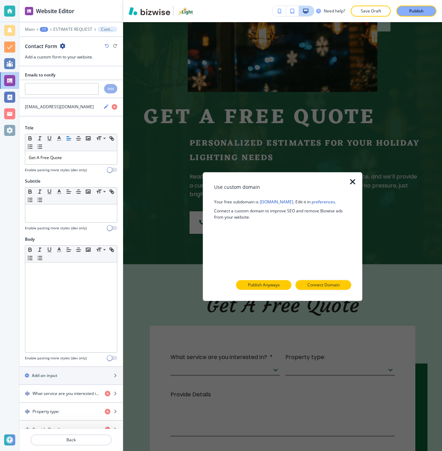
click at [282, 281] on button "Publish Anyways" at bounding box center [263, 285] width 55 height 10
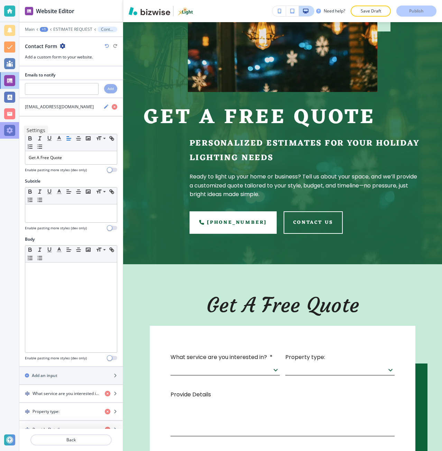
click at [11, 128] on div at bounding box center [9, 130] width 11 height 11
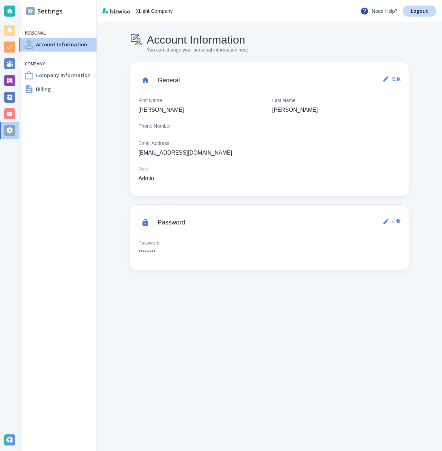
click at [73, 93] on div "Billing" at bounding box center [57, 89] width 77 height 14
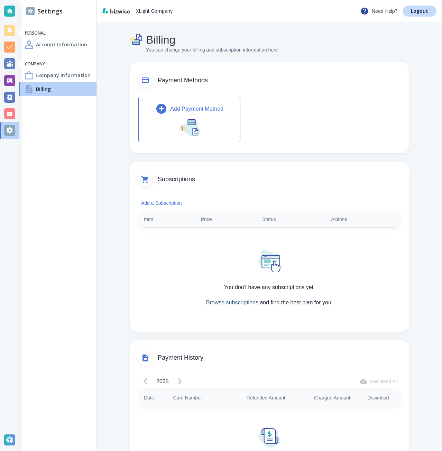
click at [212, 300] on link "Browse subscriptions" at bounding box center [232, 302] width 52 height 6
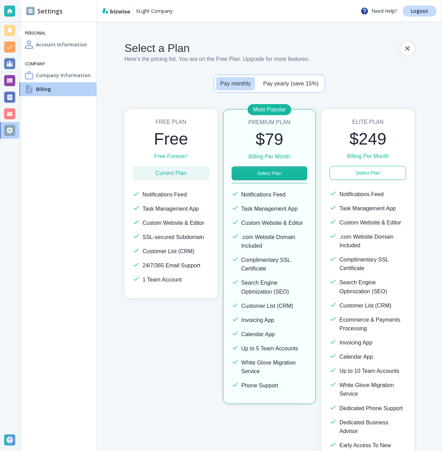
click at [272, 172] on button "Select Plan" at bounding box center [270, 173] width 76 height 14
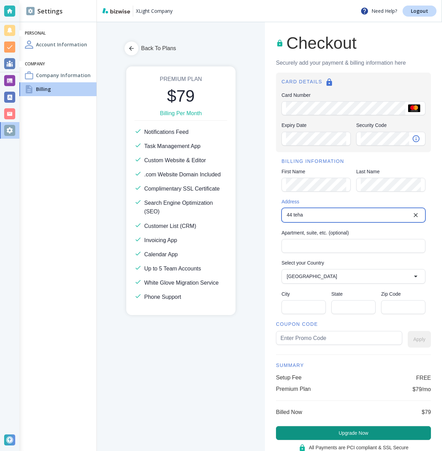
type input "44 Tehama Street"
type input "United States"
type input "San Francisco"
type input "CA"
type input "94105"
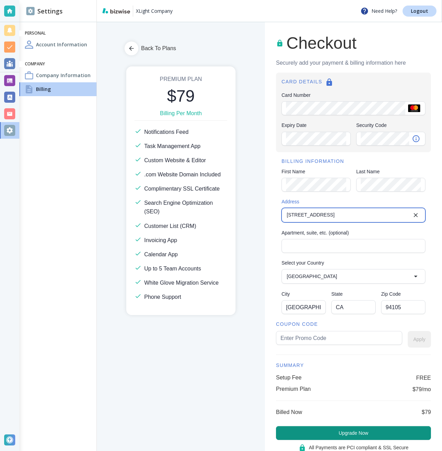
type input "44 Tehama Street"
click at [332, 333] on input "text" at bounding box center [338, 337] width 117 height 13
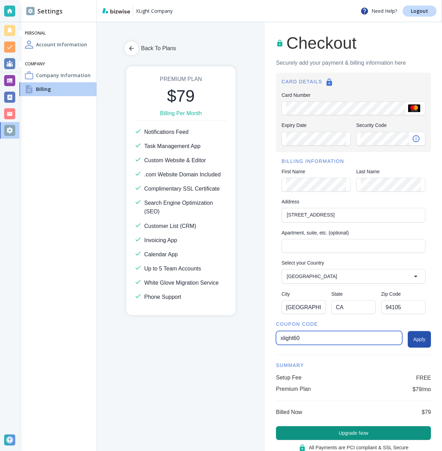
type input "xlight60"
click at [408, 340] on button "Apply" at bounding box center [418, 339] width 23 height 17
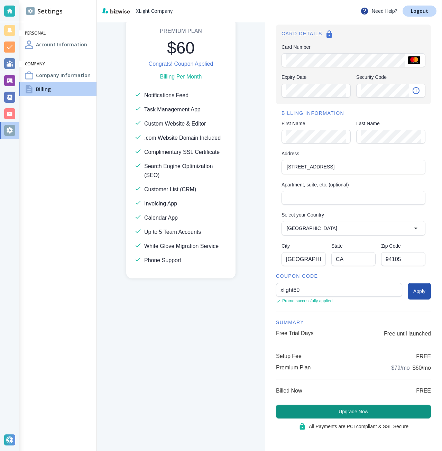
scroll to position [49, 0]
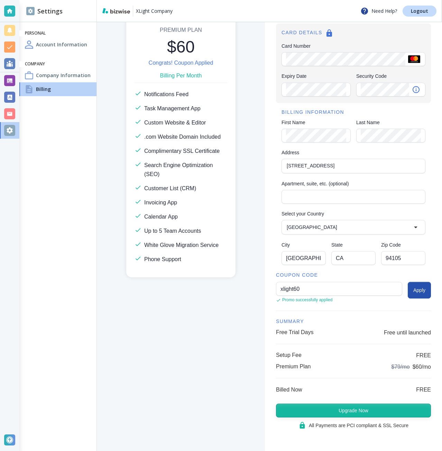
click at [405, 414] on button "Upgrade Now" at bounding box center [353, 410] width 155 height 14
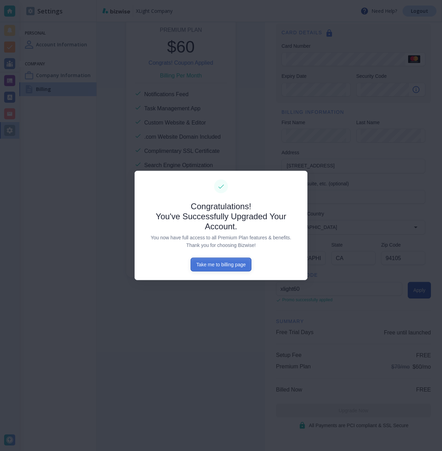
click at [237, 261] on button "Take me to billing page" at bounding box center [220, 264] width 60 height 14
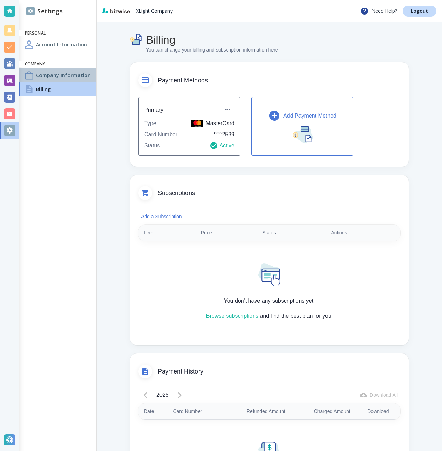
click at [64, 73] on h4 "Company Information" at bounding box center [63, 75] width 55 height 7
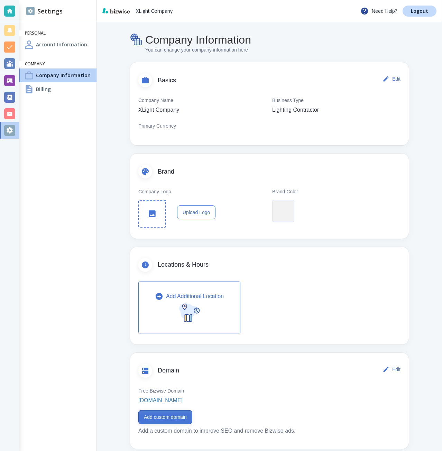
click at [173, 419] on button "Add custom domain" at bounding box center [165, 417] width 54 height 14
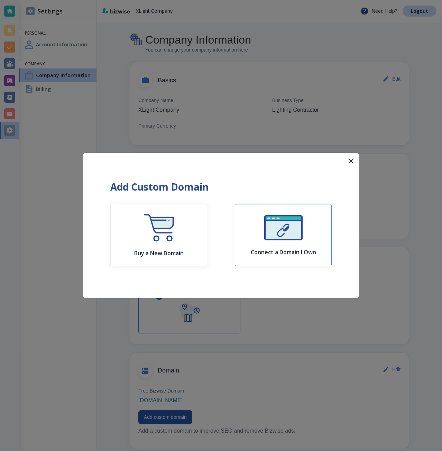
click at [264, 242] on div "Connect a Domain I Own" at bounding box center [283, 235] width 65 height 40
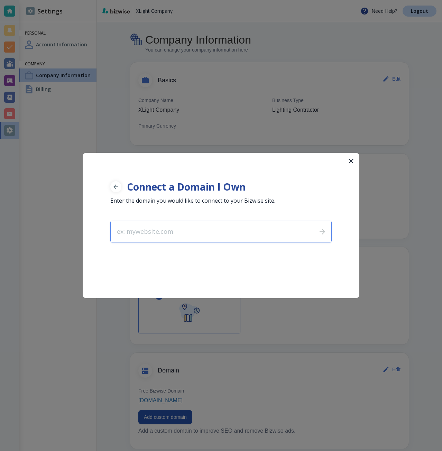
click at [141, 231] on input "text" at bounding box center [211, 231] width 200 height 21
type input "xlightcompany.com"
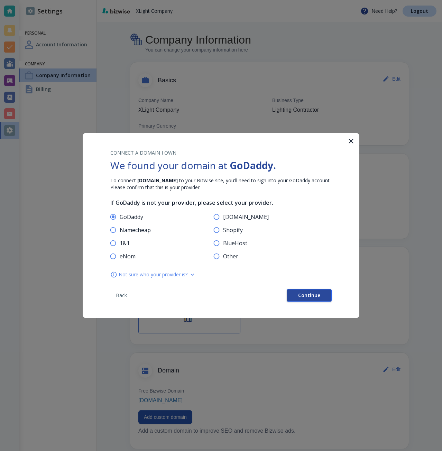
click at [296, 290] on button "Continue" at bounding box center [309, 295] width 45 height 12
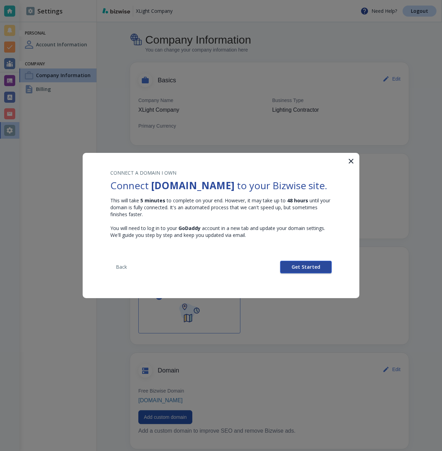
click at [290, 273] on button "Get Started" at bounding box center [305, 267] width 51 height 12
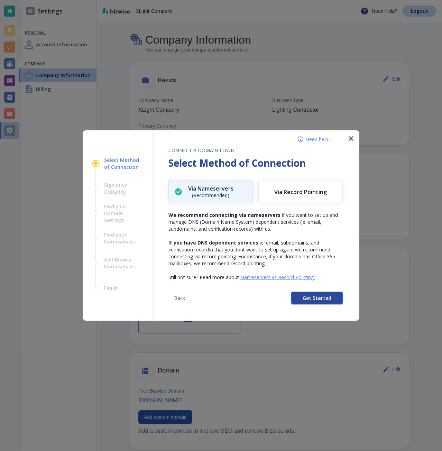
click at [300, 295] on button "Get Started" at bounding box center [316, 298] width 51 height 12
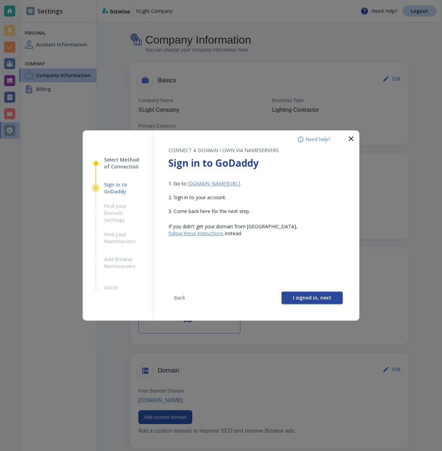
click at [296, 293] on button "I signed in, next" at bounding box center [311, 297] width 61 height 12
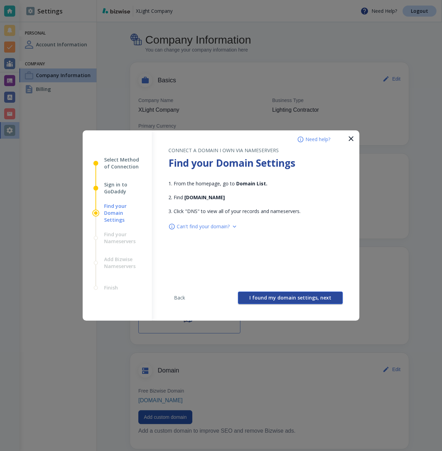
click at [291, 295] on span "I found my domain settings, next" at bounding box center [290, 297] width 82 height 5
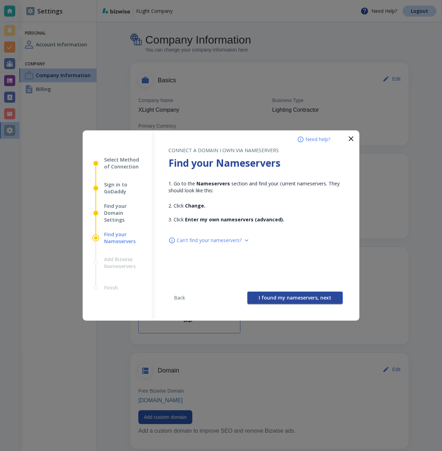
click at [290, 295] on span "I found my nameservers, next" at bounding box center [295, 297] width 73 height 5
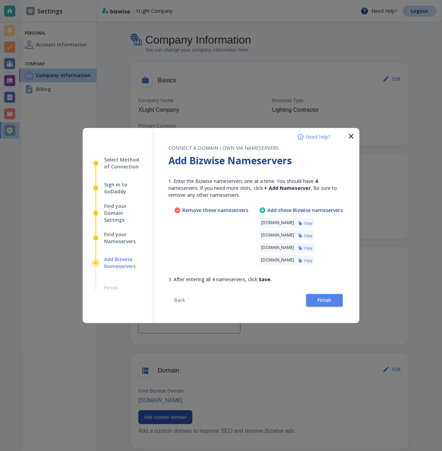
click at [312, 224] on h6 "Copy" at bounding box center [307, 223] width 9 height 5
click at [335, 300] on button "Finish" at bounding box center [324, 300] width 37 height 12
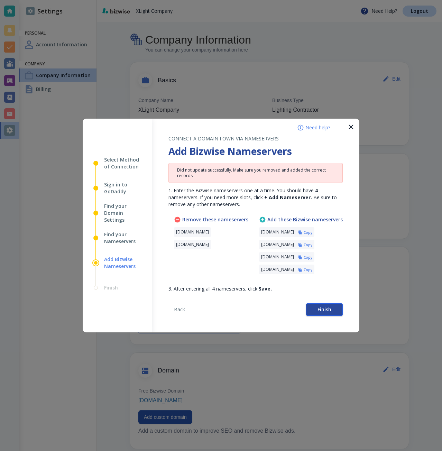
click at [325, 304] on button "Finish" at bounding box center [324, 309] width 37 height 12
click at [327, 313] on button "Finish" at bounding box center [324, 309] width 37 height 12
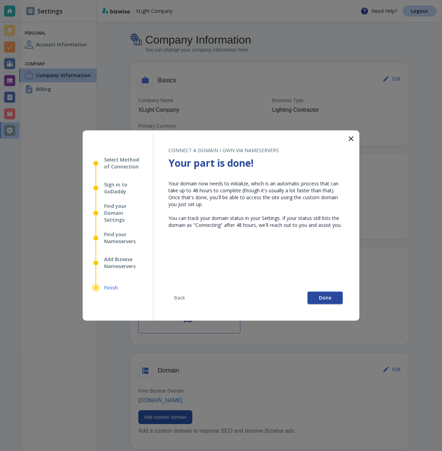
click at [322, 298] on span "Done" at bounding box center [325, 297] width 12 height 5
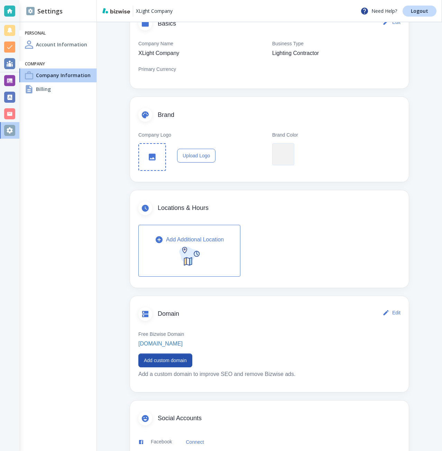
scroll to position [104, 0]
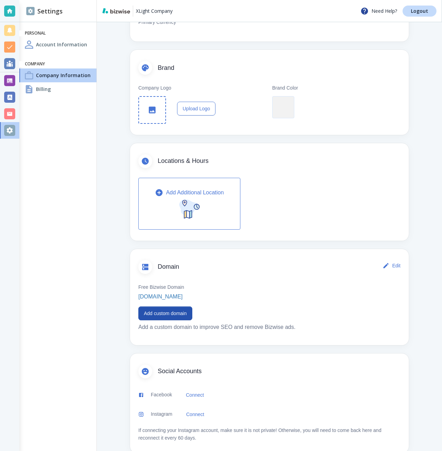
click at [230, 279] on div "Free Bizwise Domain xlightcompany-com.bizwise.com Add custom domain Add a custo…" at bounding box center [269, 306] width 279 height 60
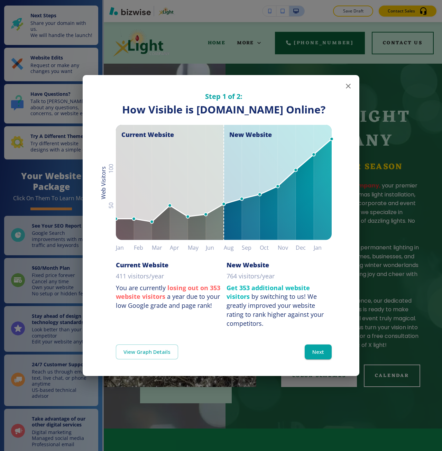
click at [390, 148] on div "Step 1 of 2: How Visible are You Online? How Visible is [DOMAIN_NAME] Online? C…" at bounding box center [221, 225] width 442 height 451
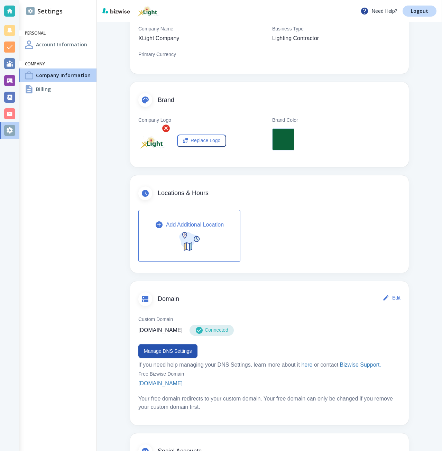
scroll to position [104, 0]
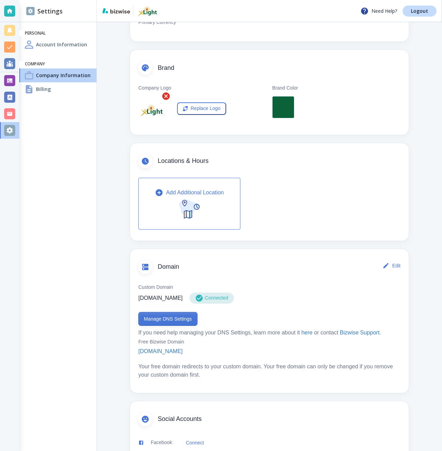
click at [161, 321] on button "Manage DNS Settings" at bounding box center [167, 319] width 59 height 14
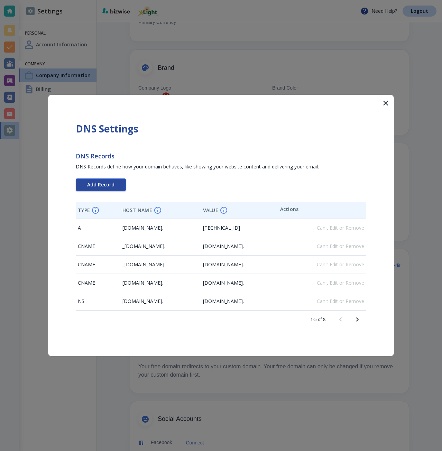
click at [95, 183] on span "Add Record" at bounding box center [100, 184] width 27 height 5
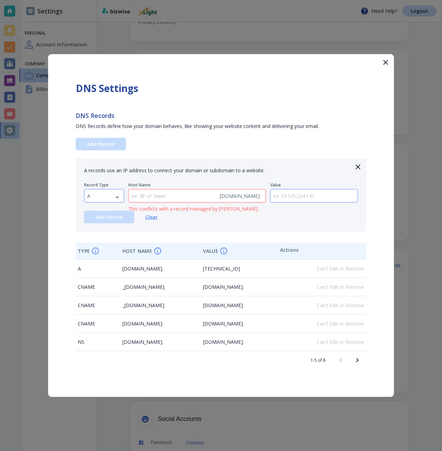
click at [106, 0] on body "Need Help? Logout Settings Personal Account Information Company Company Informa…" at bounding box center [221, 0] width 442 height 0
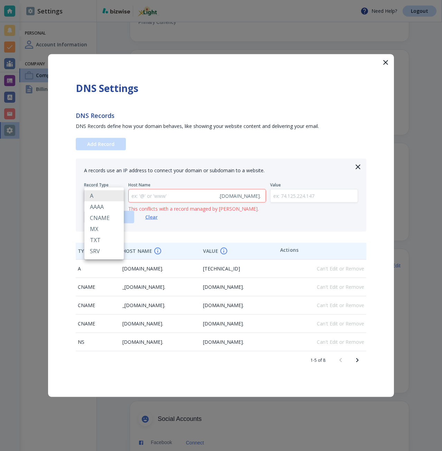
click at [113, 241] on li "TXT" at bounding box center [103, 239] width 39 height 11
type input "TXT"
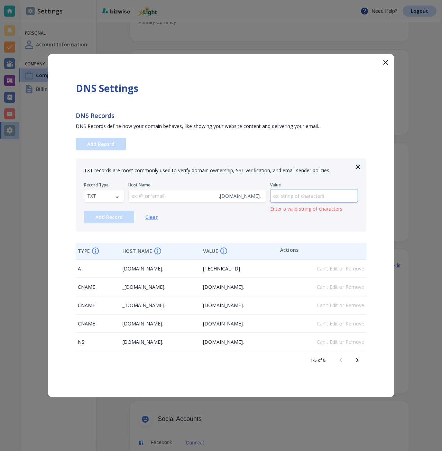
click at [291, 196] on input "text" at bounding box center [313, 195] width 87 height 13
paste input "google-site-verification=ANVpPYKTLhQ2W-aDS5gie4JMOPL5y-HiYMpKpOcH1sc"
type input "google-site-verification=ANVpPYKTLhQ2W-aDS5gie4JMOPL5y-HiYMpKpOcH1sc"
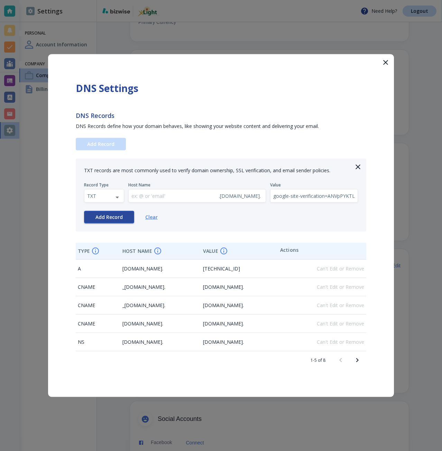
click at [98, 221] on button "Add Record" at bounding box center [109, 217] width 50 height 12
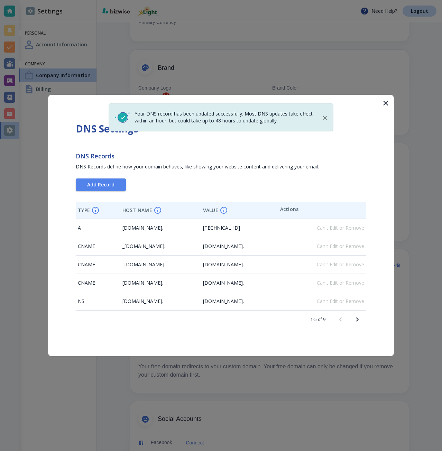
click at [390, 101] on button "button" at bounding box center [385, 103] width 17 height 17
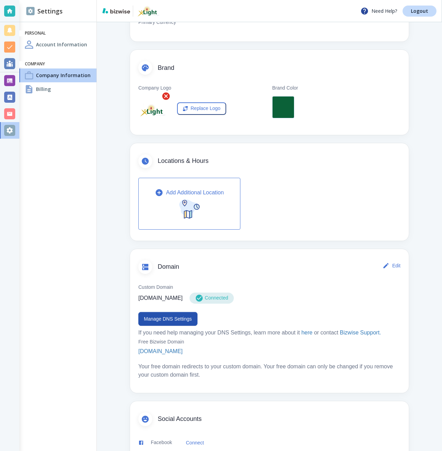
click at [14, 82] on div at bounding box center [9, 80] width 11 height 11
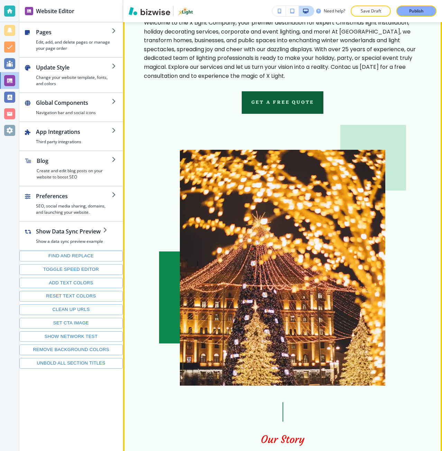
scroll to position [829, 0]
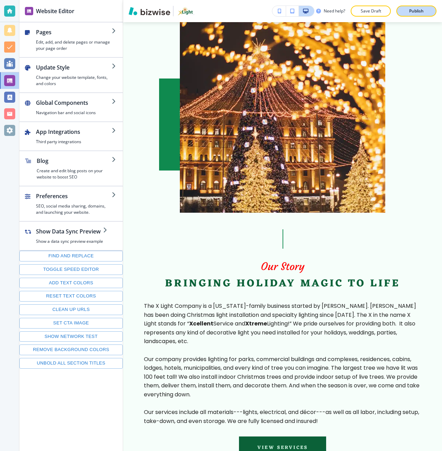
click at [405, 13] on div "Publish" at bounding box center [416, 11] width 22 height 6
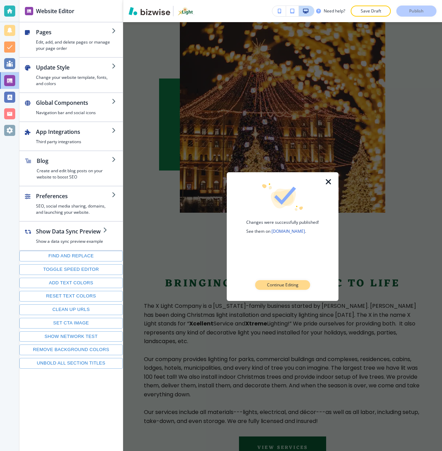
click at [282, 287] on p "Continue Editing" at bounding box center [282, 285] width 31 height 6
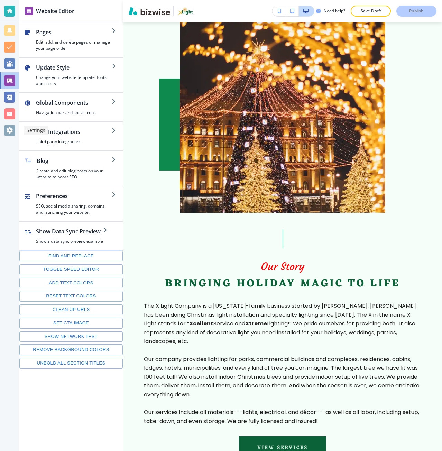
click at [7, 124] on div at bounding box center [9, 130] width 19 height 17
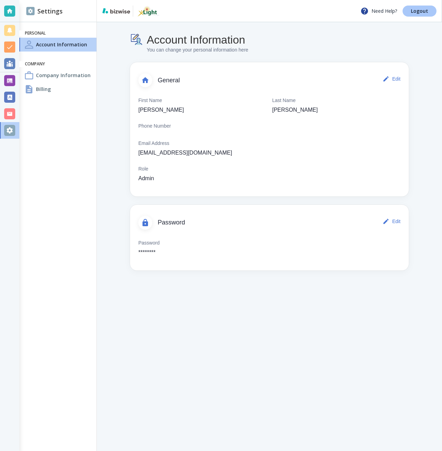
click at [424, 15] on link "Logout" at bounding box center [419, 11] width 34 height 11
